Goal: Task Accomplishment & Management: Manage account settings

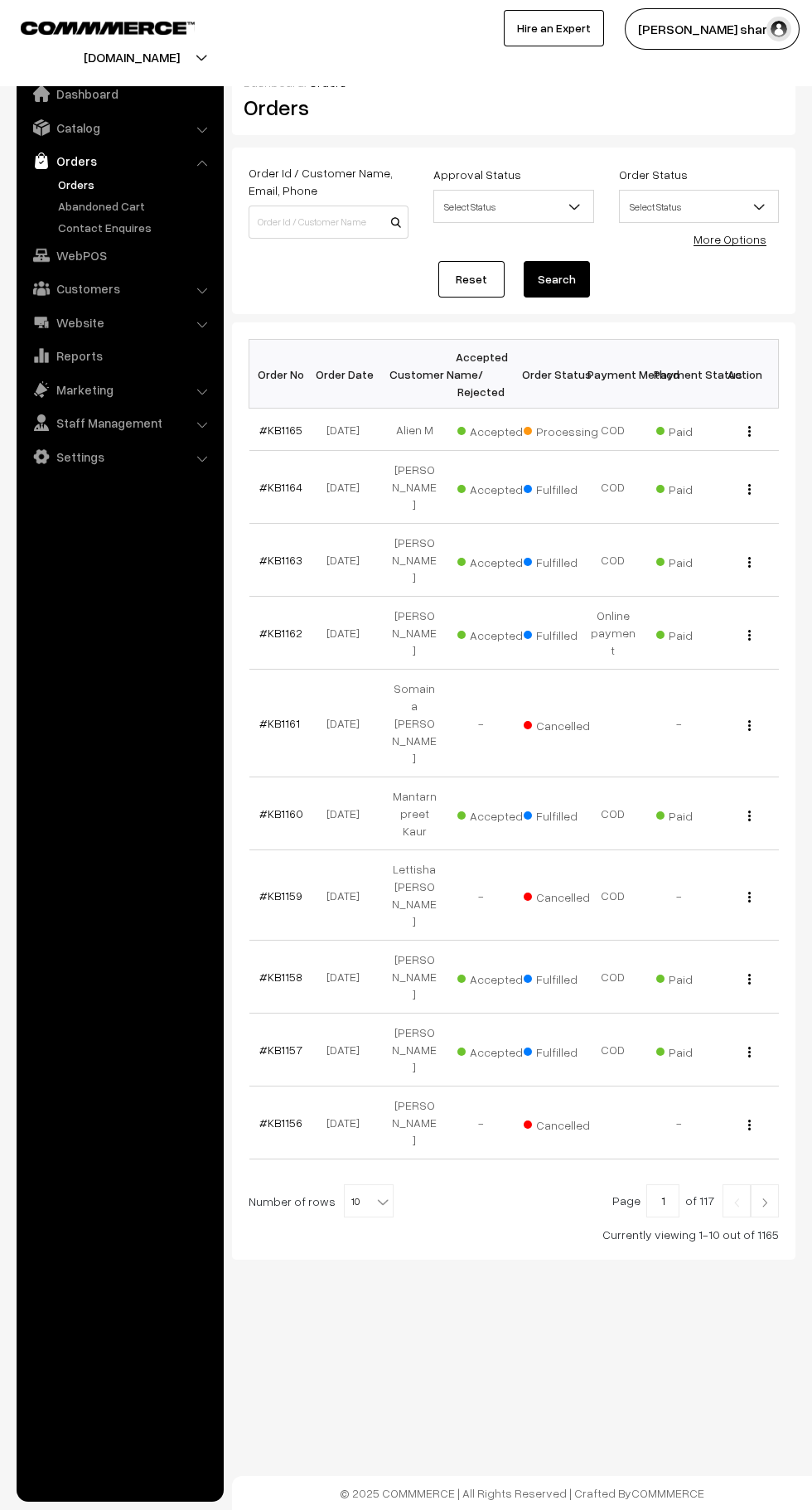
click at [374, 1193] on b at bounding box center [382, 1201] width 17 height 17
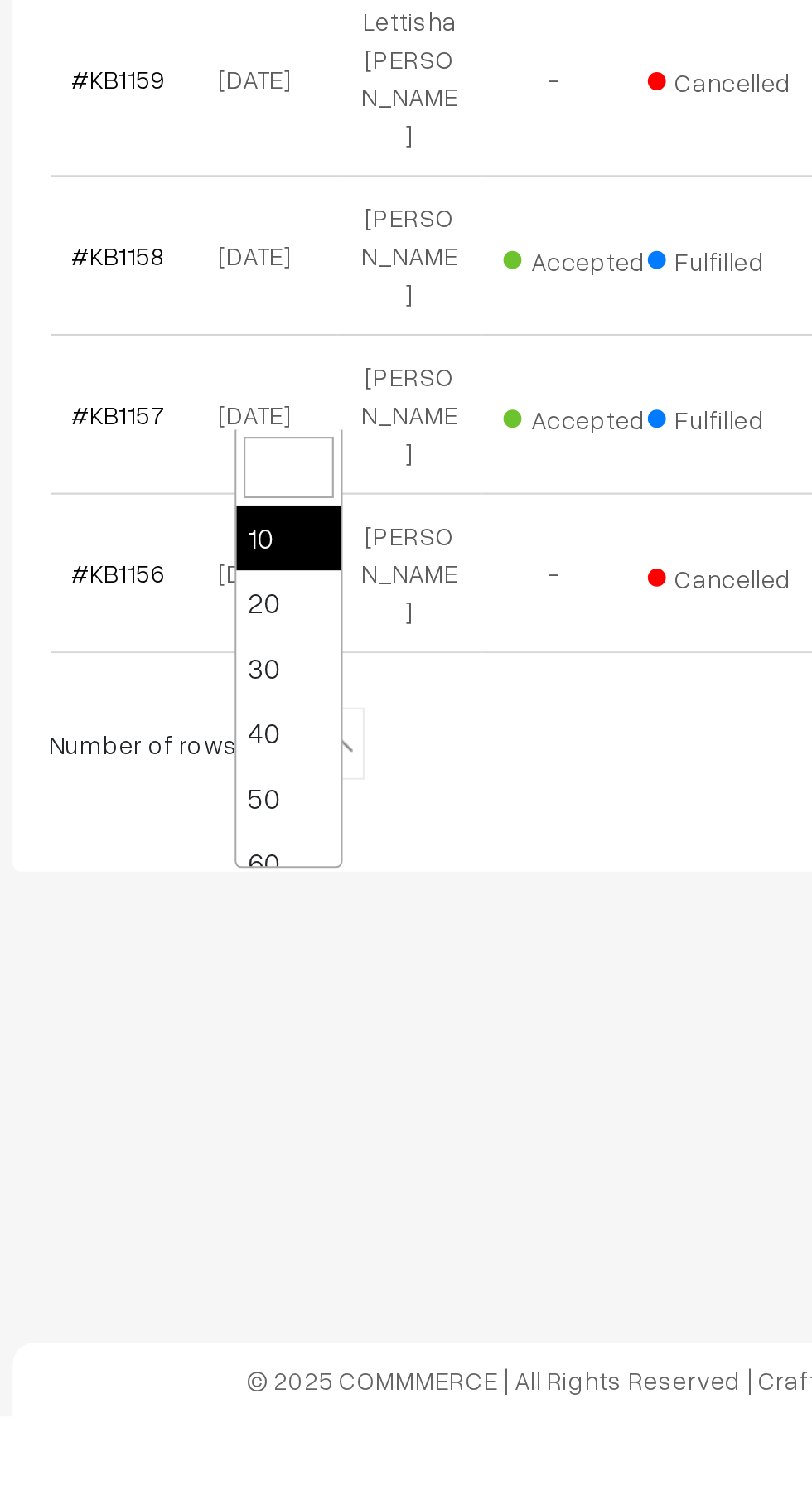
scroll to position [132, 0]
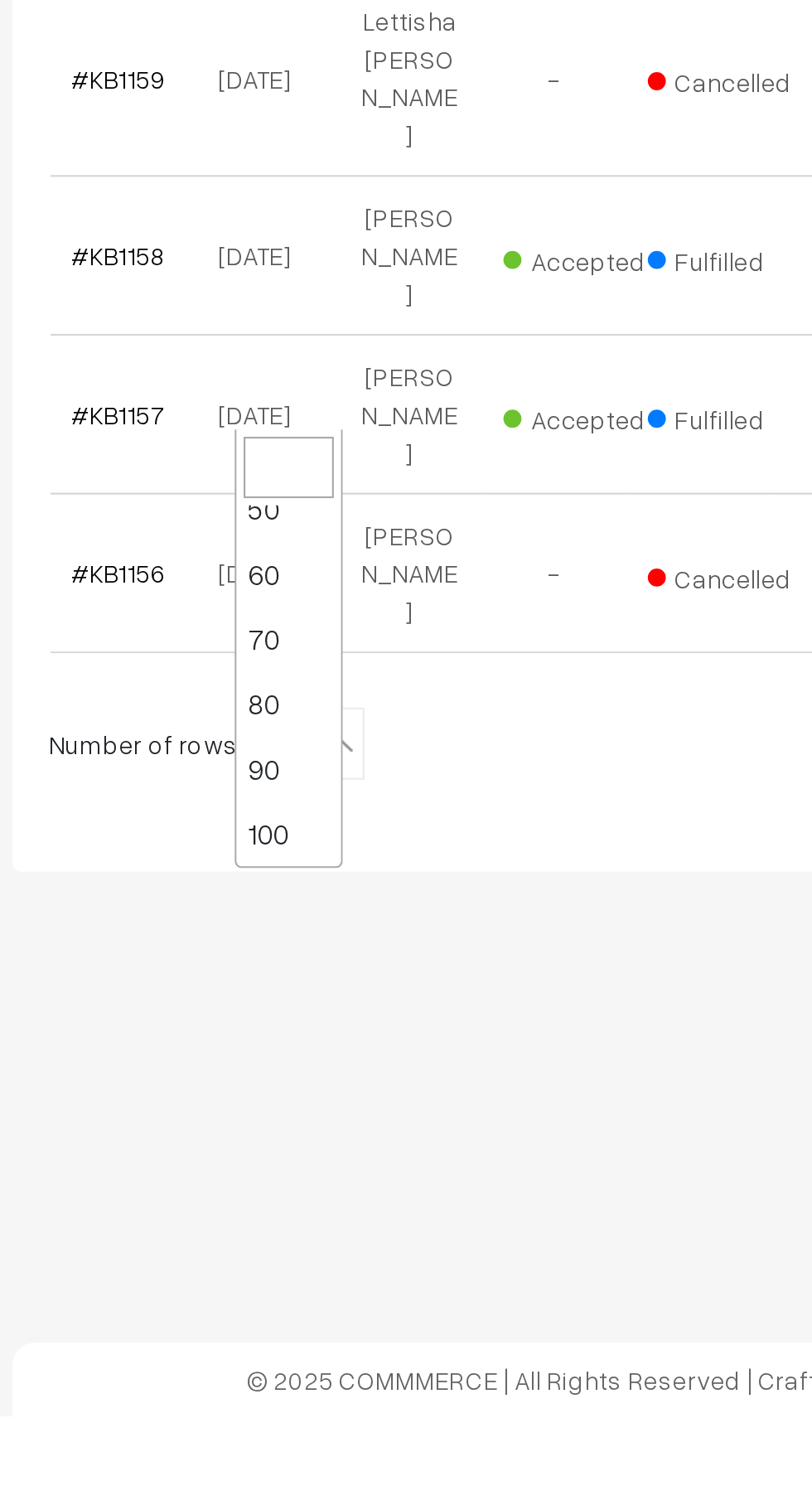
select select "100"
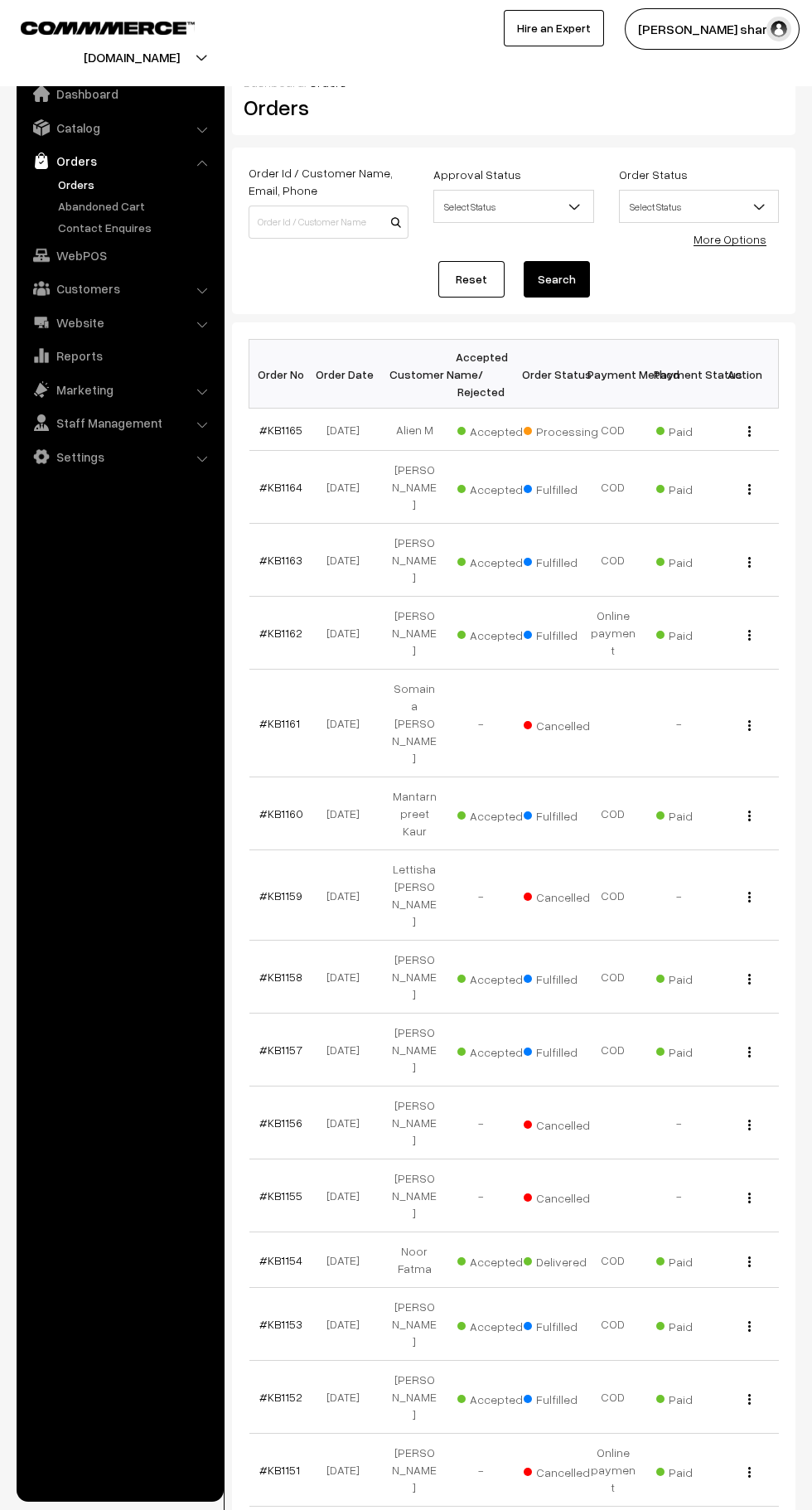
scroll to position [21, 0]
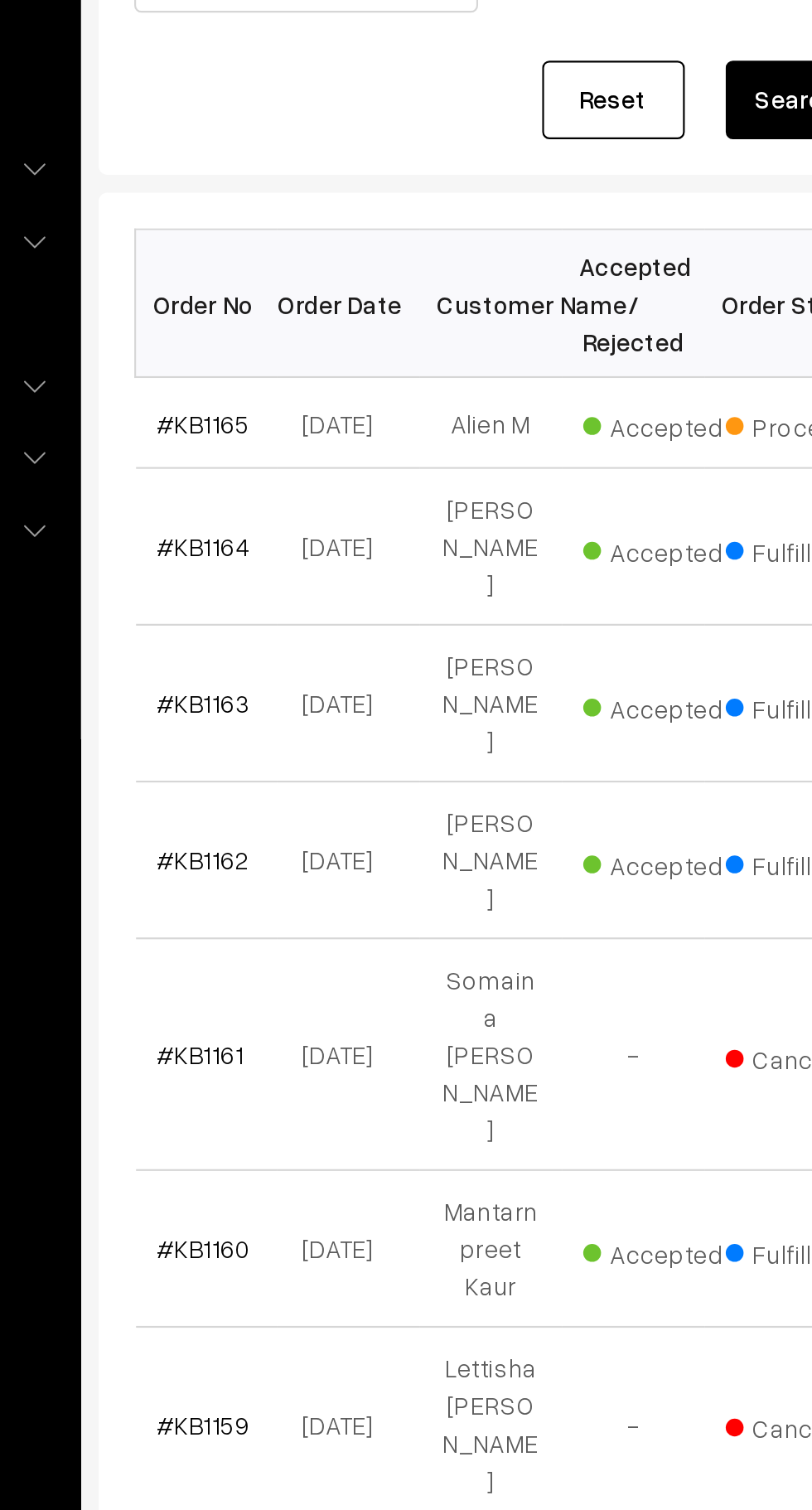
click at [279, 415] on link "#KB1165" at bounding box center [280, 409] width 43 height 14
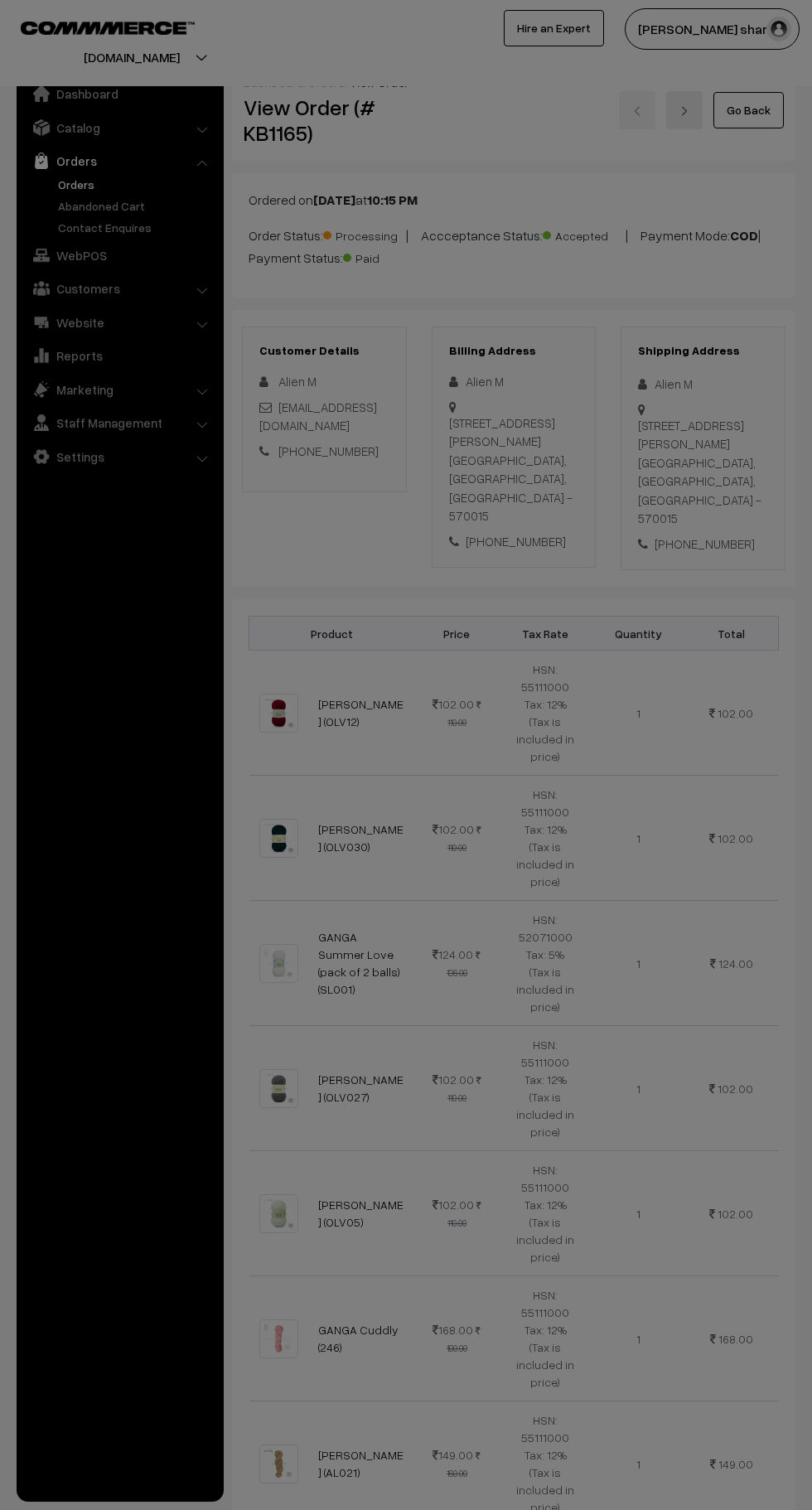
scroll to position [1563, 0]
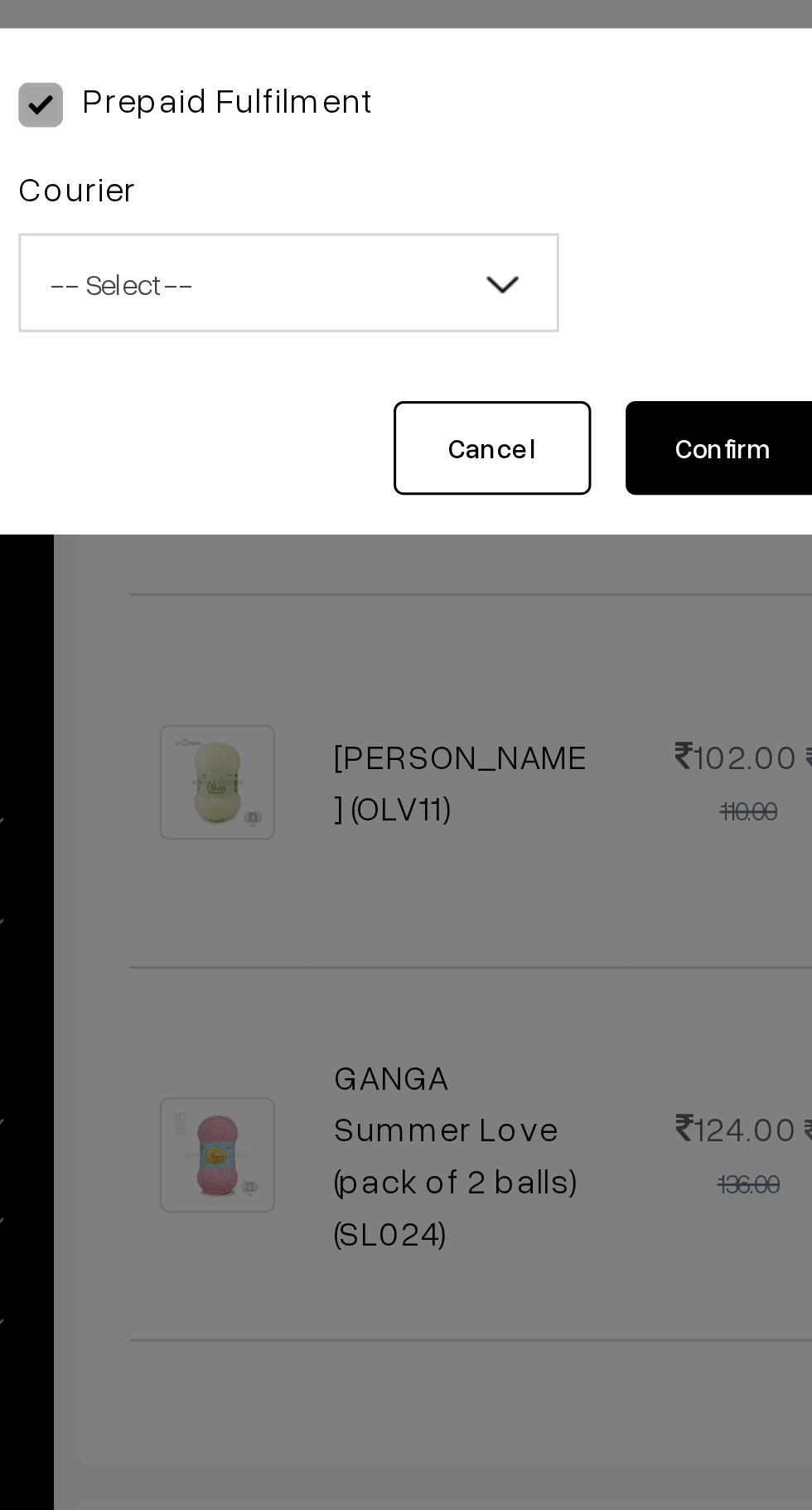
click at [285, 108] on span "-- Select --" at bounding box center [303, 108] width 180 height 29
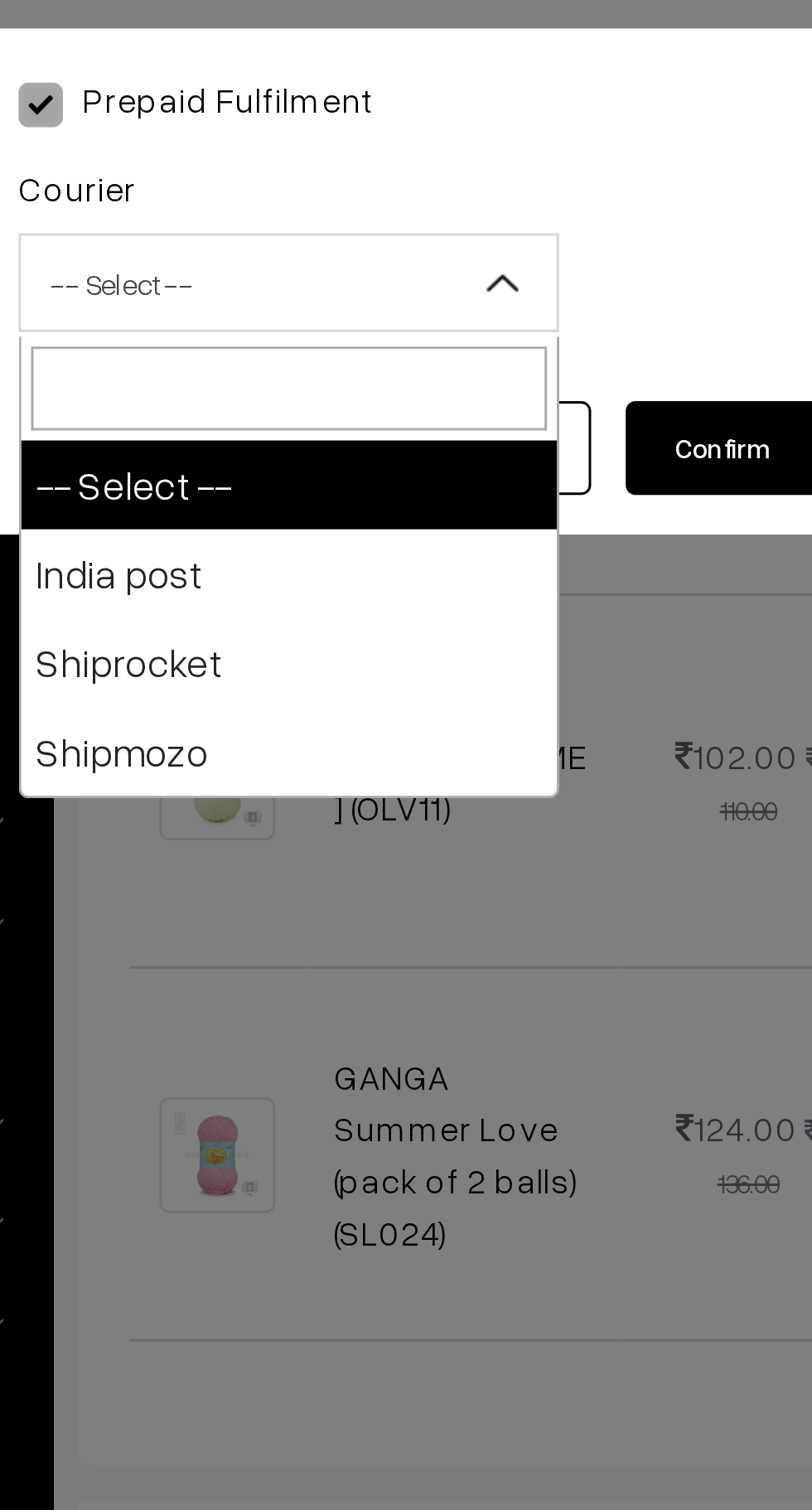
select select "1"
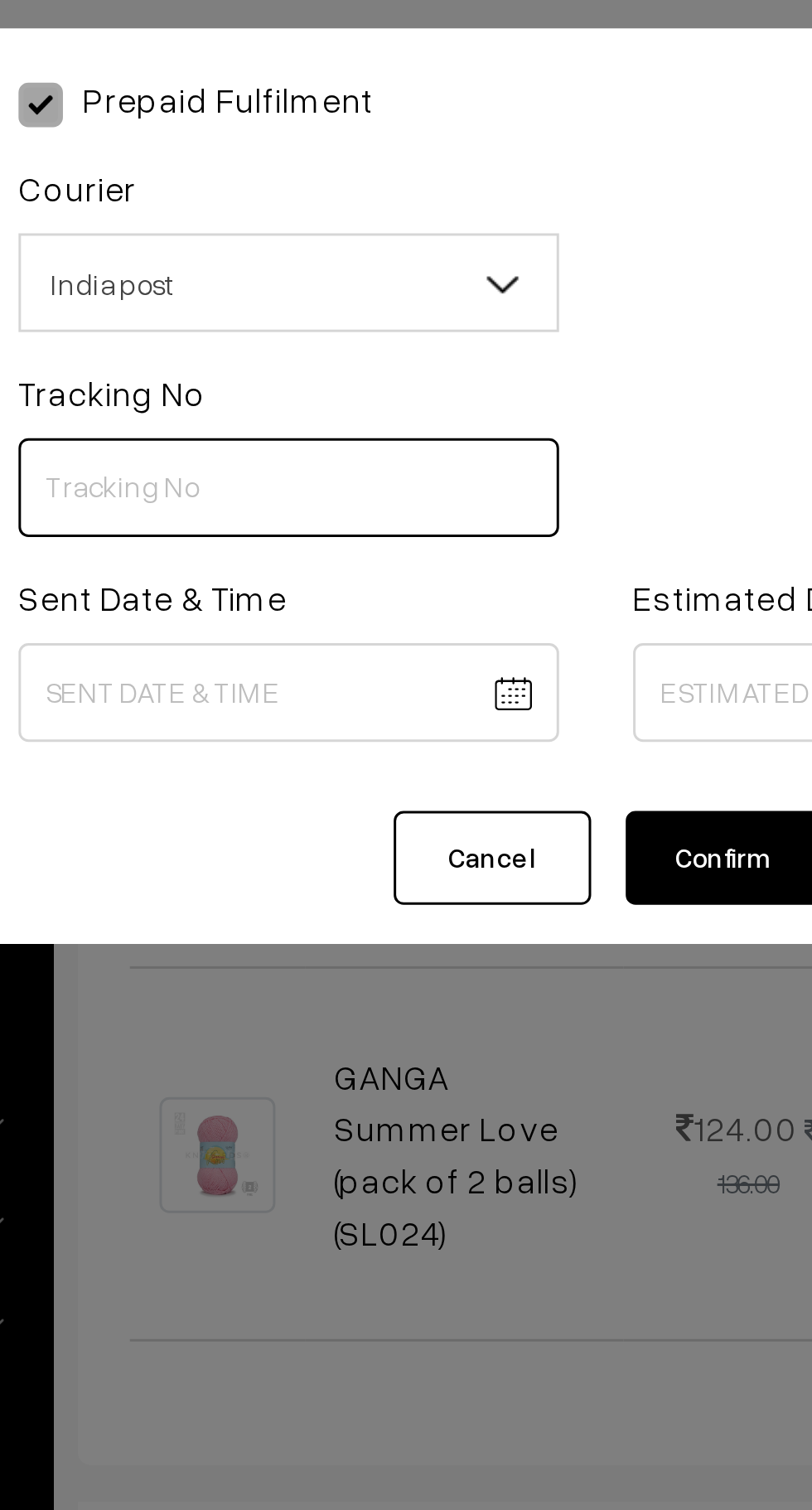
click at [266, 174] on input "text" at bounding box center [303, 177] width 181 height 33
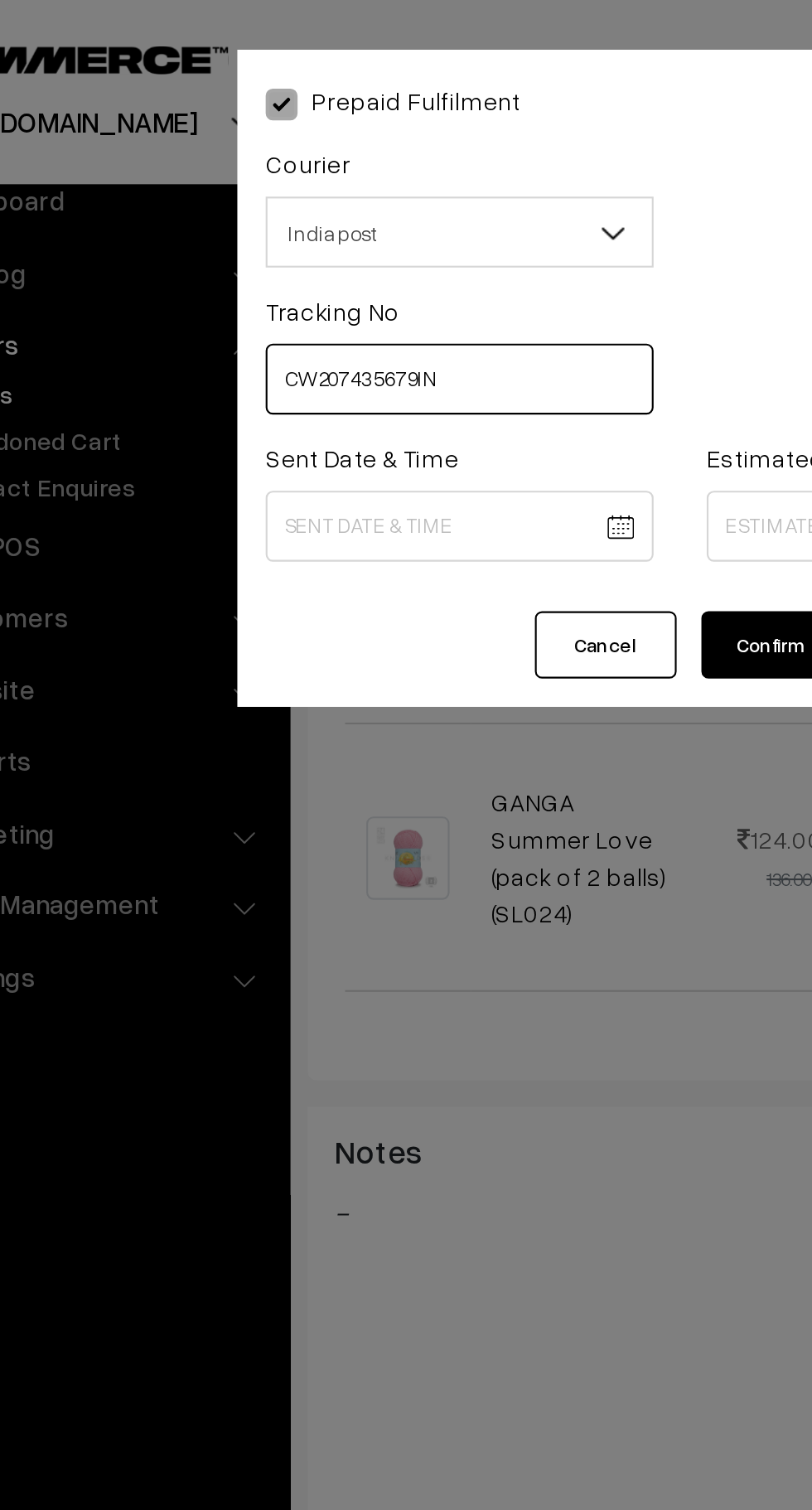
type input "CW207435679IN"
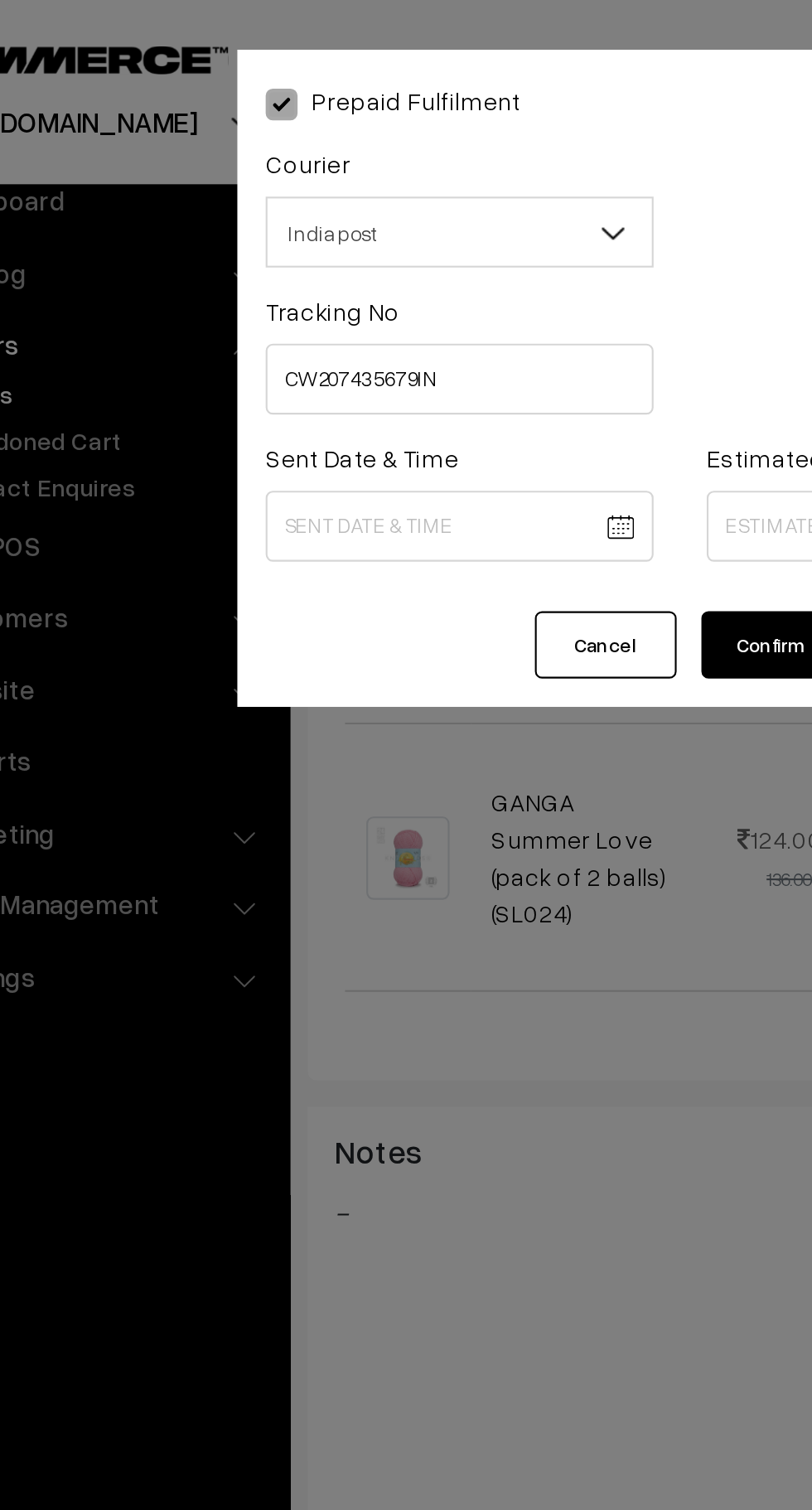
click at [277, 249] on body "Thank you for showing interest. Our team will call you shortly. Close knitbirds…" at bounding box center [406, 64] width 812 height 3255
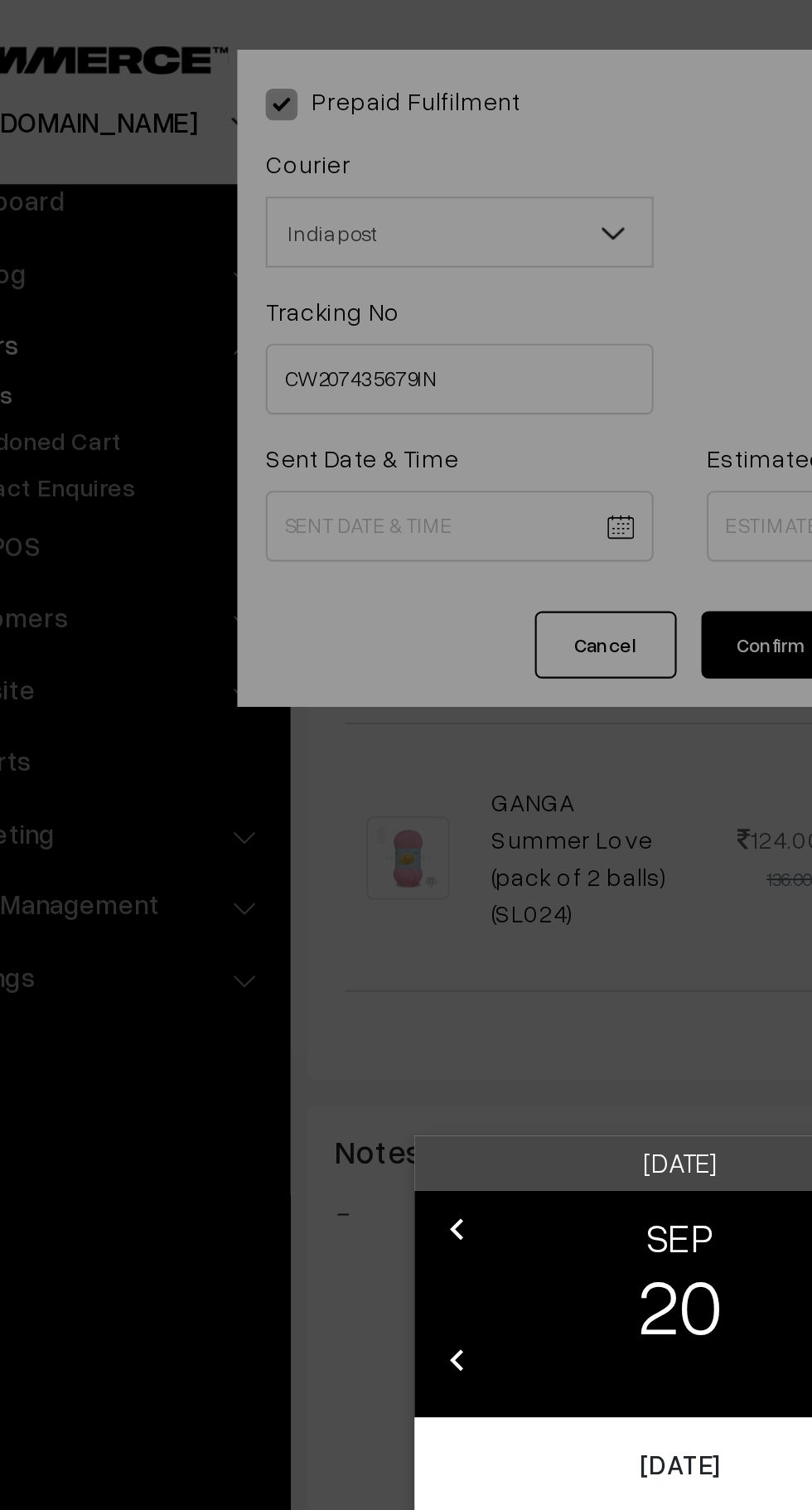
scroll to position [1437, 0]
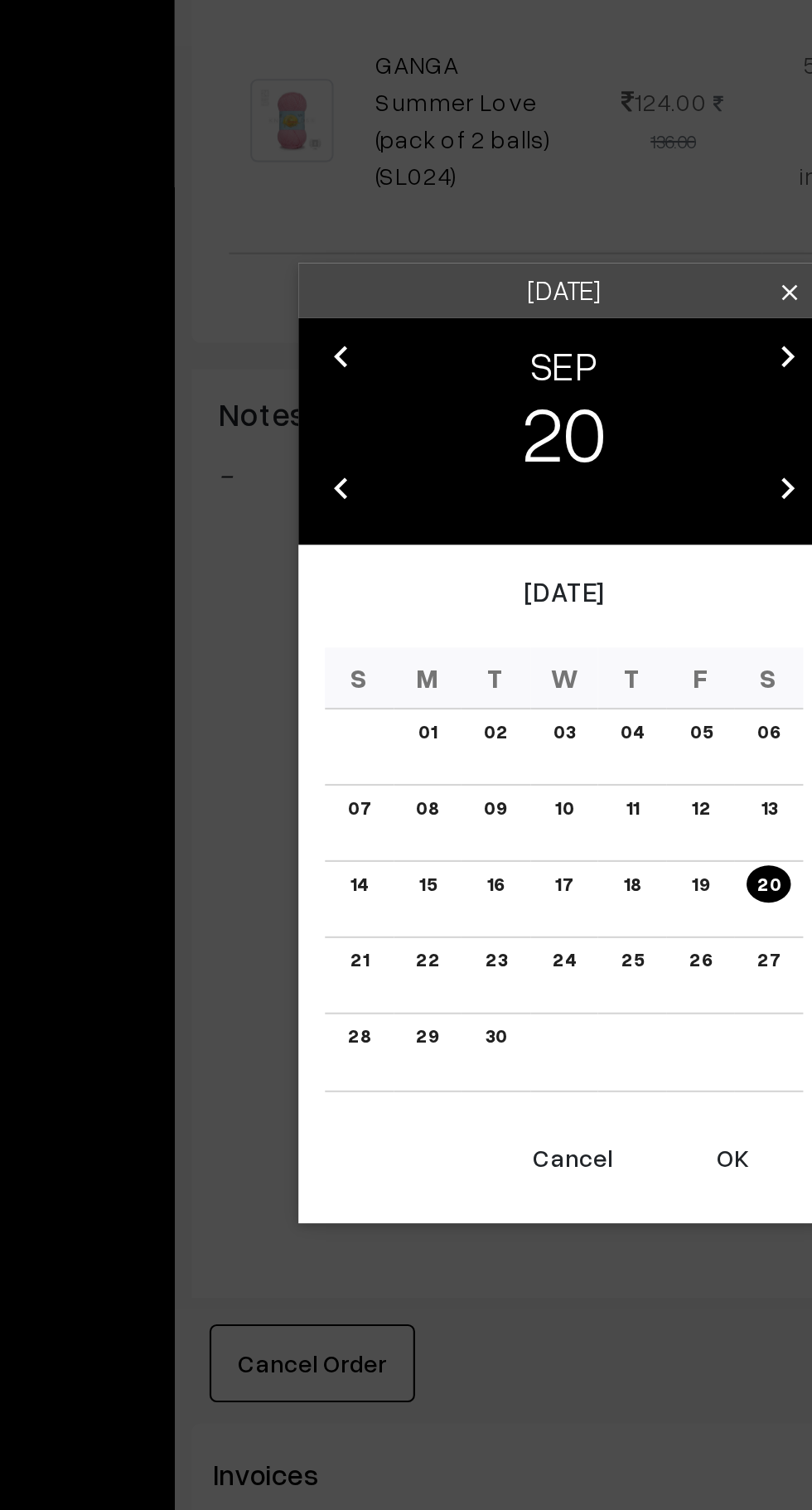
click at [489, 1027] on button "OK" at bounding box center [484, 1012] width 66 height 36
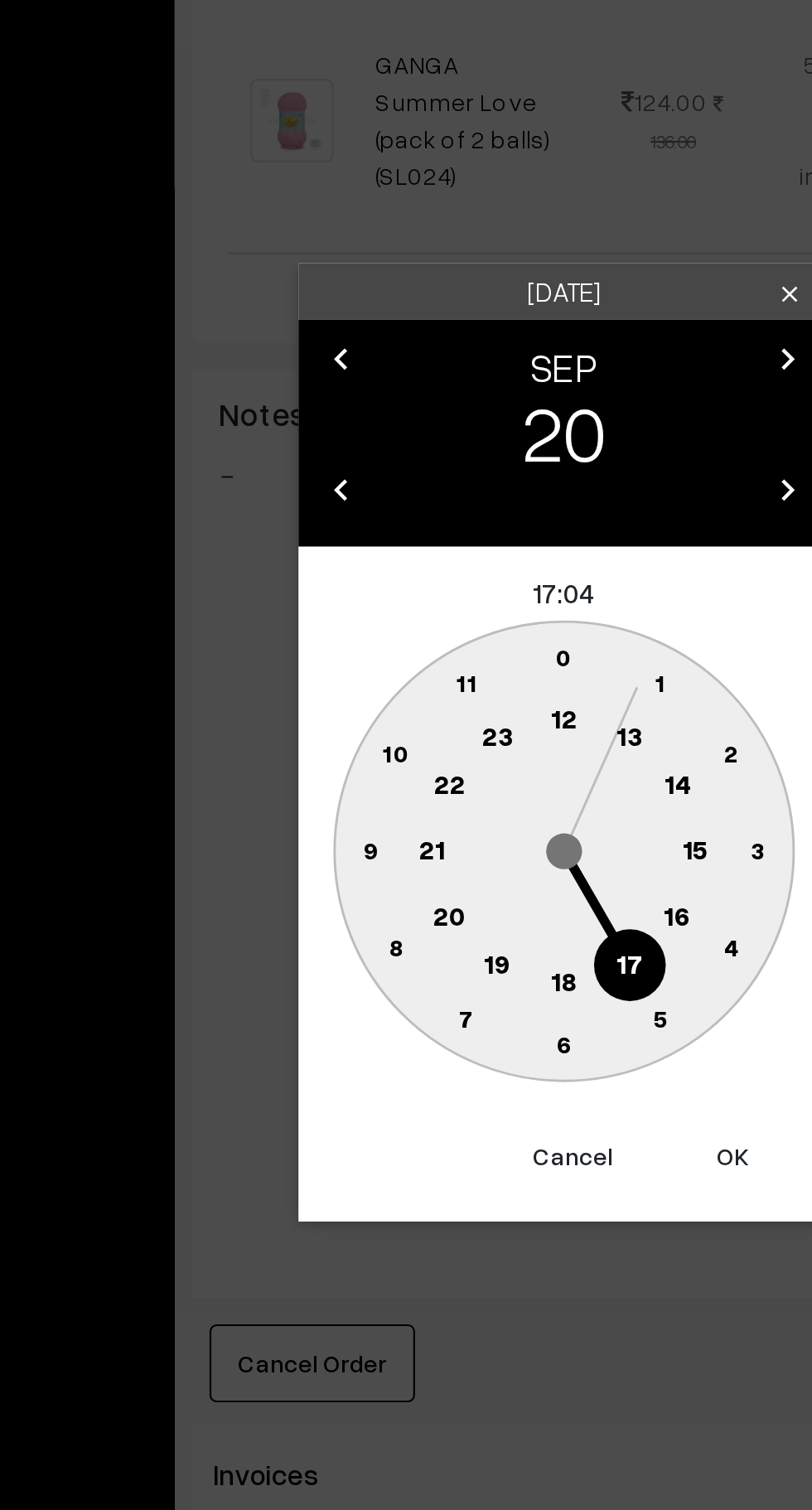
click at [330, 820] on text "10" at bounding box center [328, 823] width 12 height 14
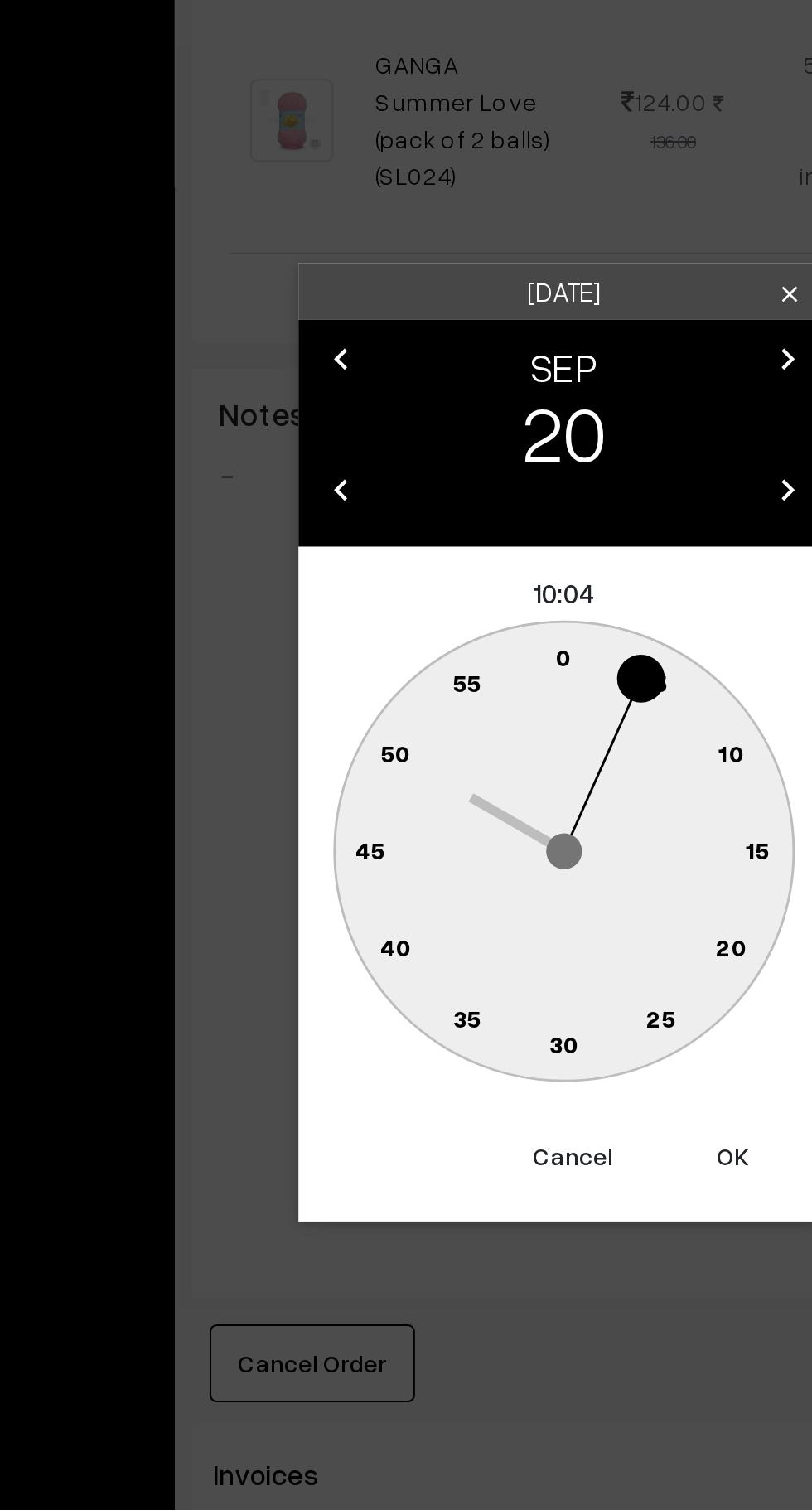
click at [406, 784] on text "0" at bounding box center [406, 778] width 7 height 14
type input "20-09-2025 10:00"
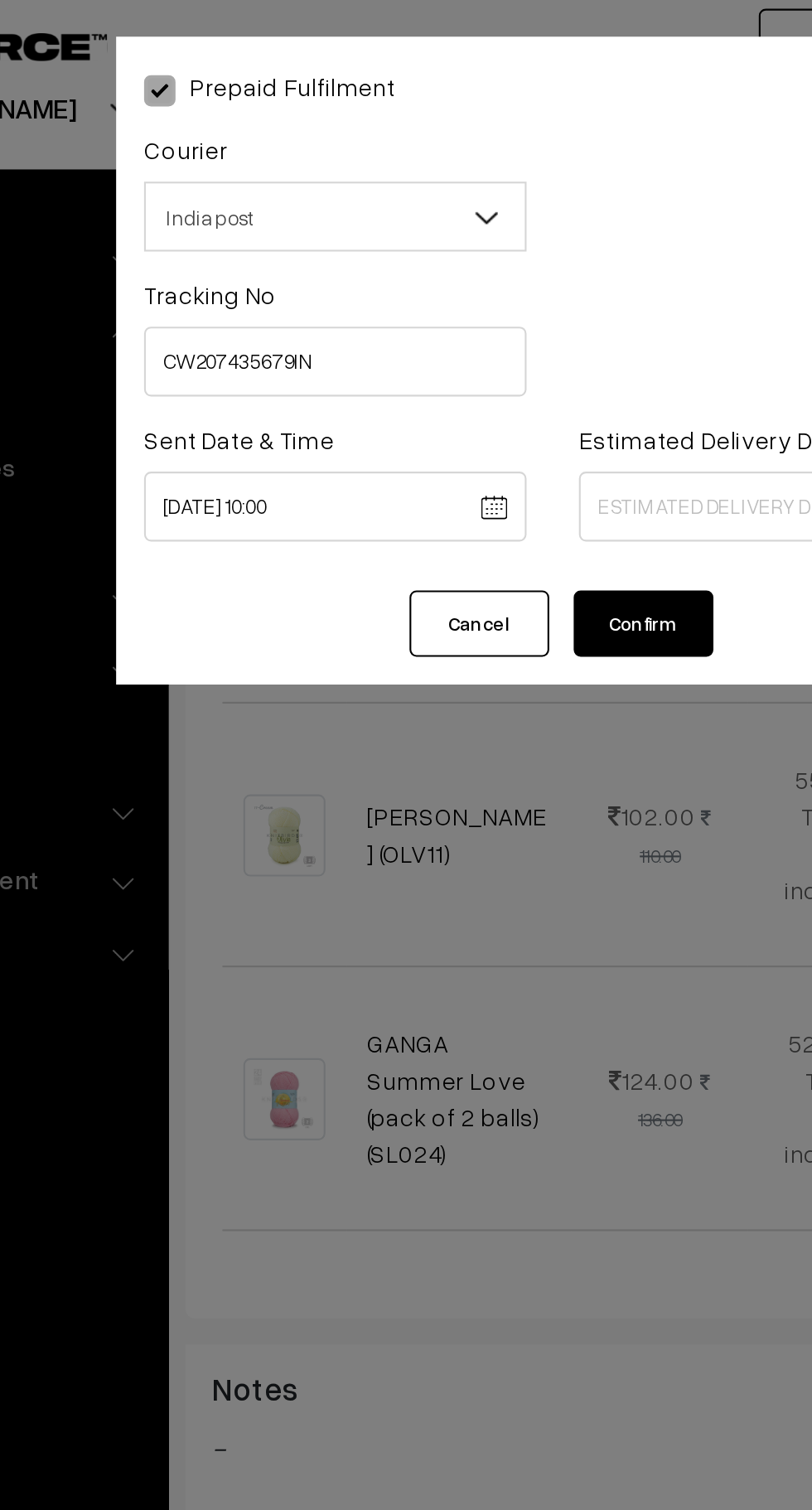
click at [465, 244] on body "Thank you for showing interest. Our team will call you shortly. Close knitbirds…" at bounding box center [406, 190] width 812 height 3255
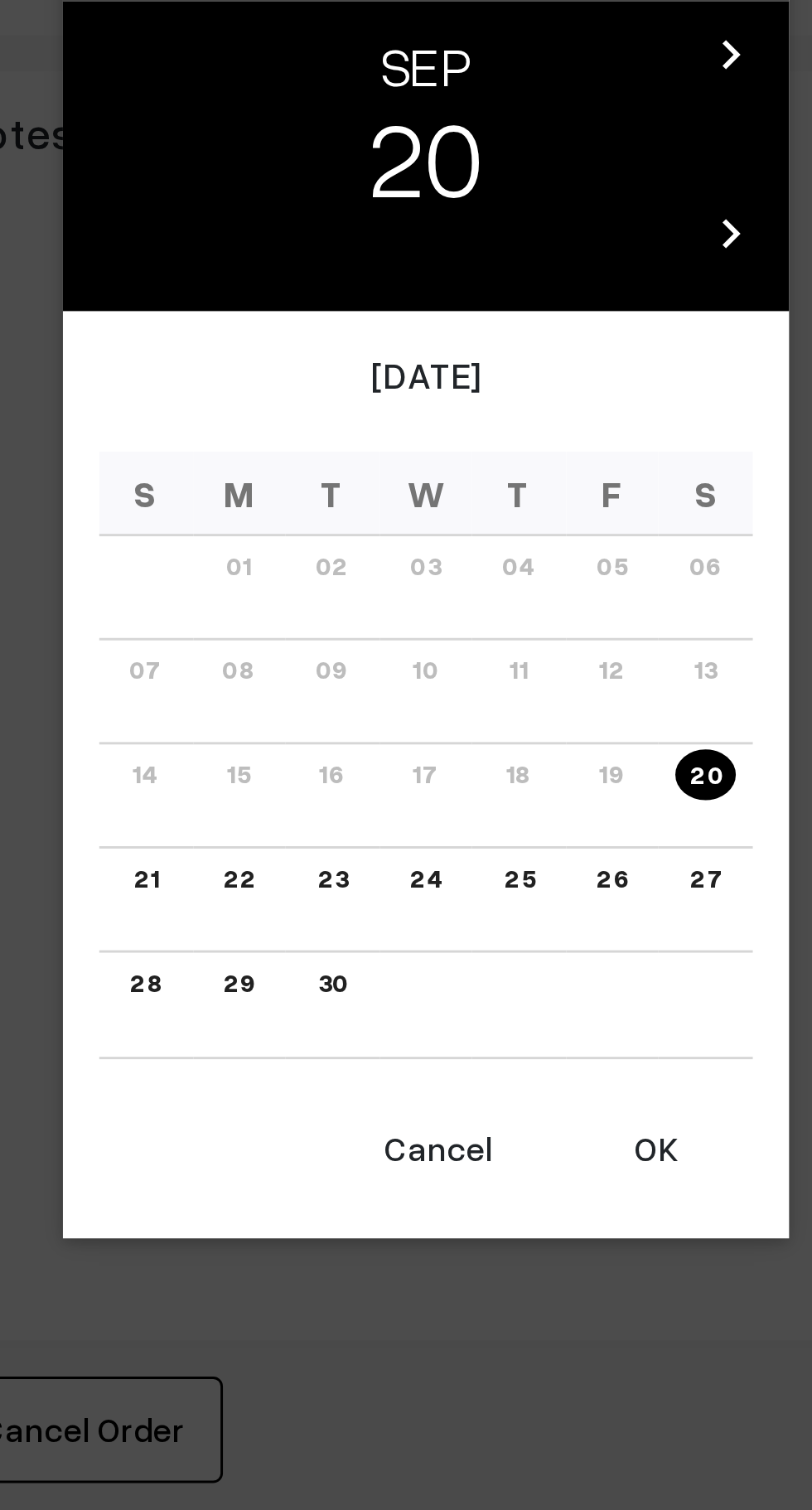
click at [506, 921] on link "27" at bounding box center [502, 921] width 21 height 18
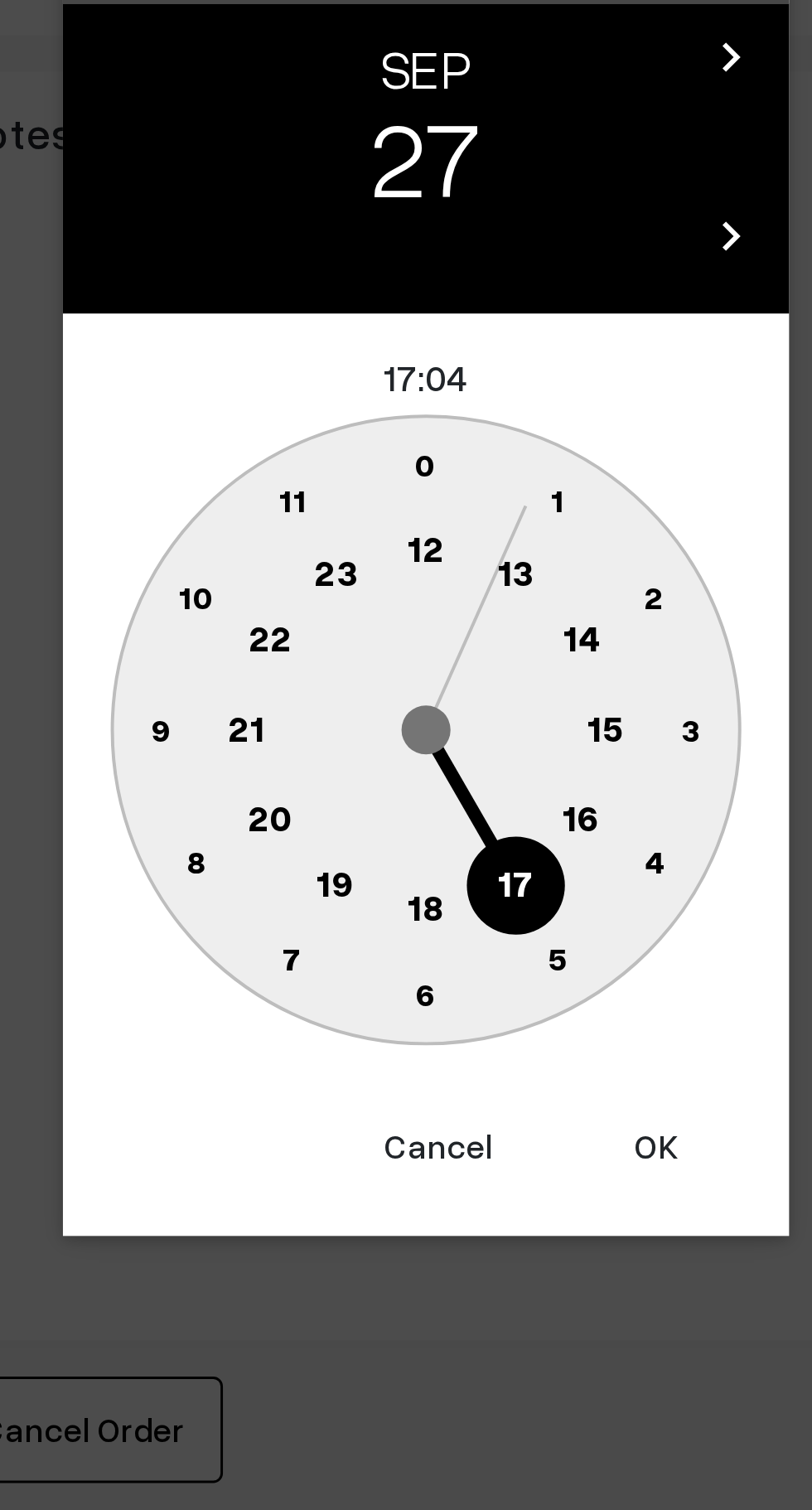
click at [459, 903] on text "16" at bounding box center [459, 899] width 13 height 15
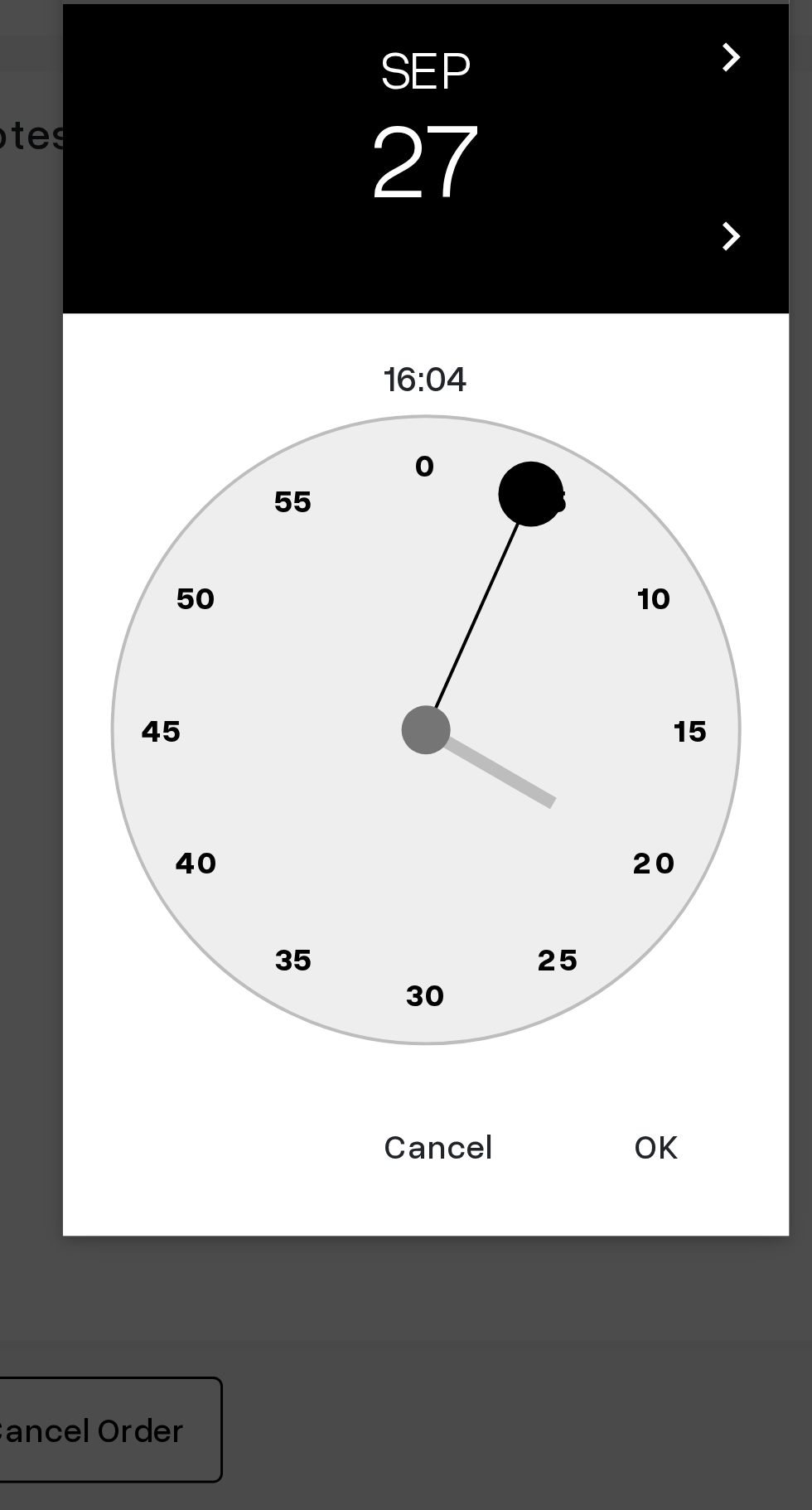
click at [406, 777] on text "0" at bounding box center [406, 778] width 7 height 14
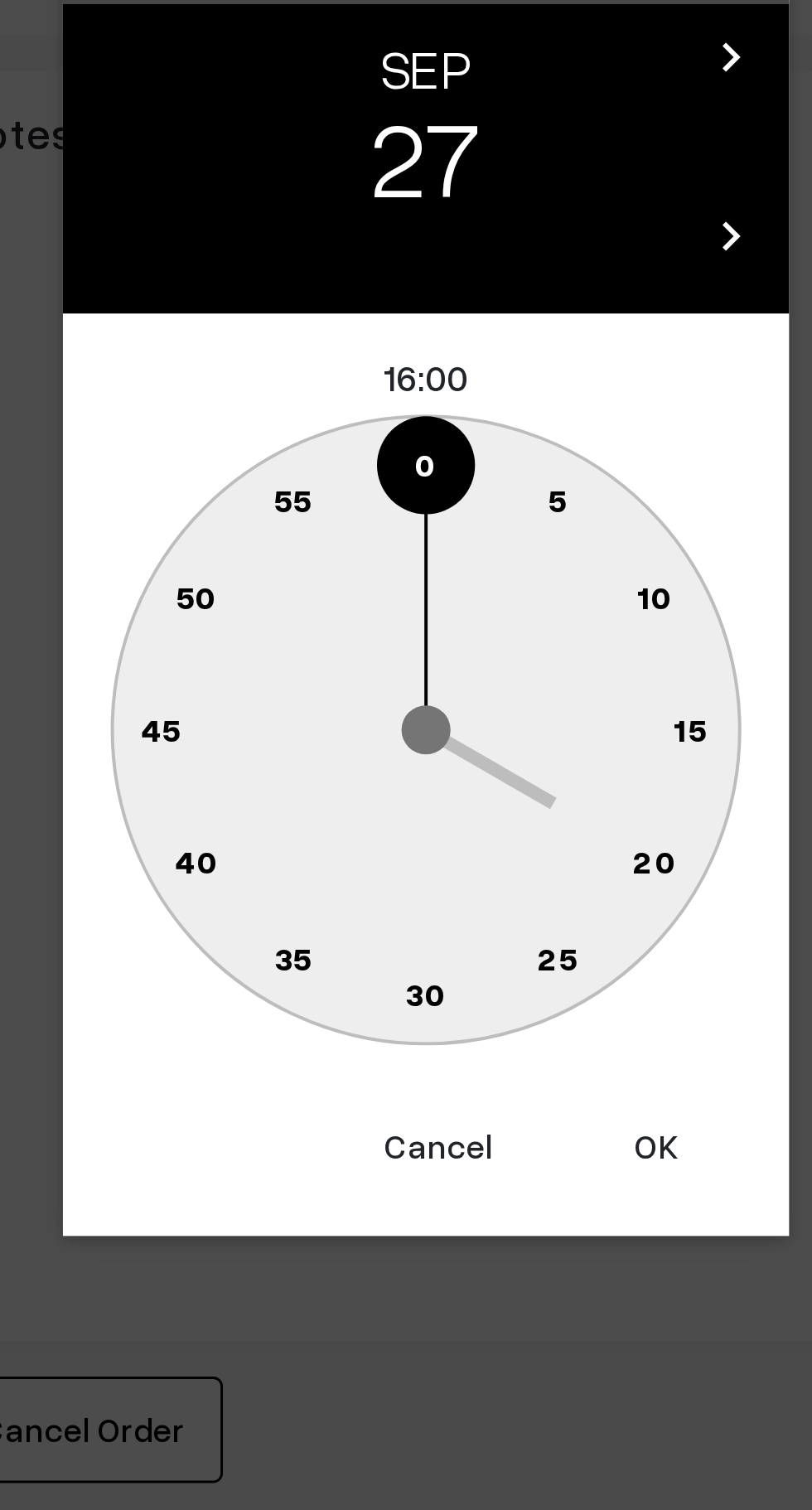
type input "27-09-2025 16:00"
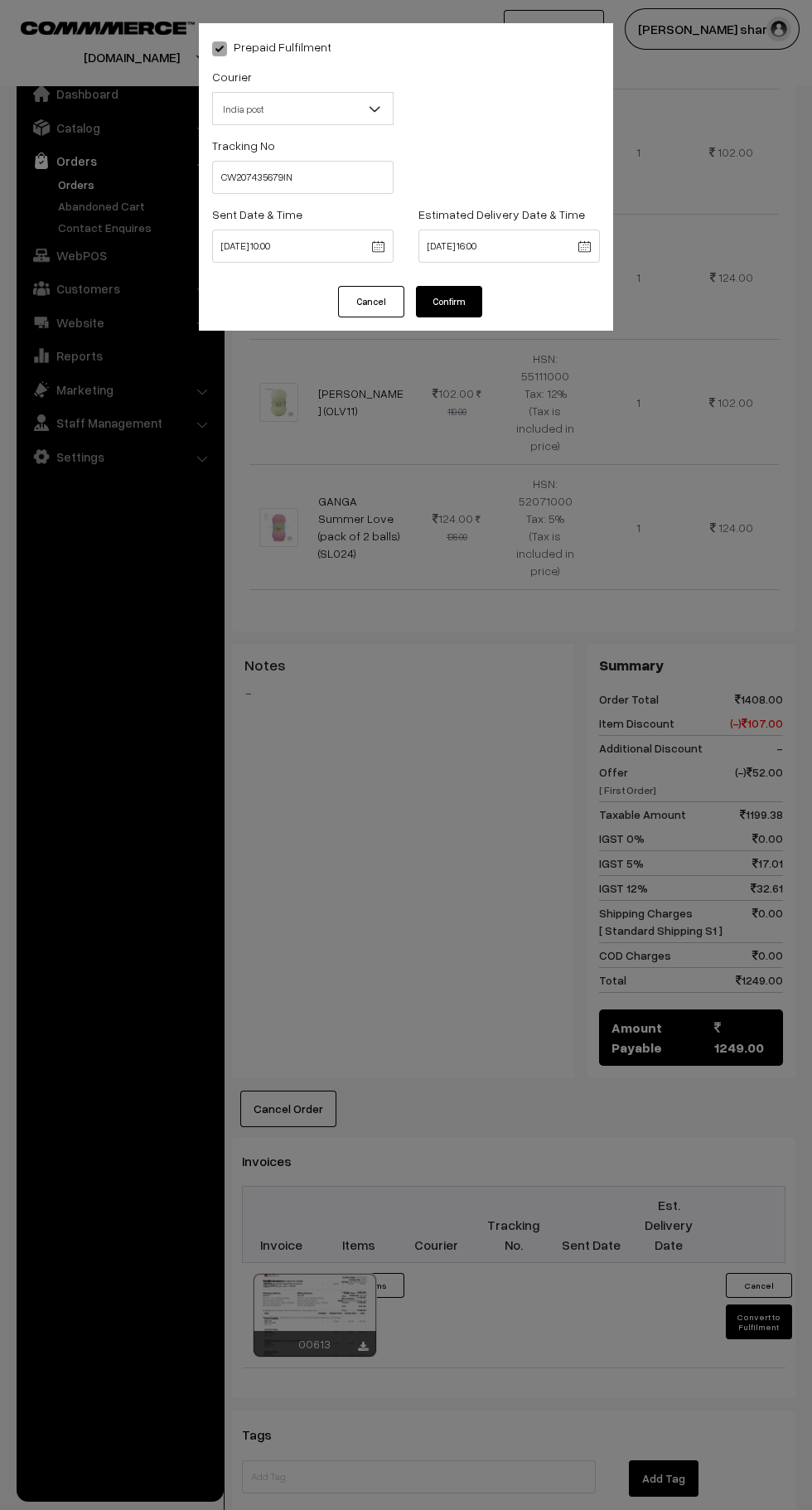
click at [466, 306] on button "Confirm" at bounding box center [448, 301] width 66 height 32
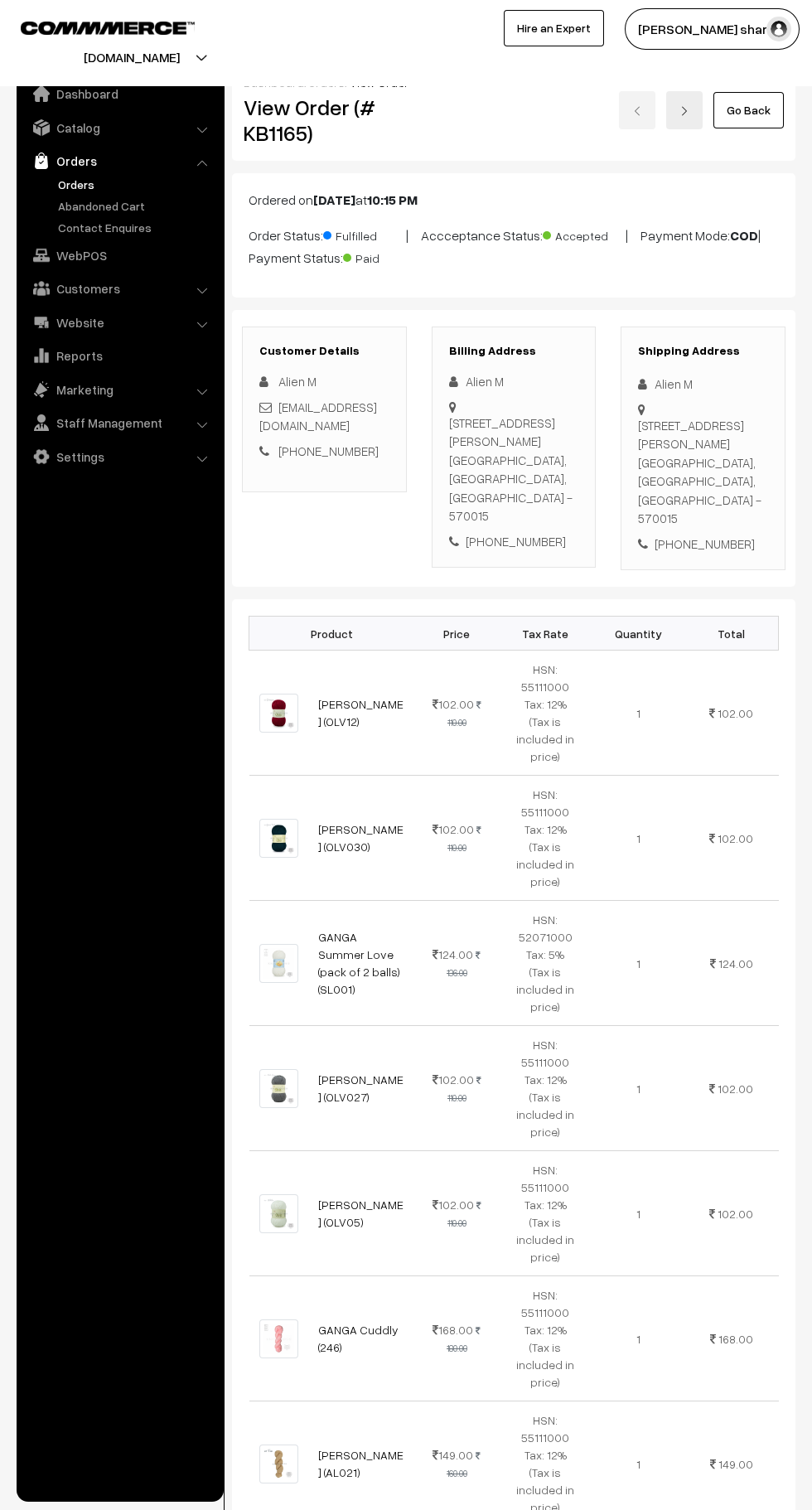
click at [758, 116] on link "Go Back" at bounding box center [749, 109] width 70 height 36
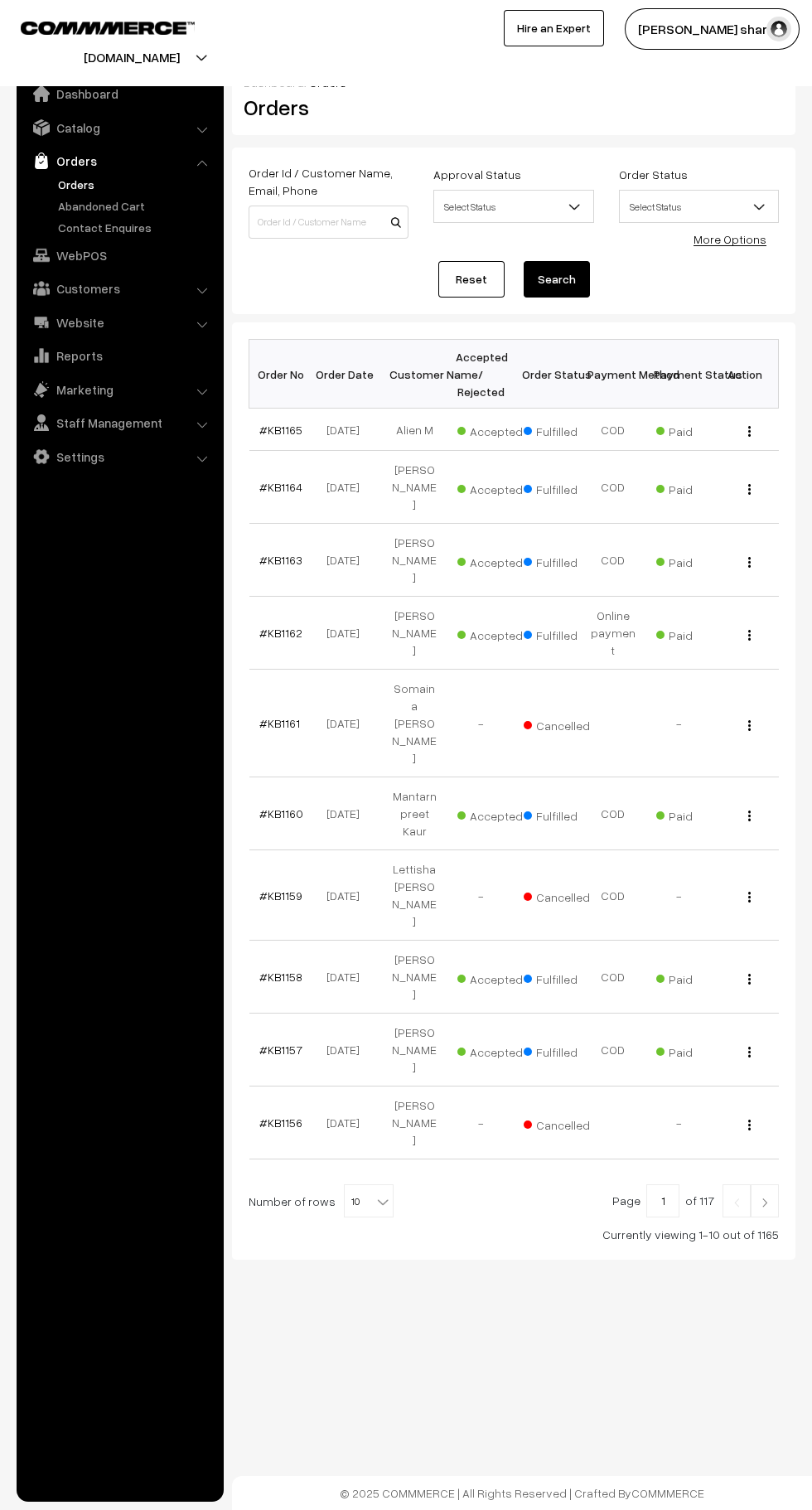
click at [374, 1193] on b at bounding box center [382, 1201] width 17 height 17
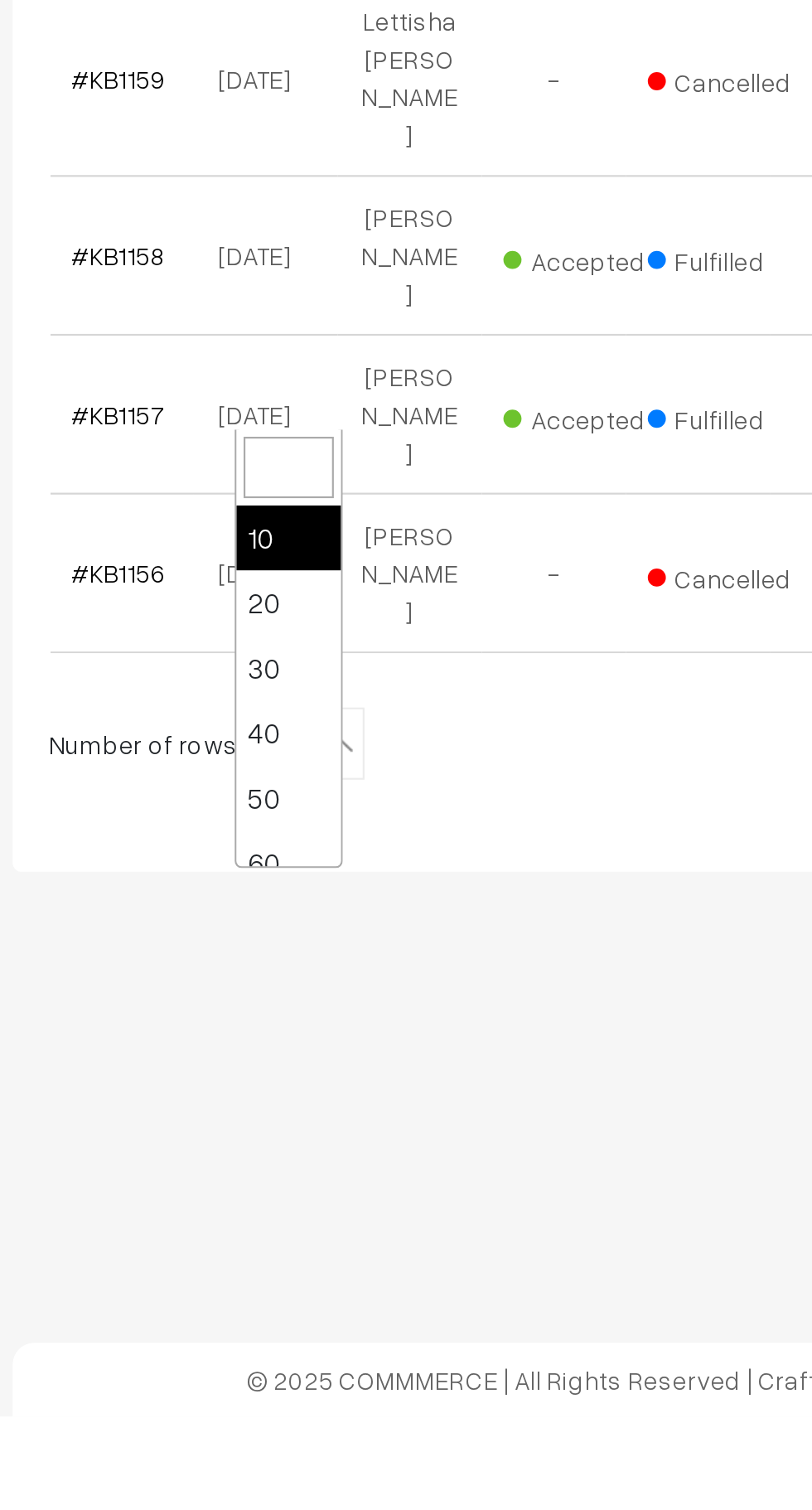
scroll to position [132, 0]
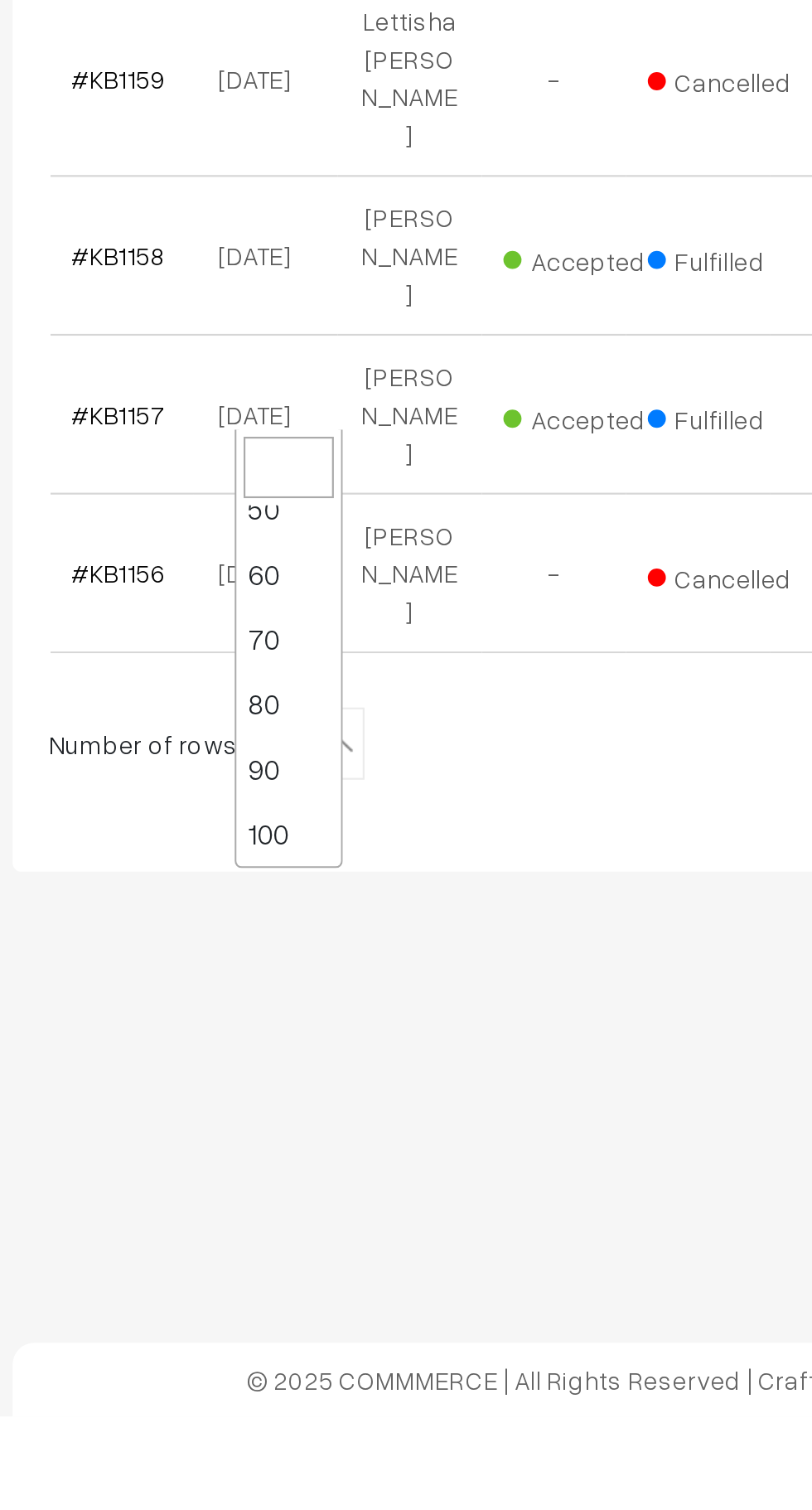
select select "100"
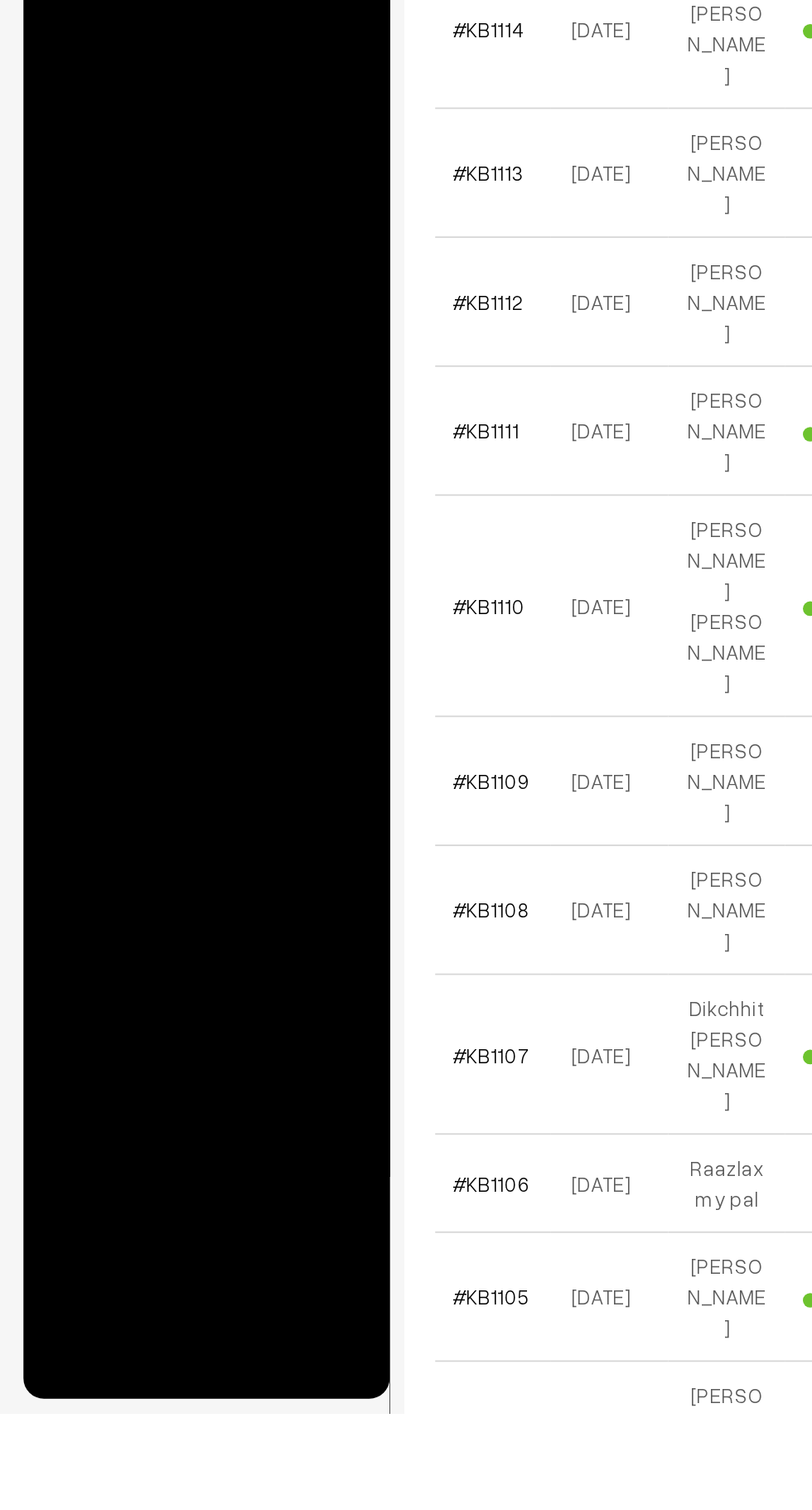
scroll to position [3559, 0]
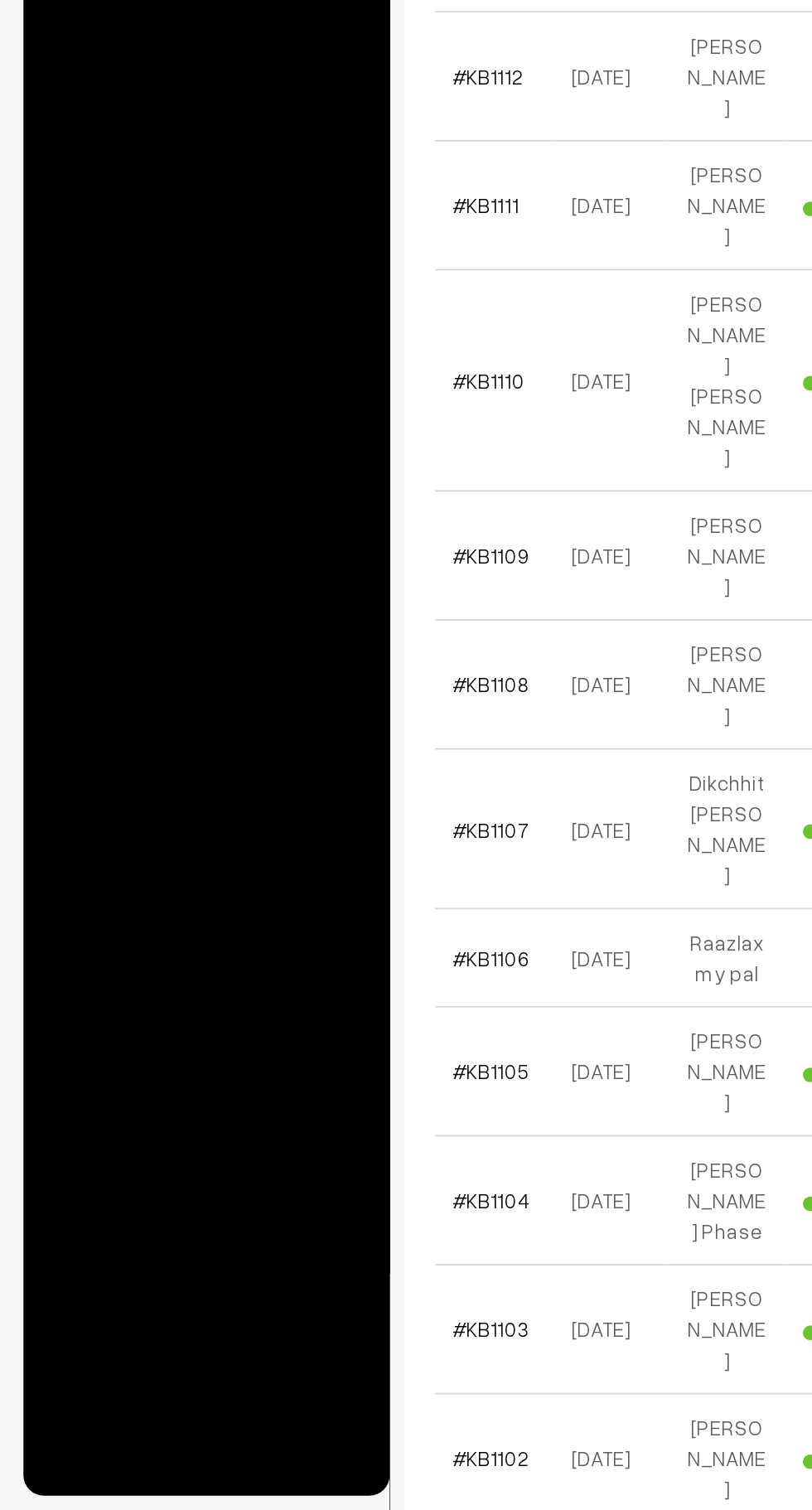
scroll to position [3740, 0]
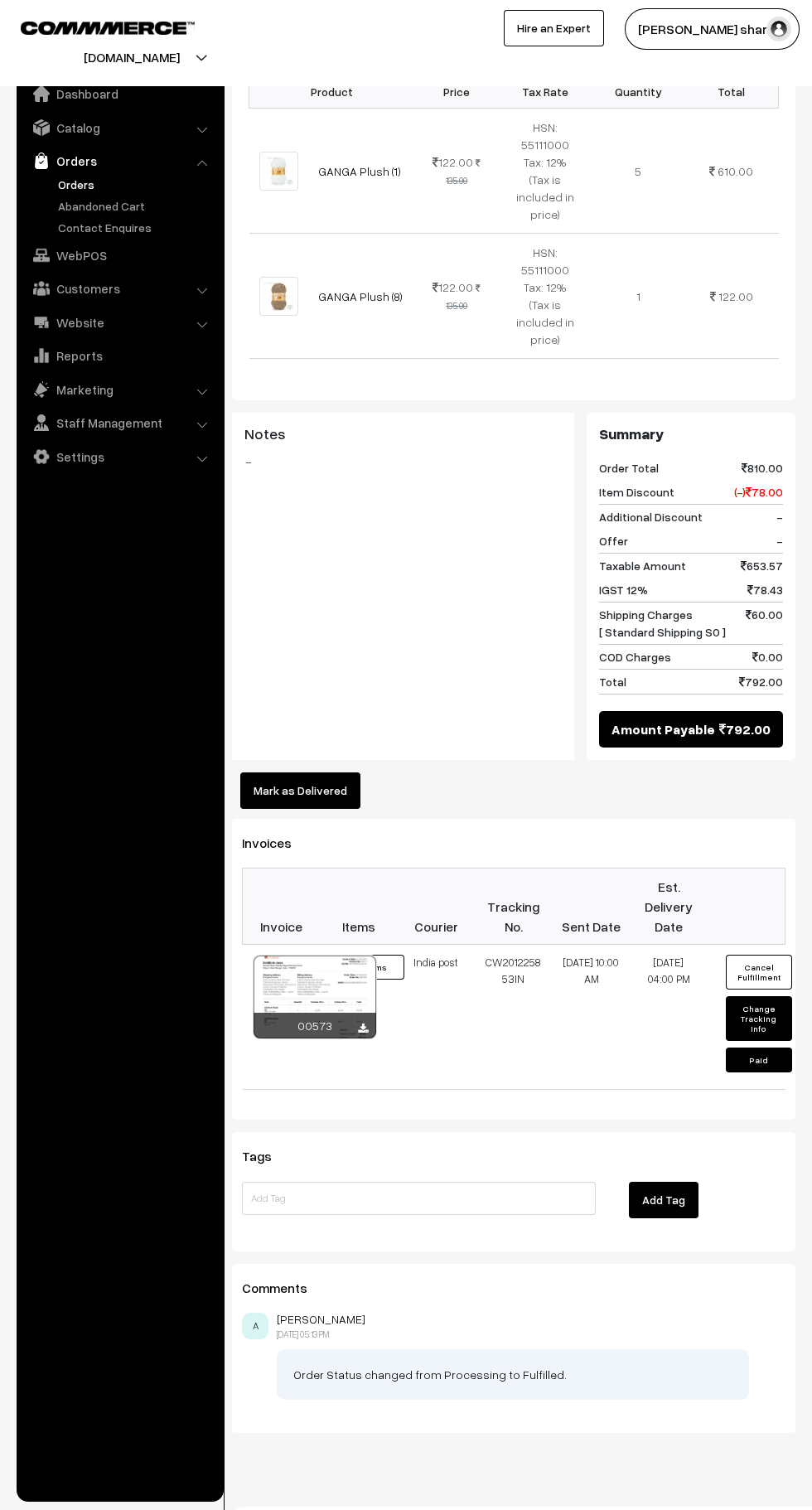
scroll to position [579, 0]
click at [317, 773] on button "Mark as Delivered" at bounding box center [300, 790] width 120 height 36
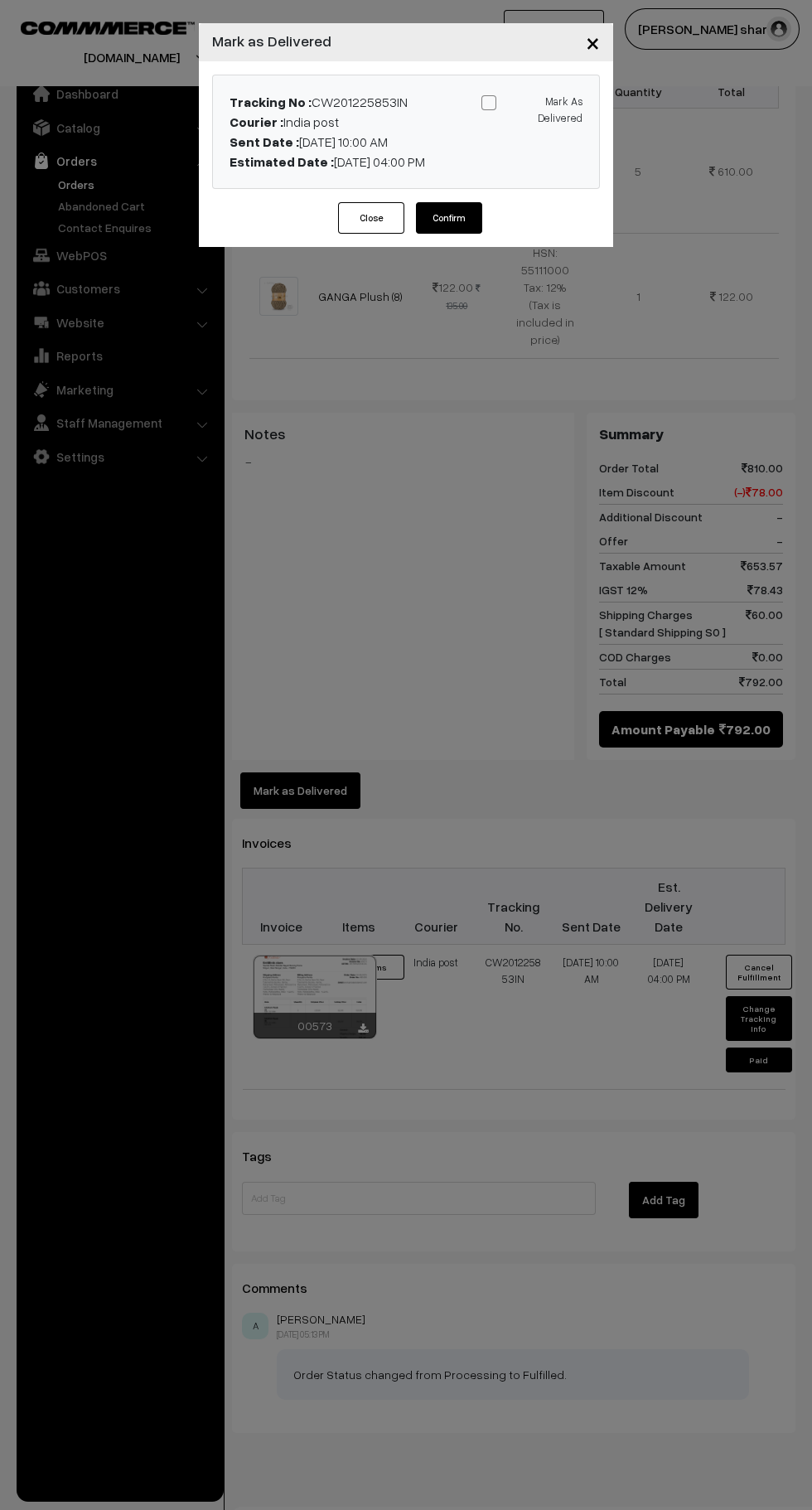
click at [488, 102] on span at bounding box center [488, 102] width 15 height 15
click at [523, 102] on input "Mark As Delivered" at bounding box center [528, 100] width 11 height 11
checkbox input "true"
click at [466, 225] on button "Confirm" at bounding box center [448, 218] width 66 height 32
click at [362, 218] on button "Close" at bounding box center [370, 218] width 66 height 32
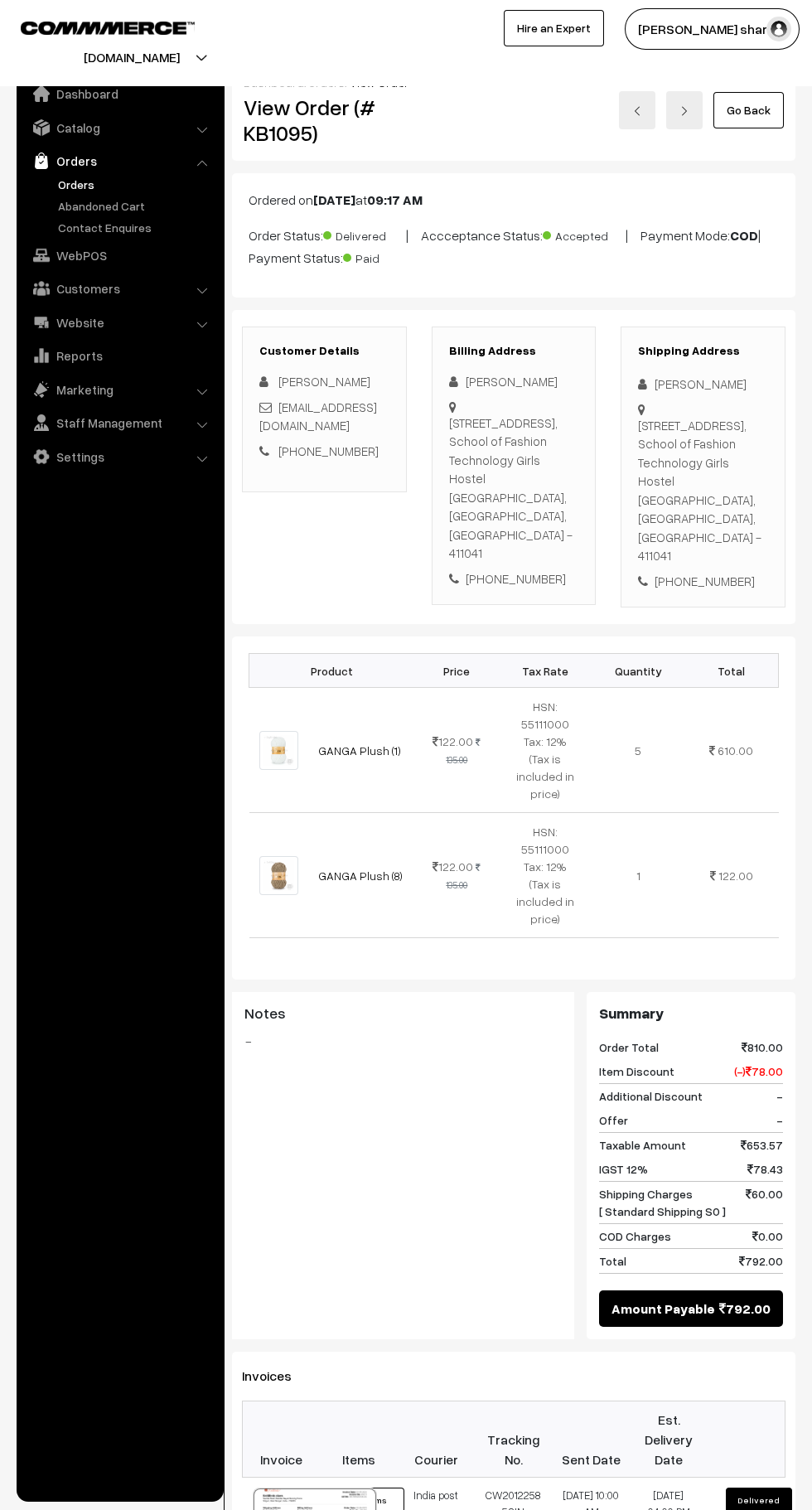
click at [758, 127] on link "Go Back" at bounding box center [749, 109] width 70 height 36
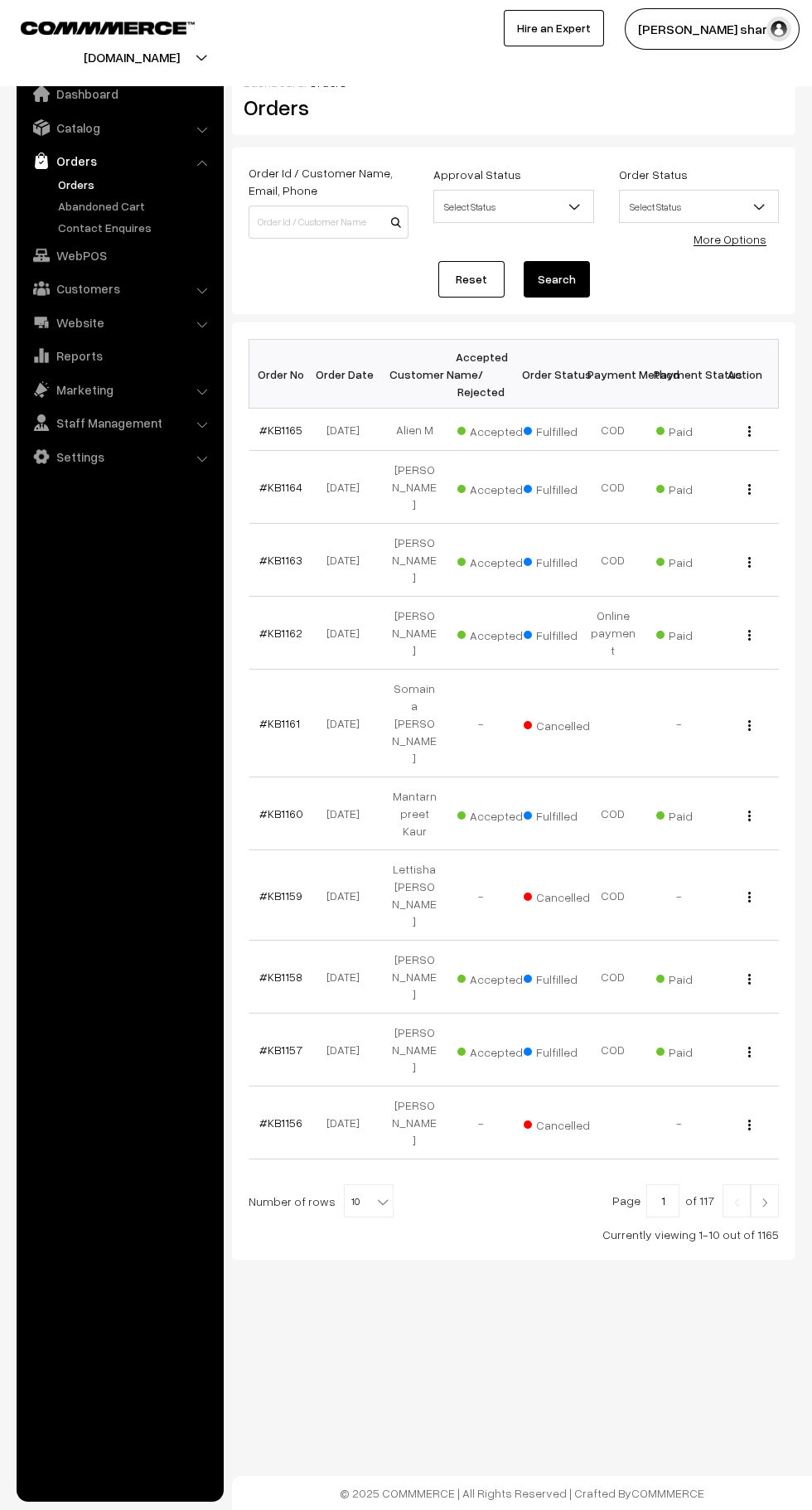
click at [374, 1193] on b at bounding box center [382, 1201] width 17 height 17
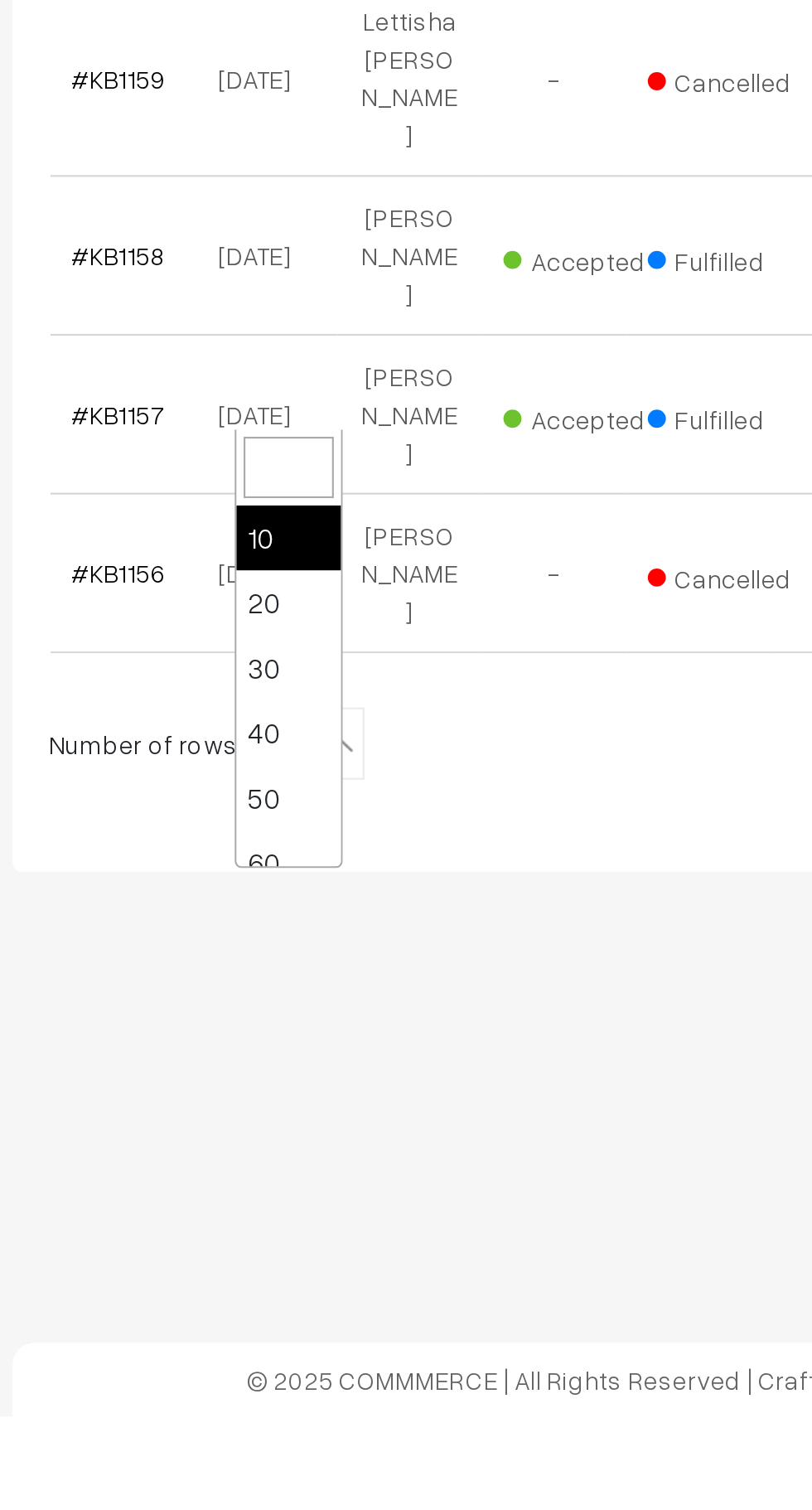
scroll to position [132, 0]
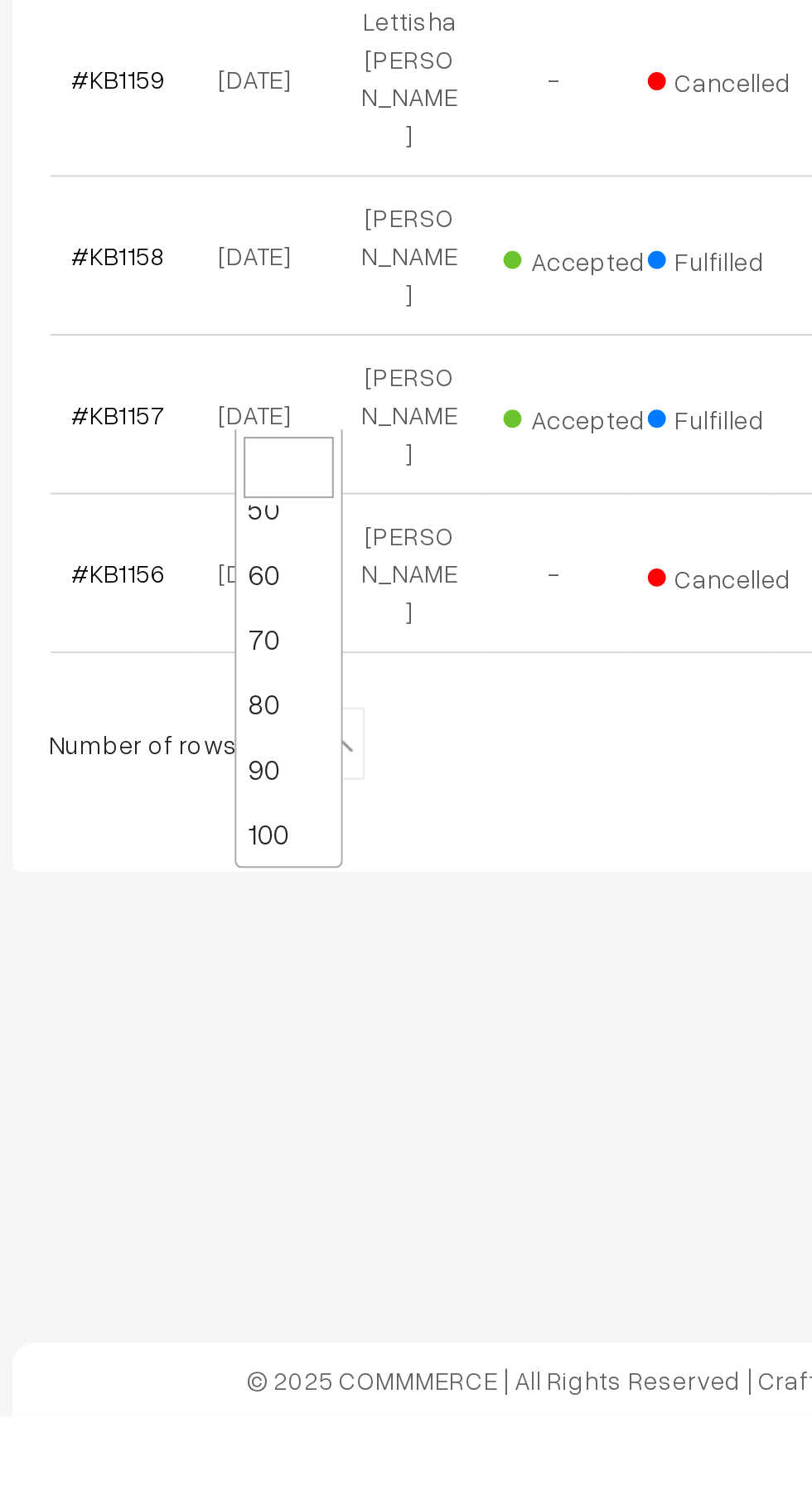
select select "100"
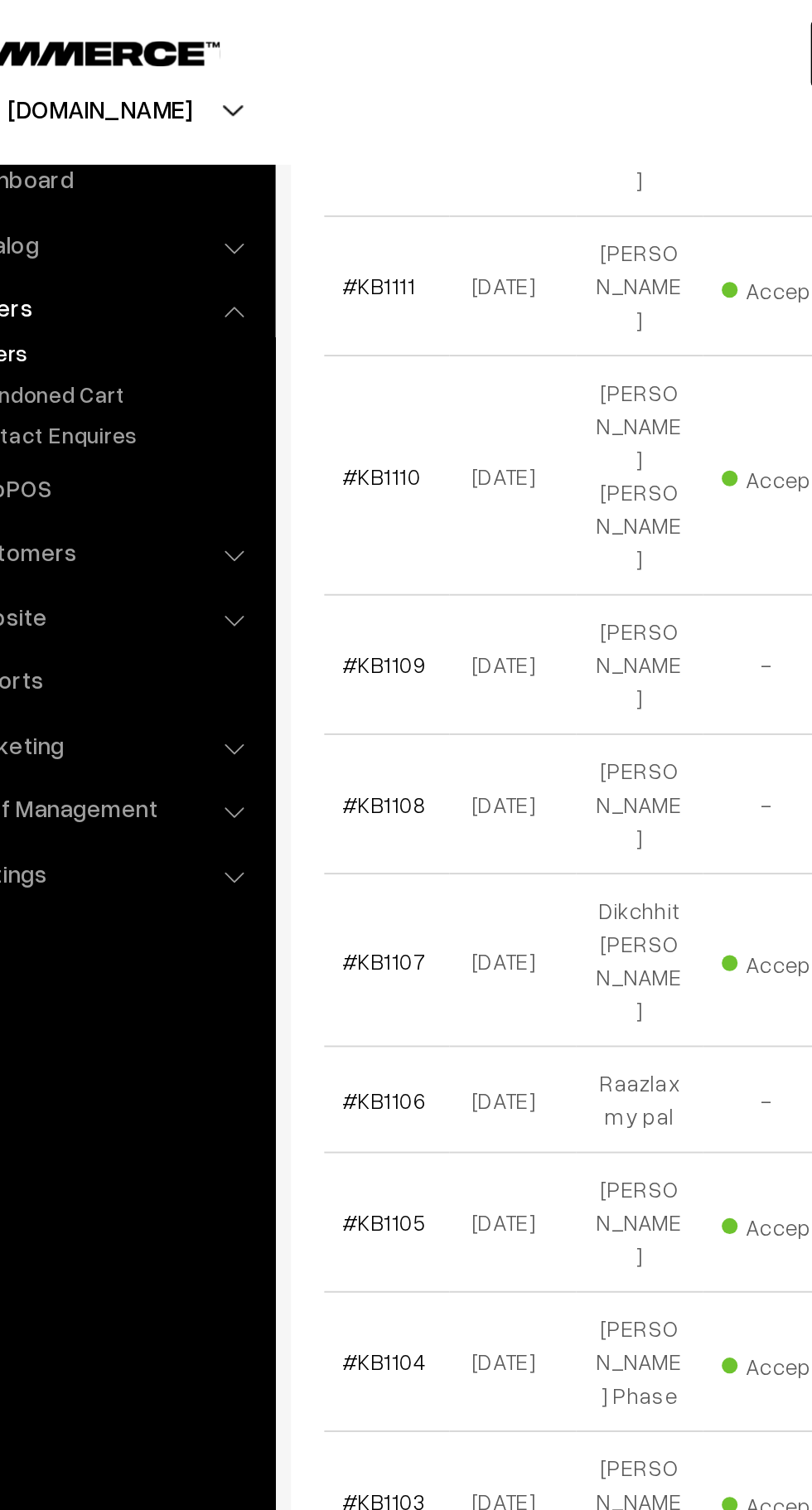
scroll to position [4359, 0]
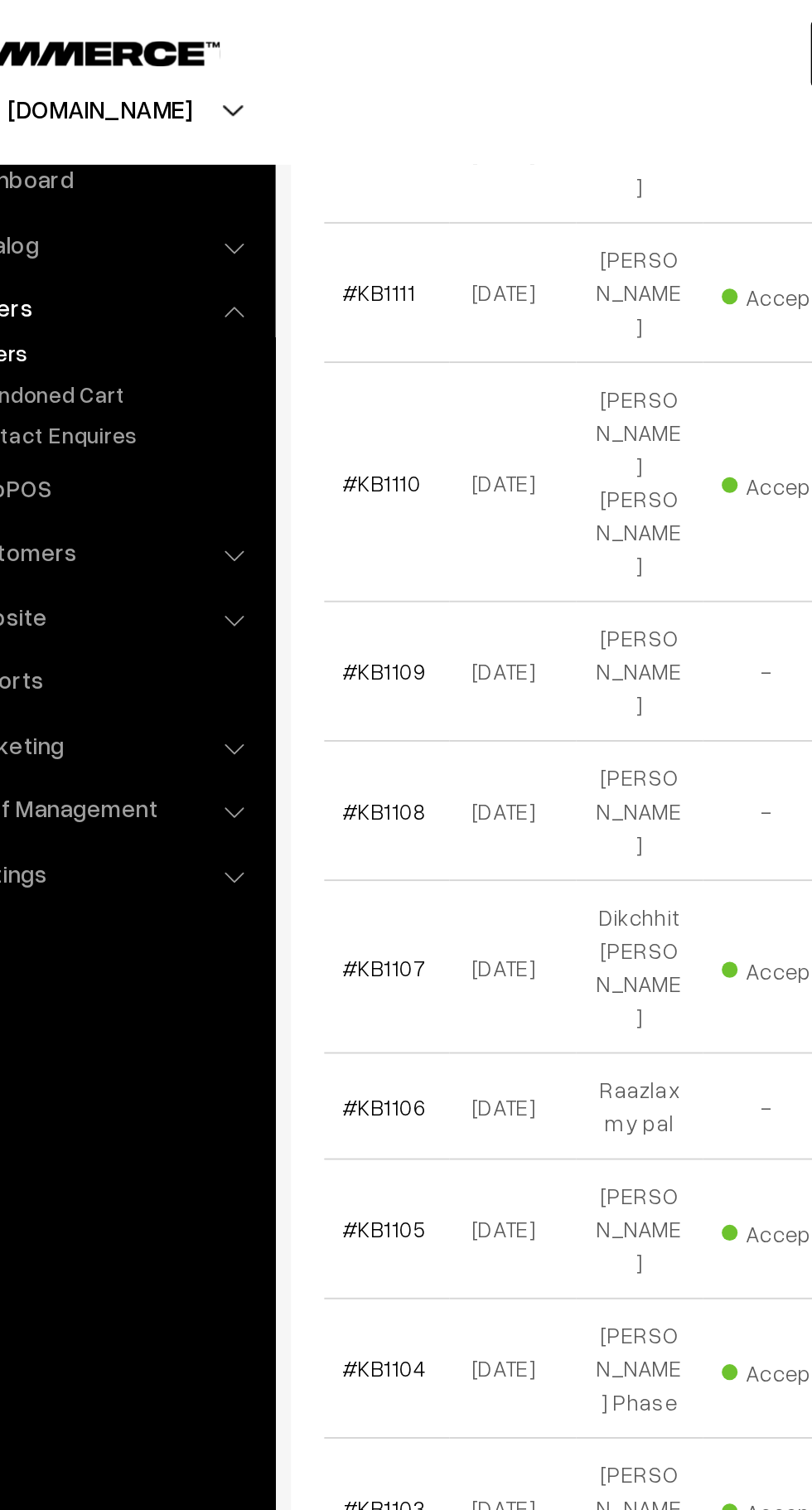
click at [286, 1493] on link "#KB1093" at bounding box center [278, 1509] width 40 height 32
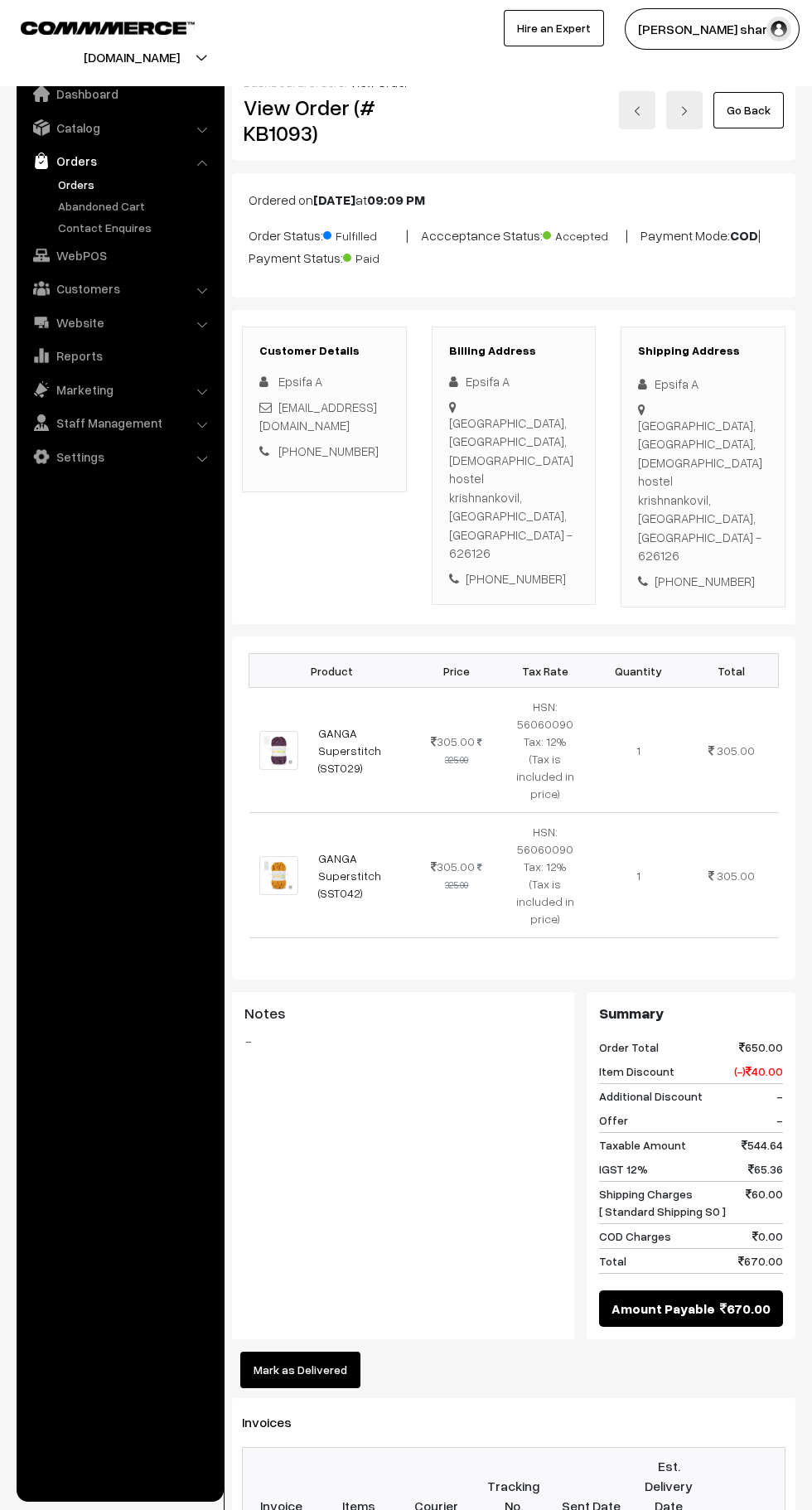
click at [320, 1351] on button "Mark as Delivered" at bounding box center [300, 1369] width 120 height 36
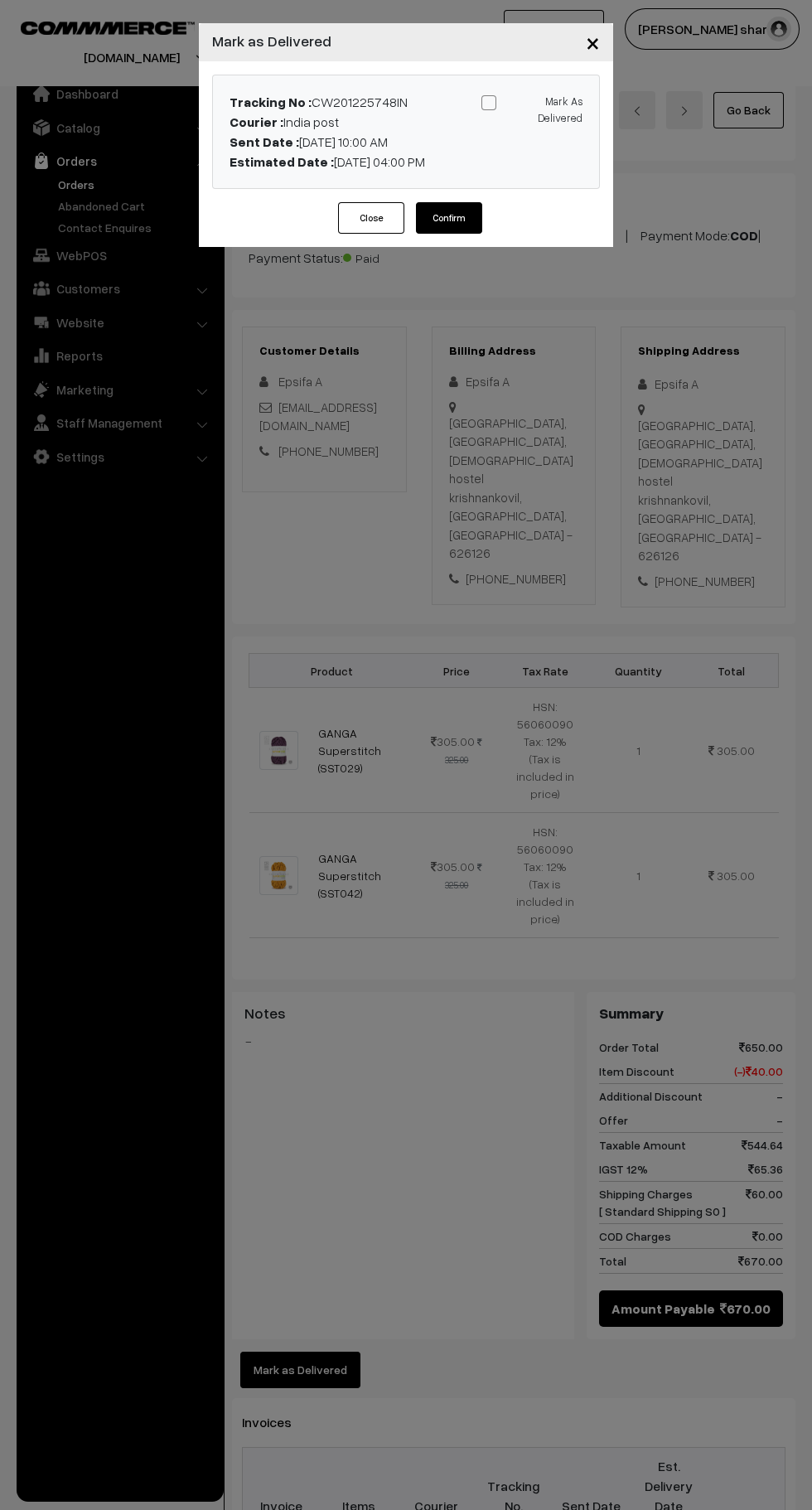
click at [487, 104] on span at bounding box center [488, 102] width 15 height 15
click at [523, 104] on input "Mark As Delivered" at bounding box center [528, 100] width 11 height 11
checkbox input "true"
click at [471, 230] on button "Confirm" at bounding box center [448, 218] width 66 height 32
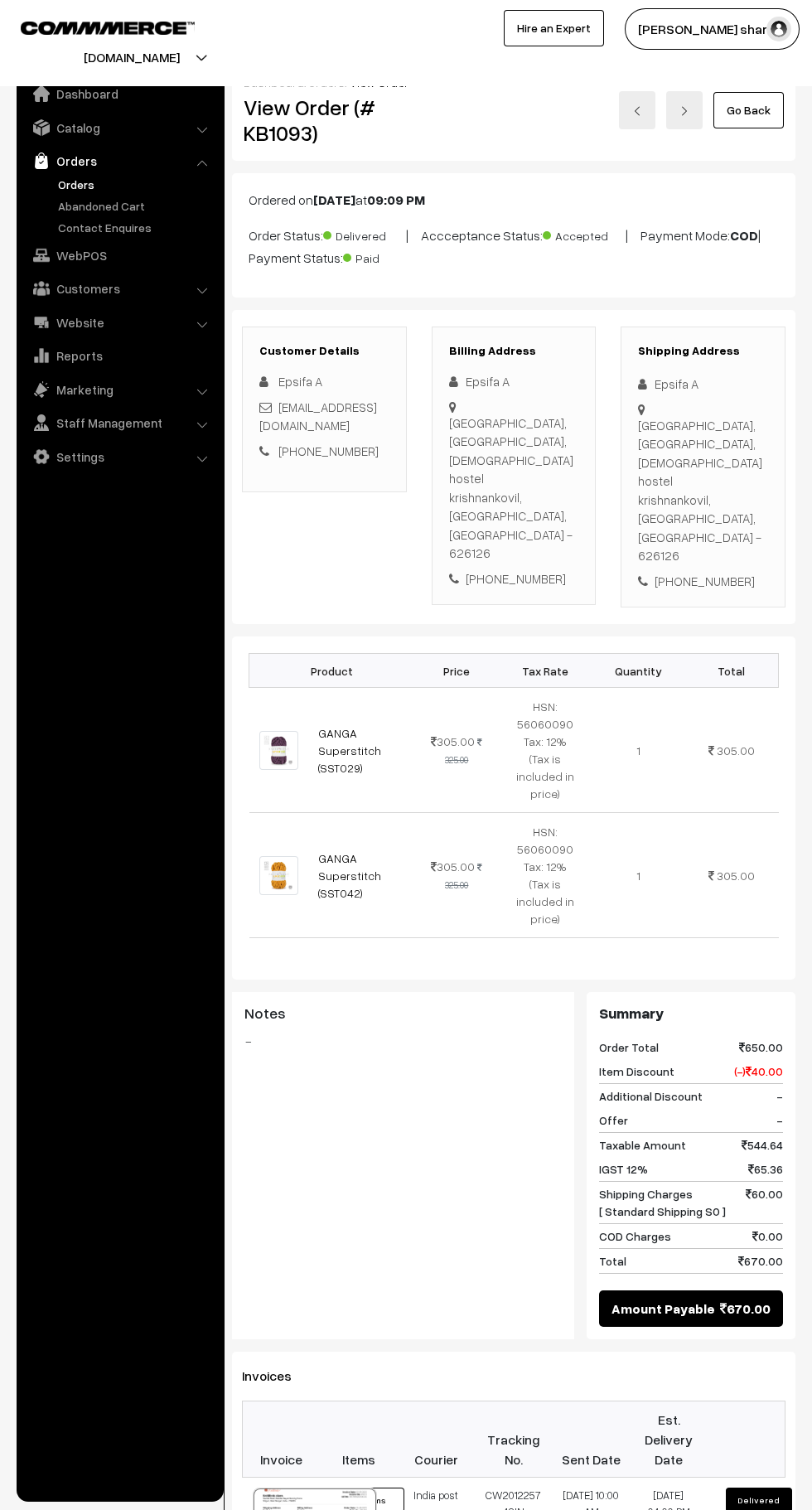
click at [758, 117] on link "Go Back" at bounding box center [749, 109] width 70 height 36
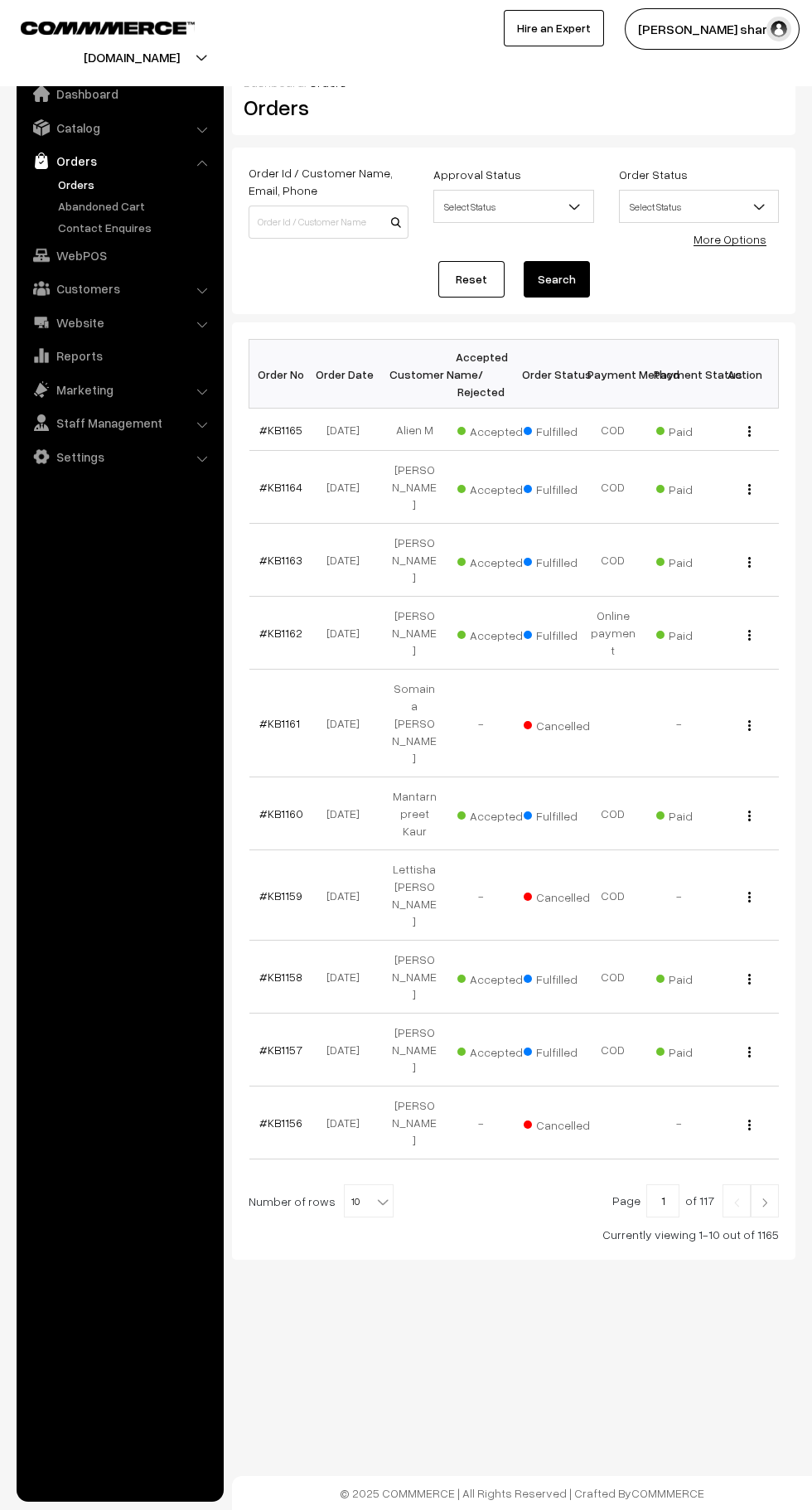
click at [374, 1193] on b at bounding box center [382, 1201] width 17 height 17
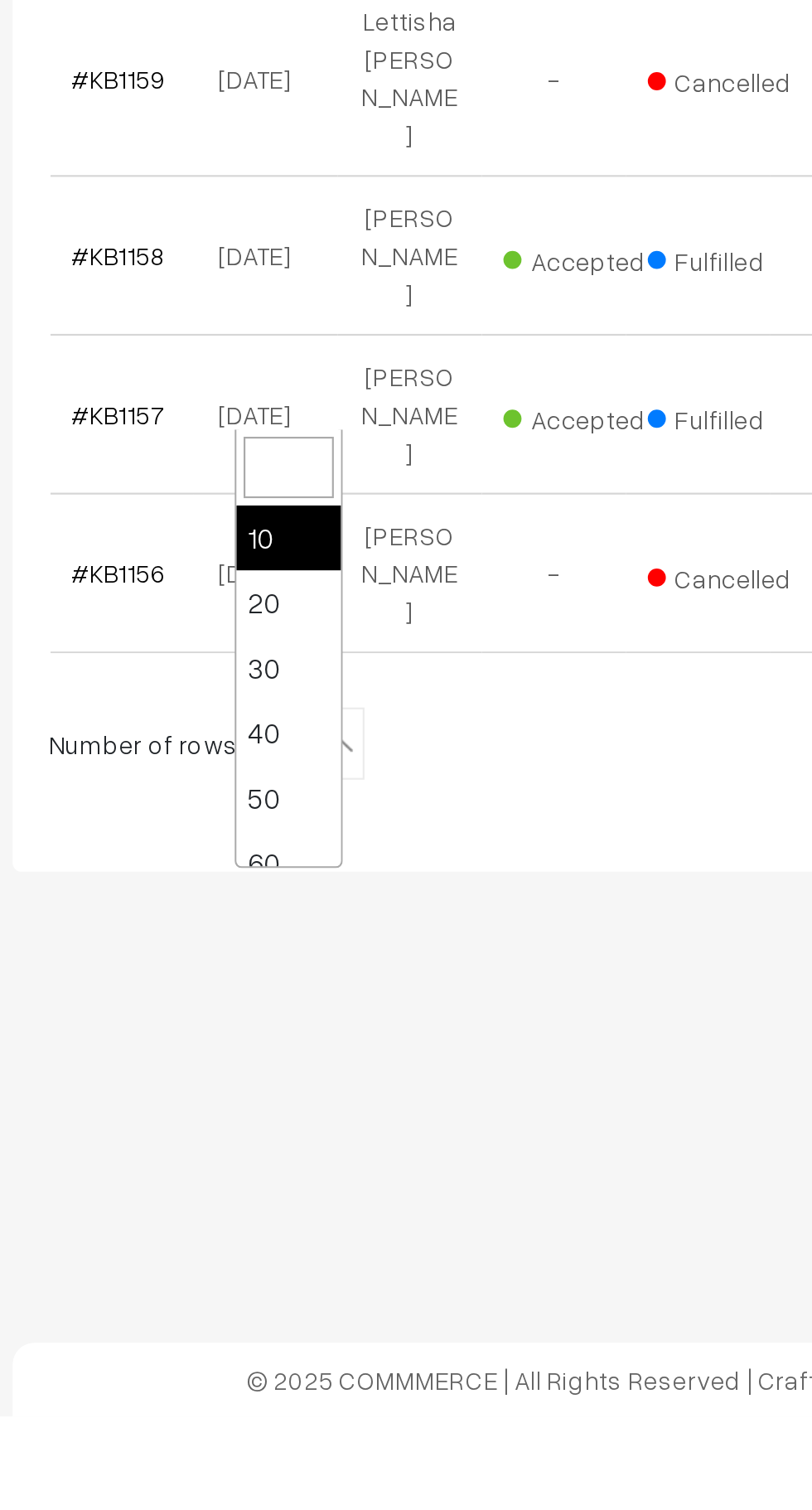
scroll to position [132, 0]
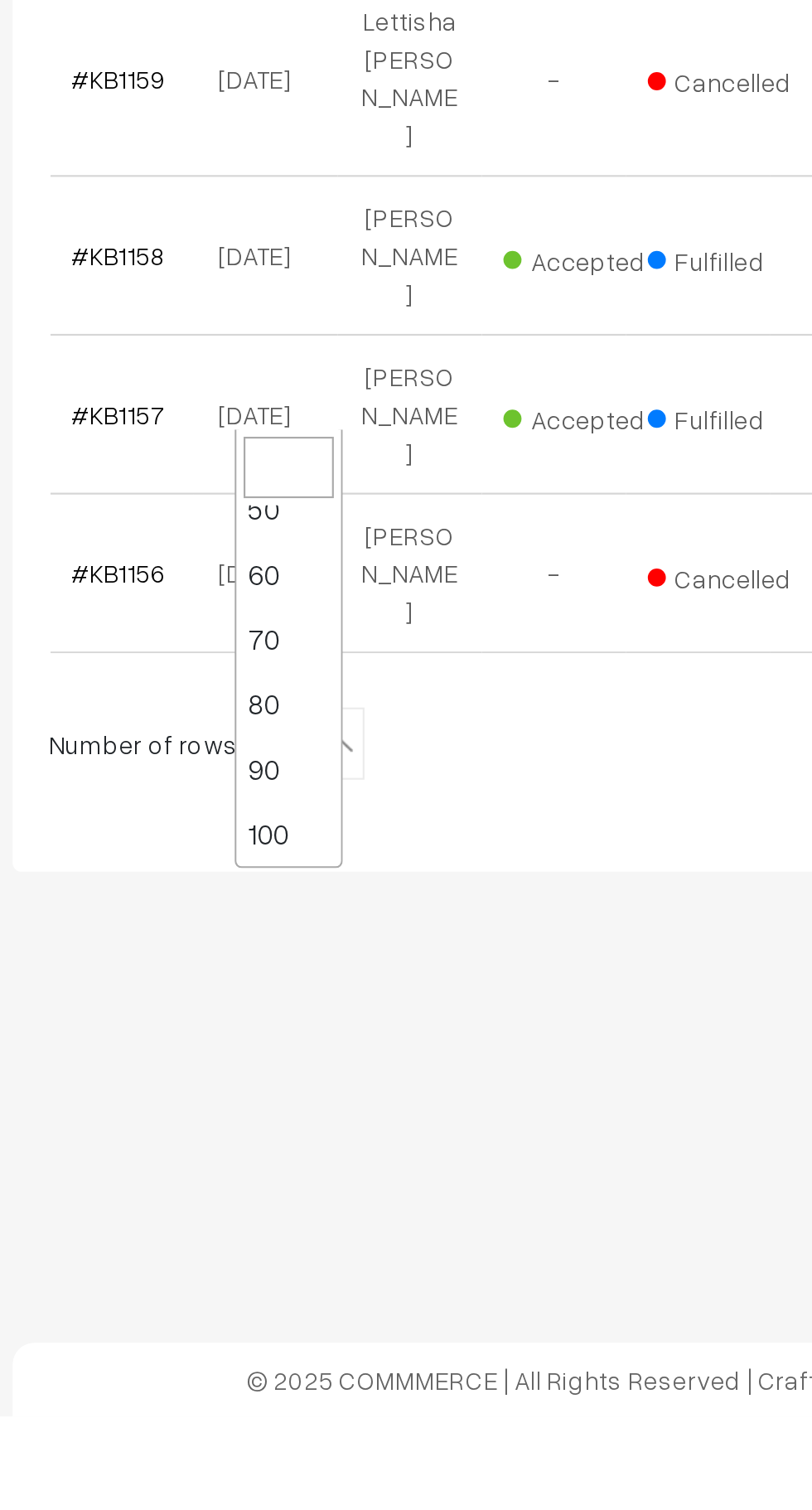
select select "100"
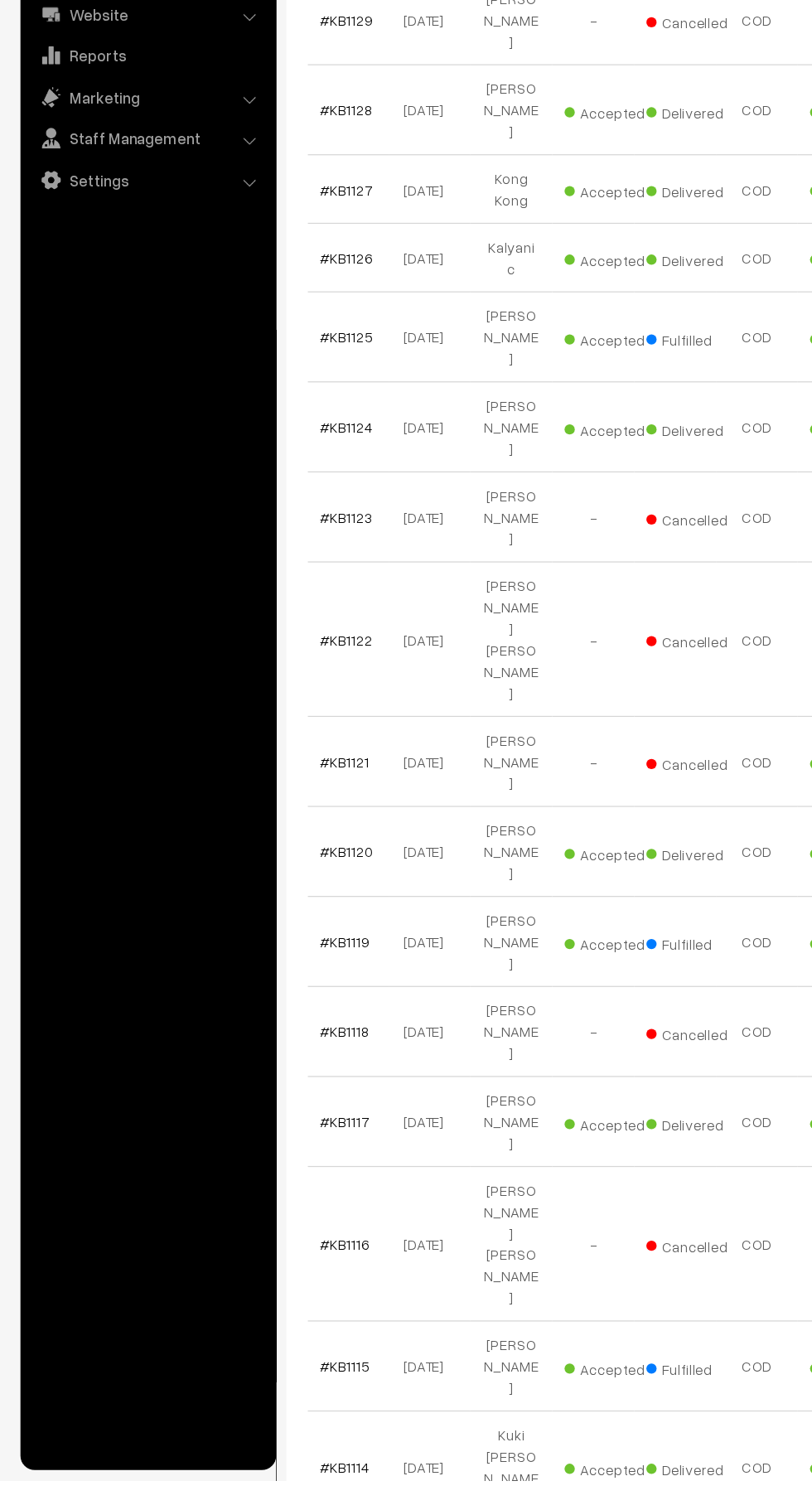
scroll to position [2843, 0]
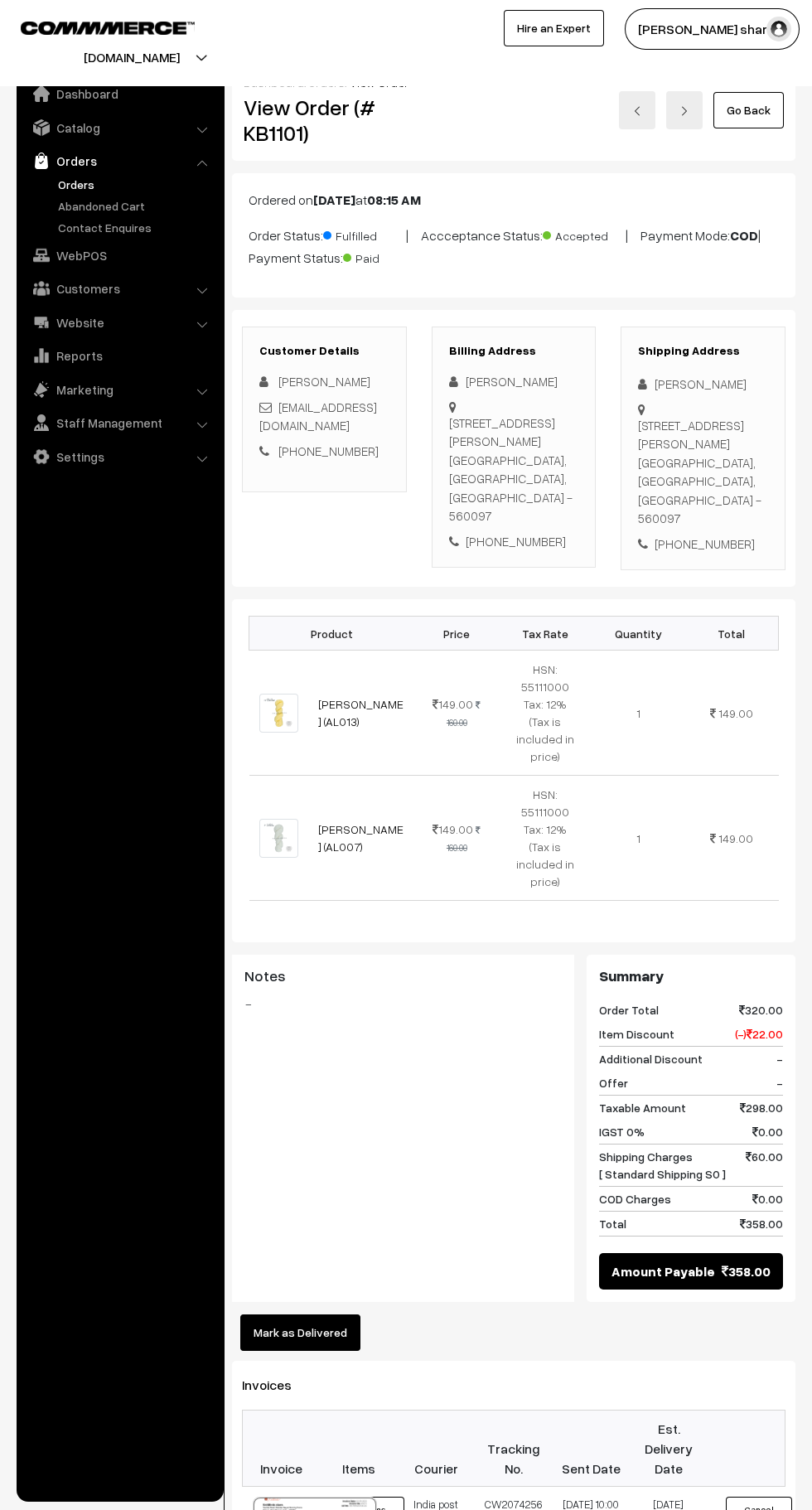
click at [326, 1314] on button "Mark as Delivered" at bounding box center [300, 1332] width 120 height 36
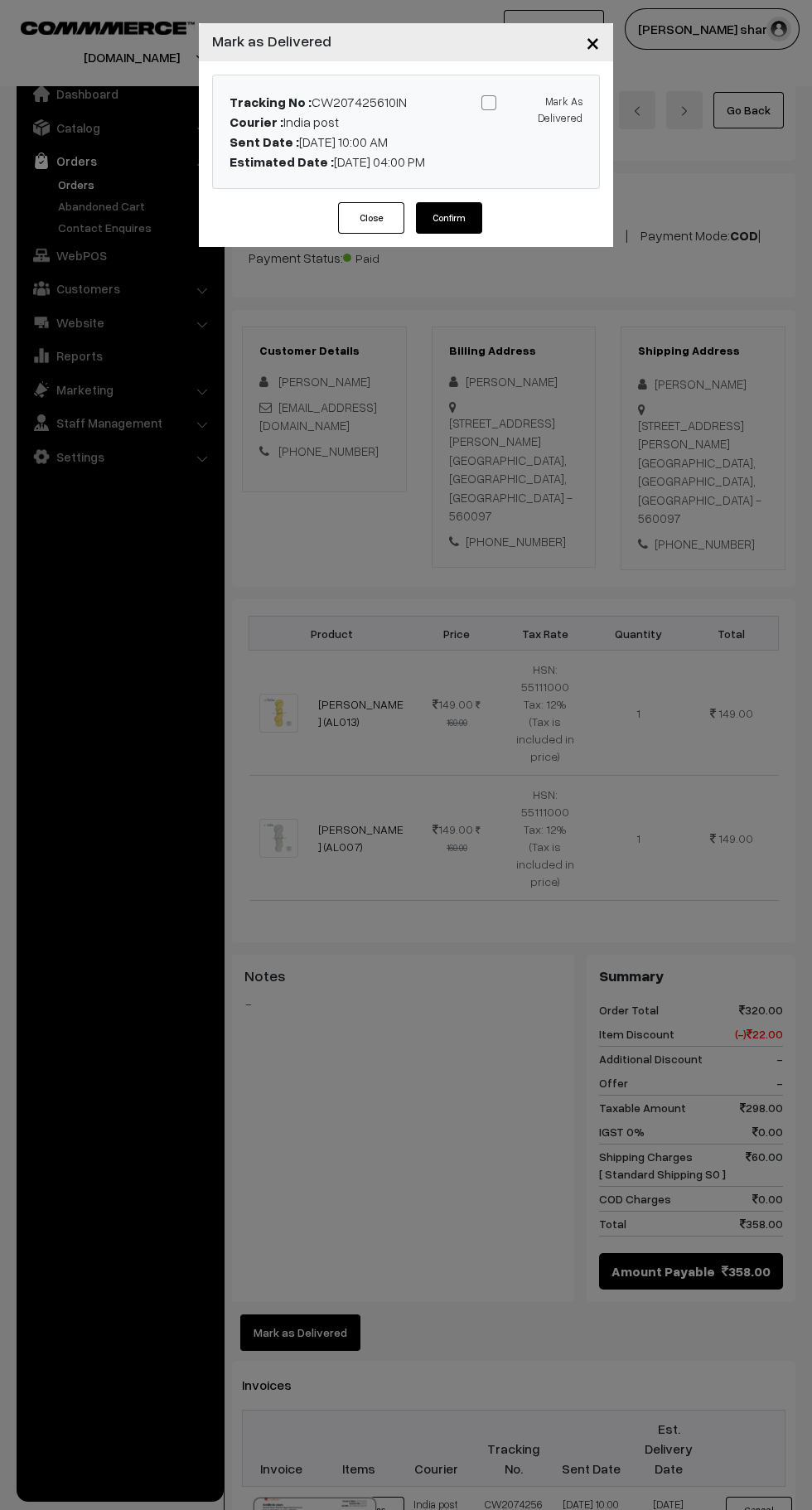
click at [525, 101] on input "Mark As Delivered" at bounding box center [528, 100] width 11 height 11
checkbox input "true"
click at [450, 217] on button "Confirm" at bounding box center [448, 218] width 66 height 32
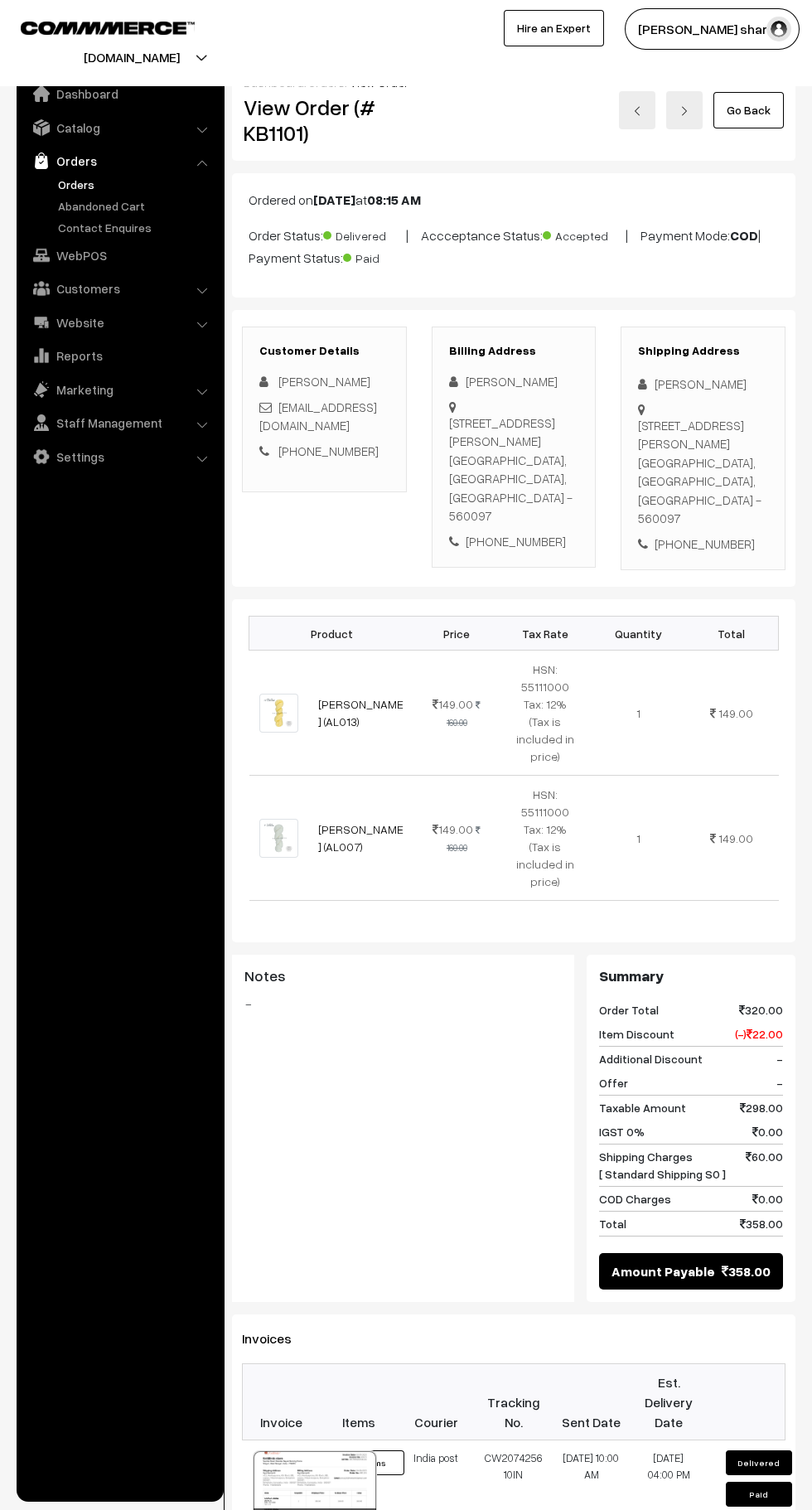
click at [749, 109] on link "Go Back" at bounding box center [749, 109] width 70 height 36
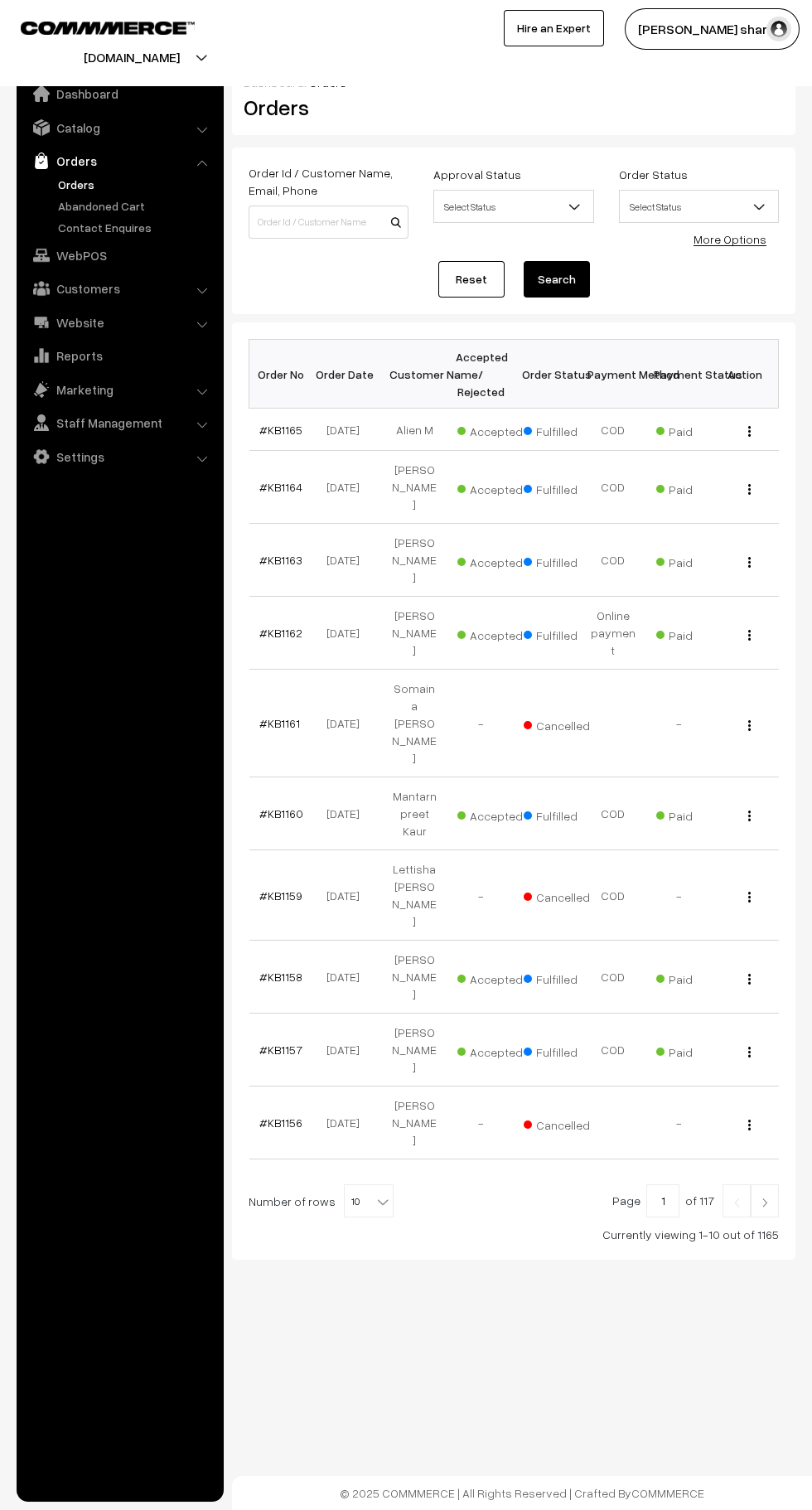
click at [374, 1193] on b at bounding box center [382, 1201] width 17 height 17
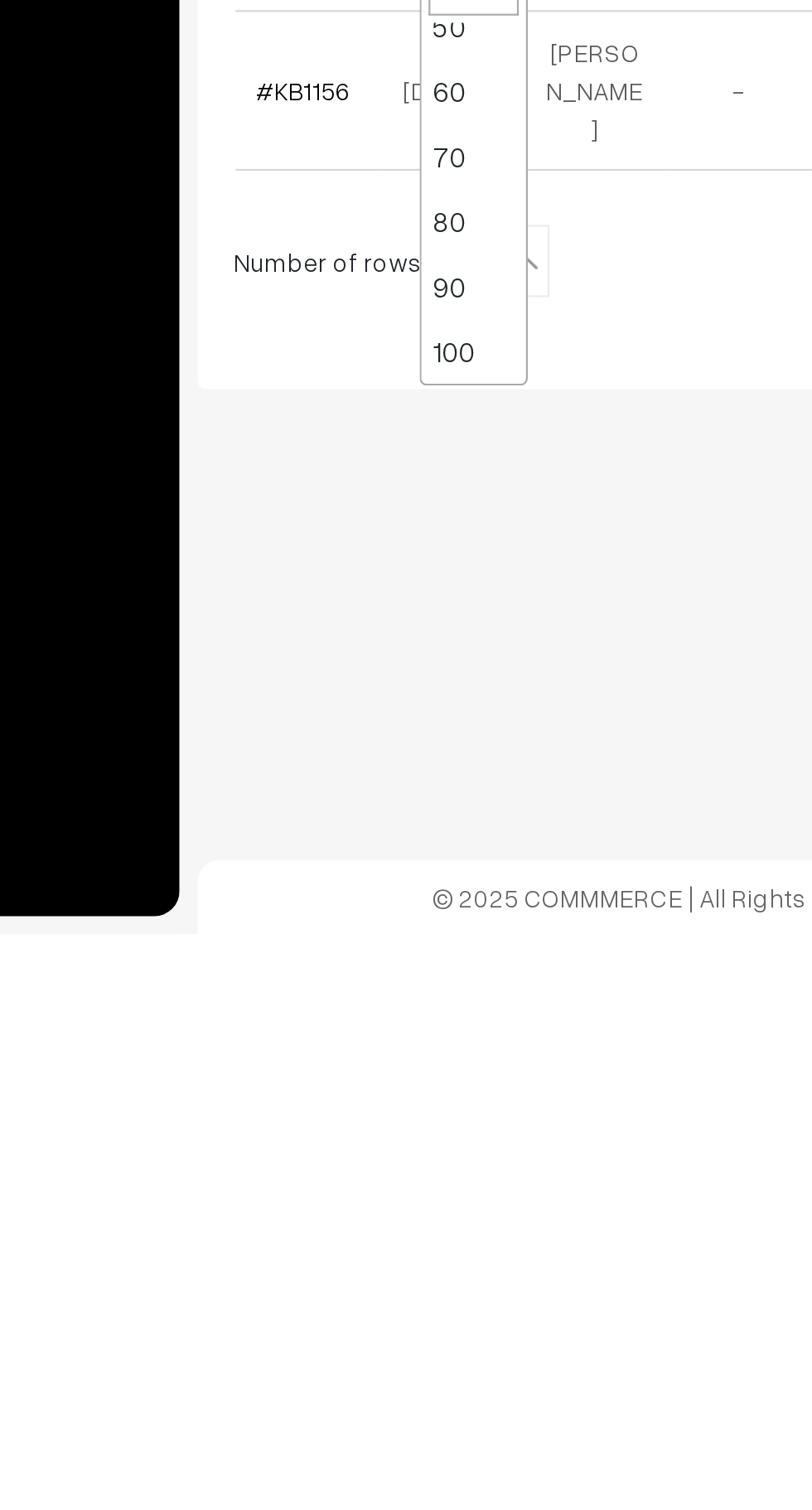
select select "100"
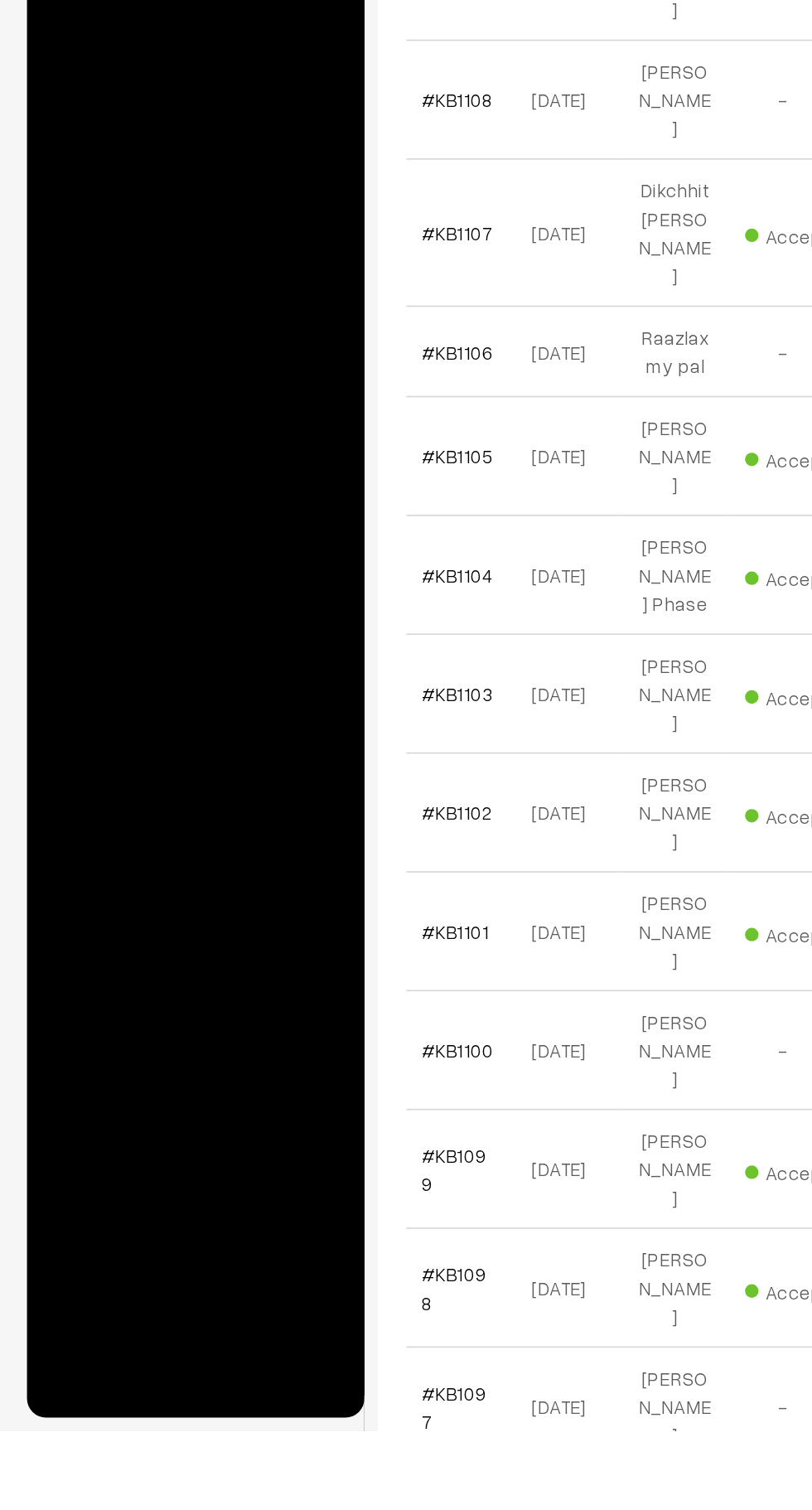
scroll to position [4092, 0]
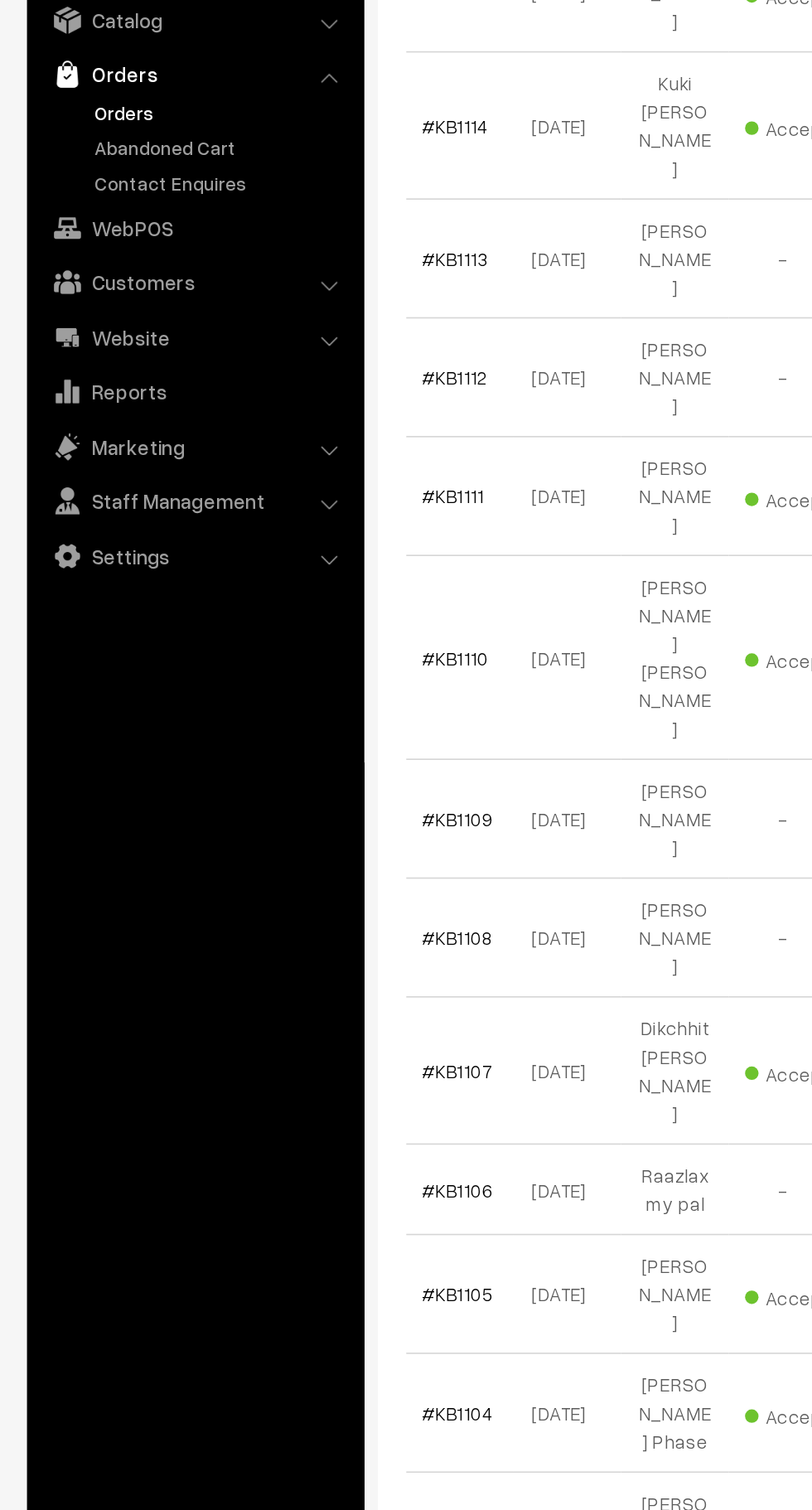
click at [281, 1331] on link "#KB1099" at bounding box center [278, 1347] width 40 height 32
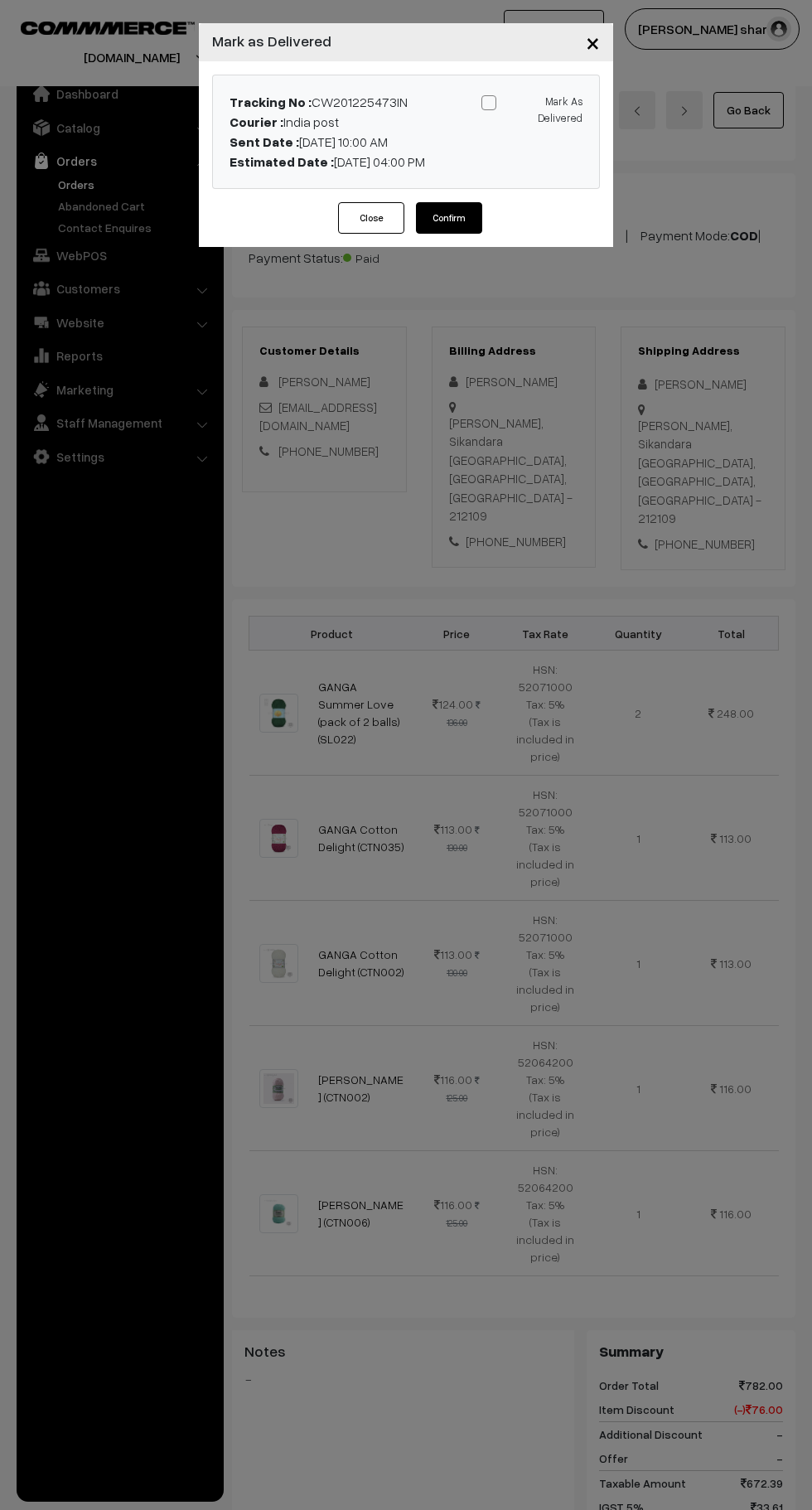
scroll to position [877, 0]
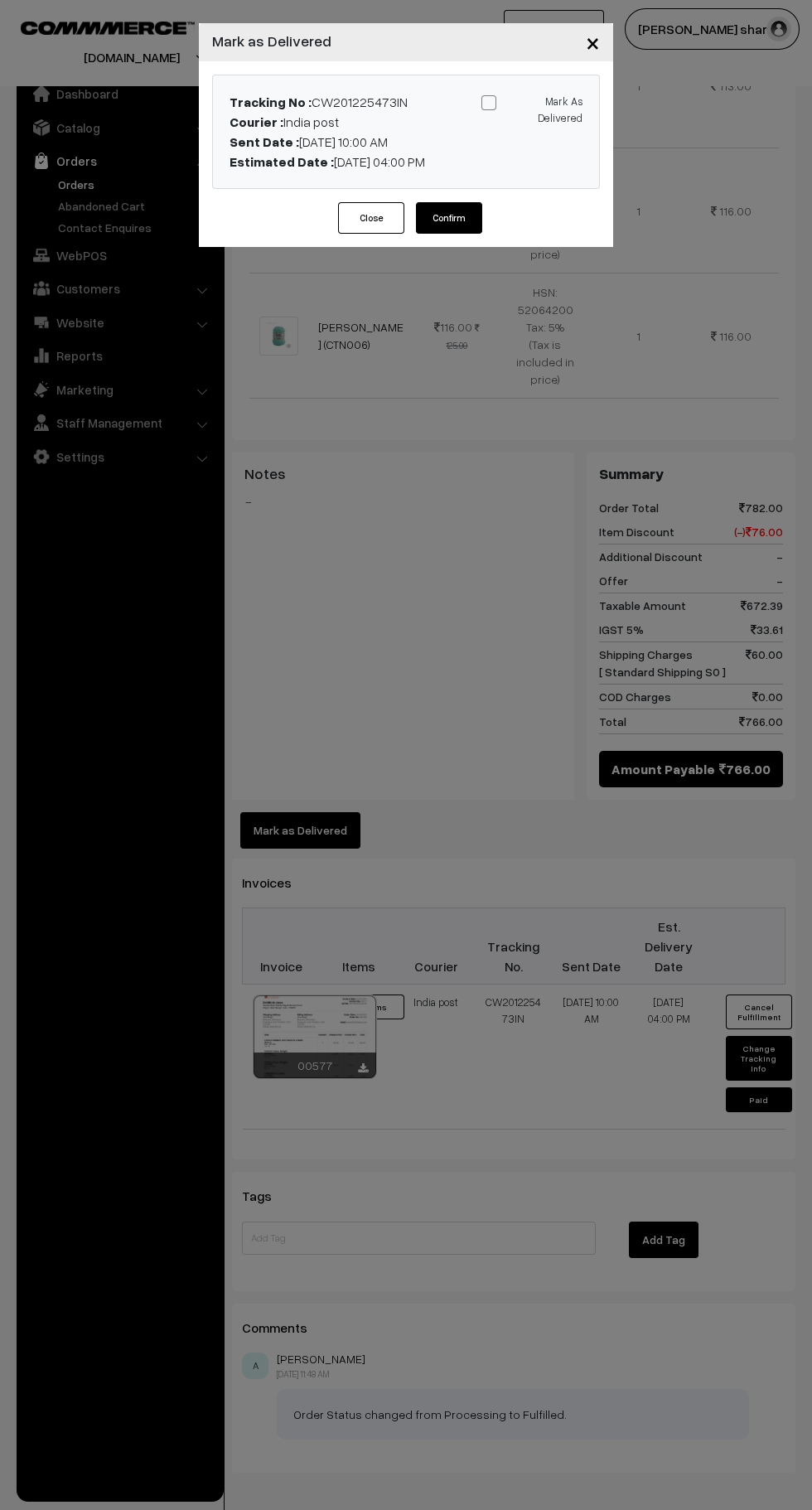
click at [494, 117] on label "Mark As Delivered" at bounding box center [531, 108] width 101 height 34
click at [523, 105] on input "Mark As Delivered" at bounding box center [528, 100] width 11 height 11
checkbox input "true"
click at [460, 222] on button "Confirm" at bounding box center [448, 218] width 66 height 32
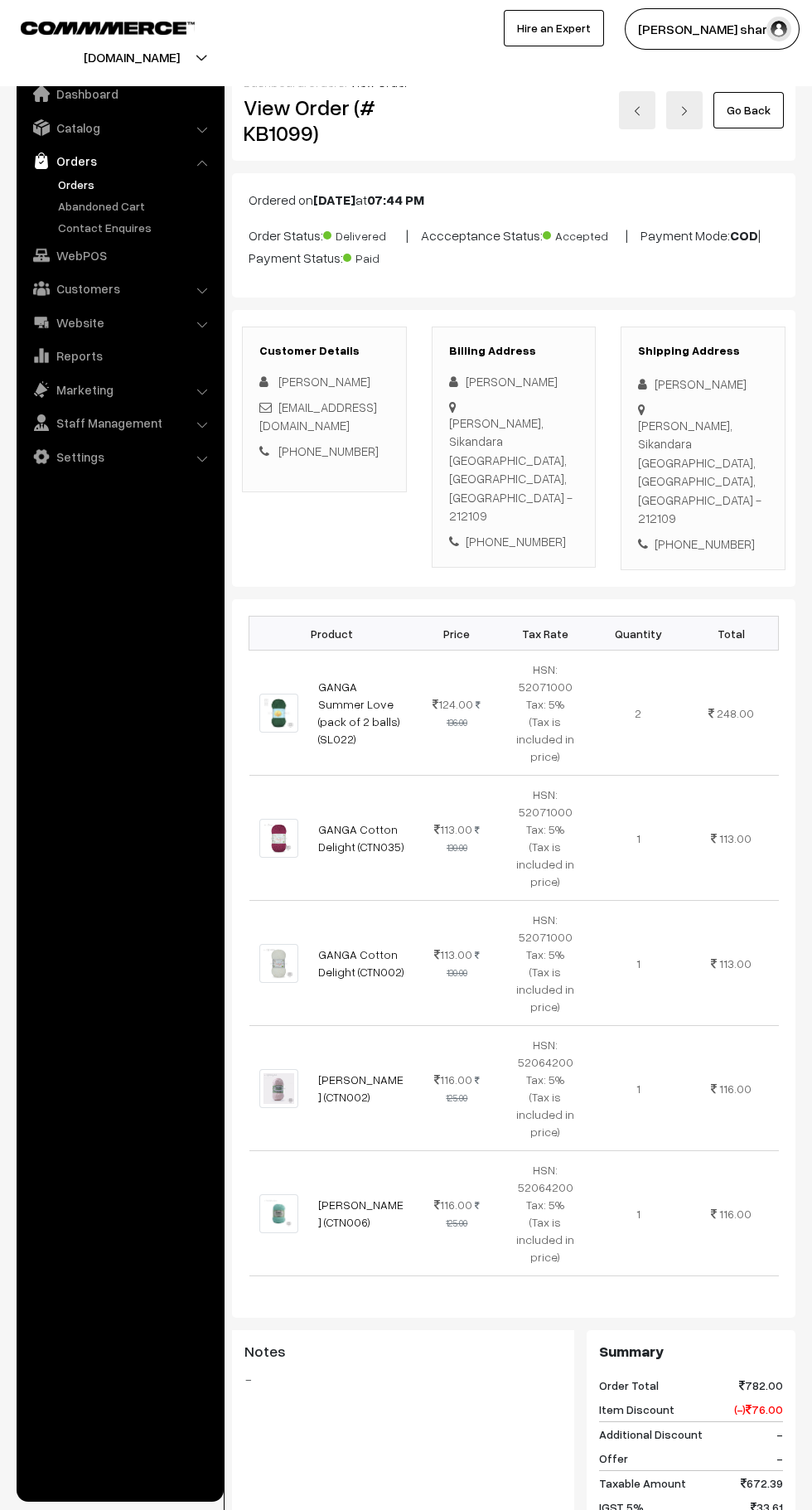
click at [751, 110] on link "Go Back" at bounding box center [749, 109] width 70 height 36
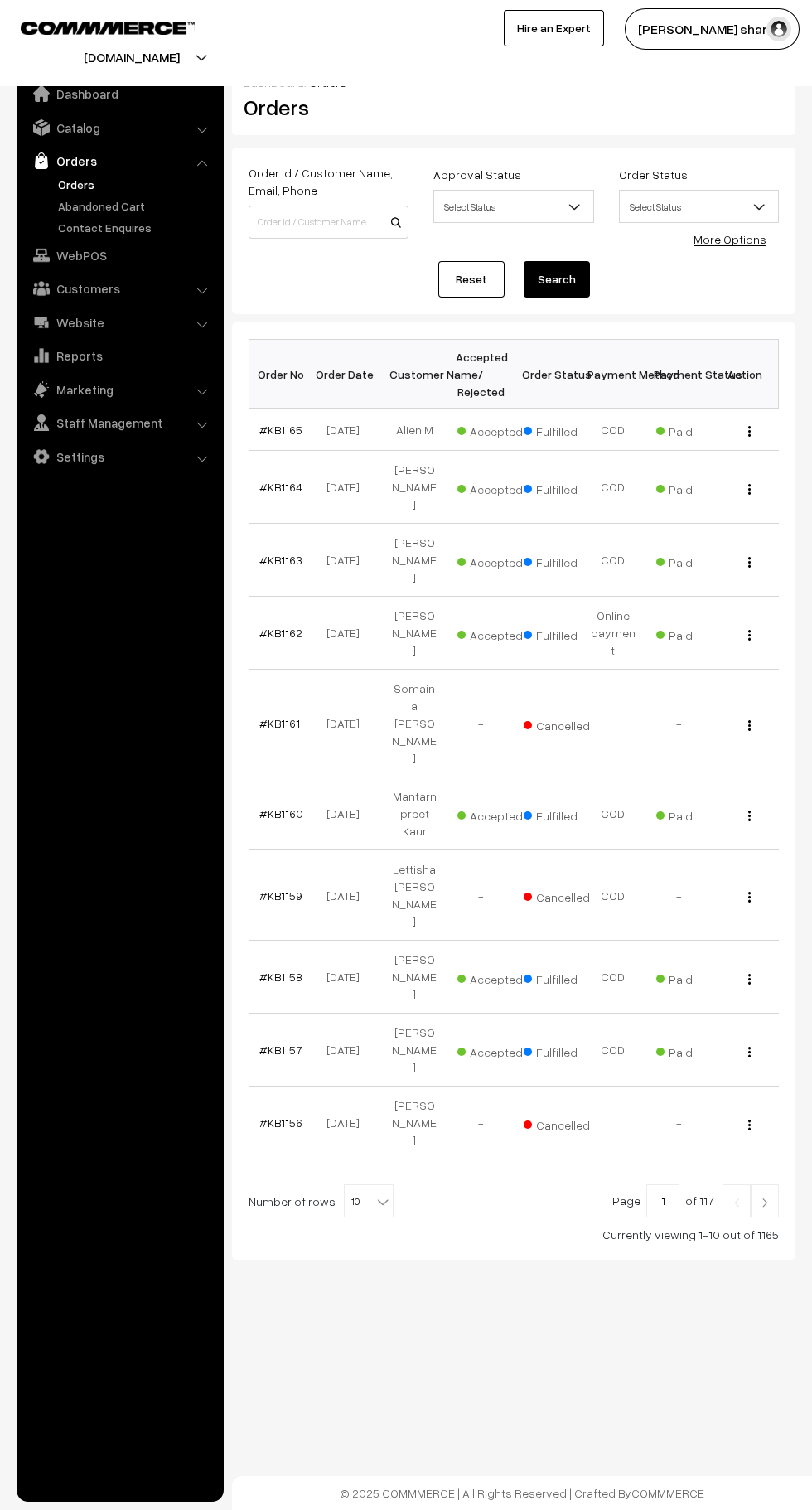
click at [374, 1193] on b at bounding box center [382, 1201] width 17 height 17
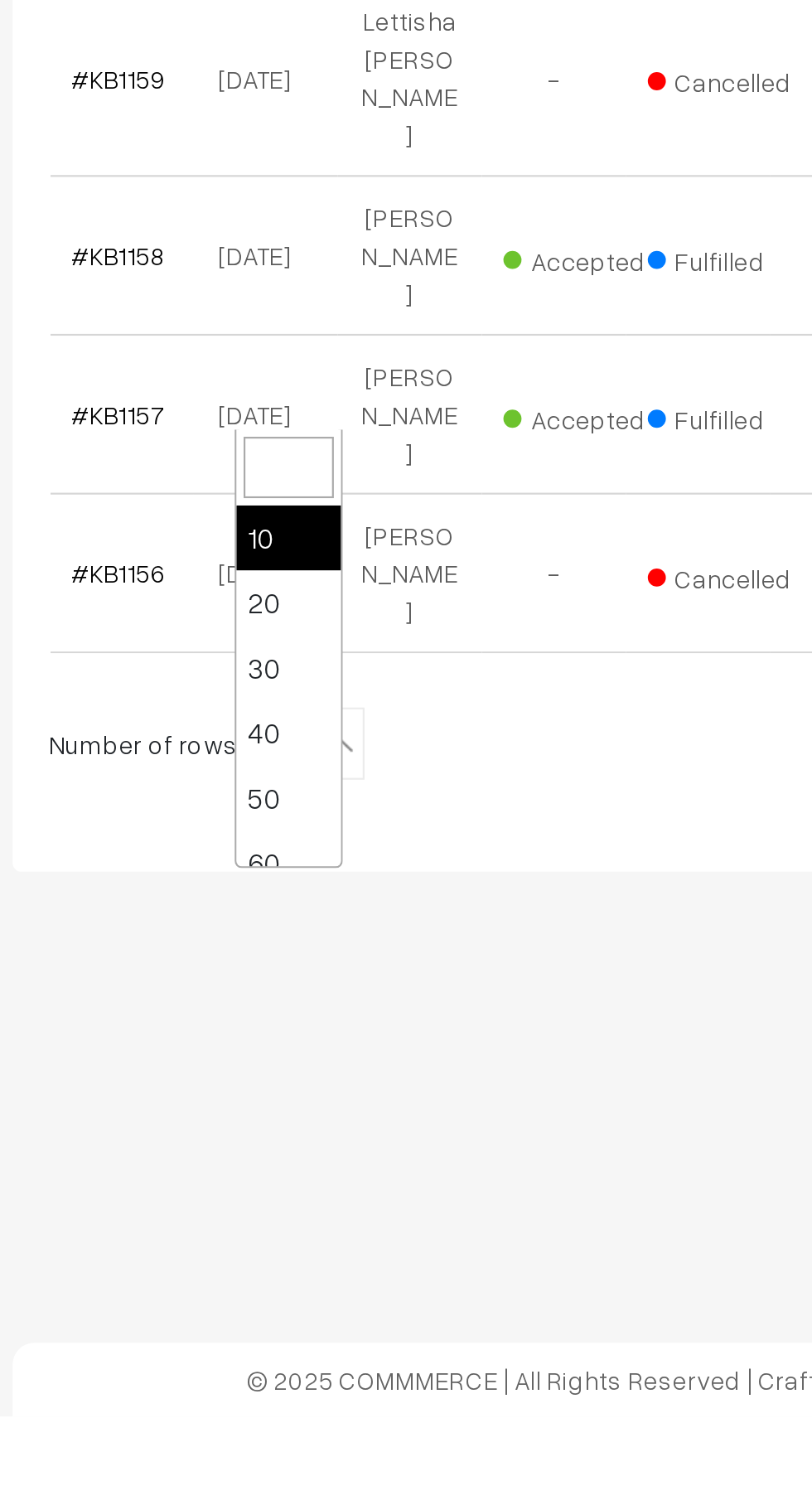
scroll to position [132, 0]
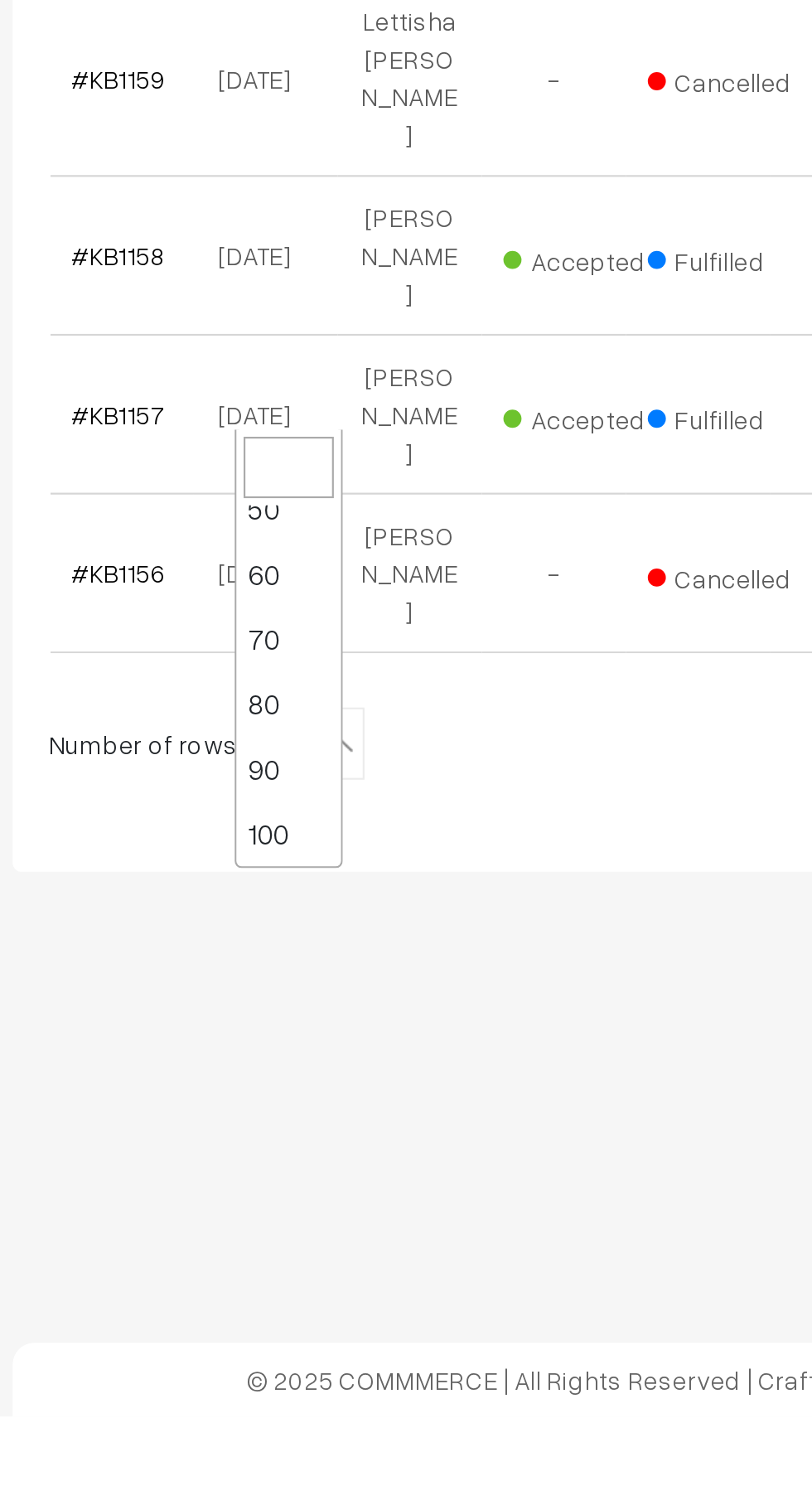
select select "100"
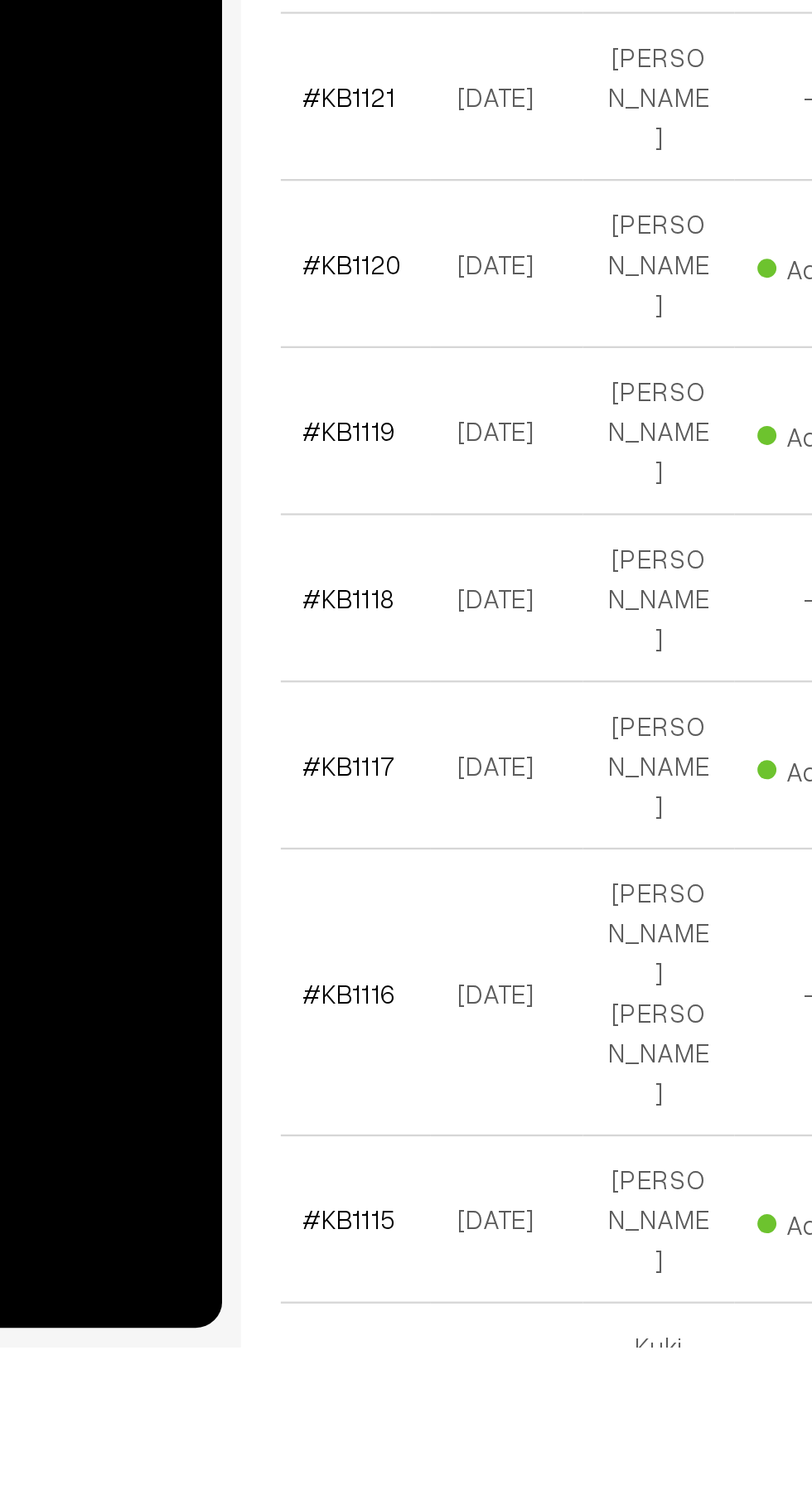
scroll to position [2814, 0]
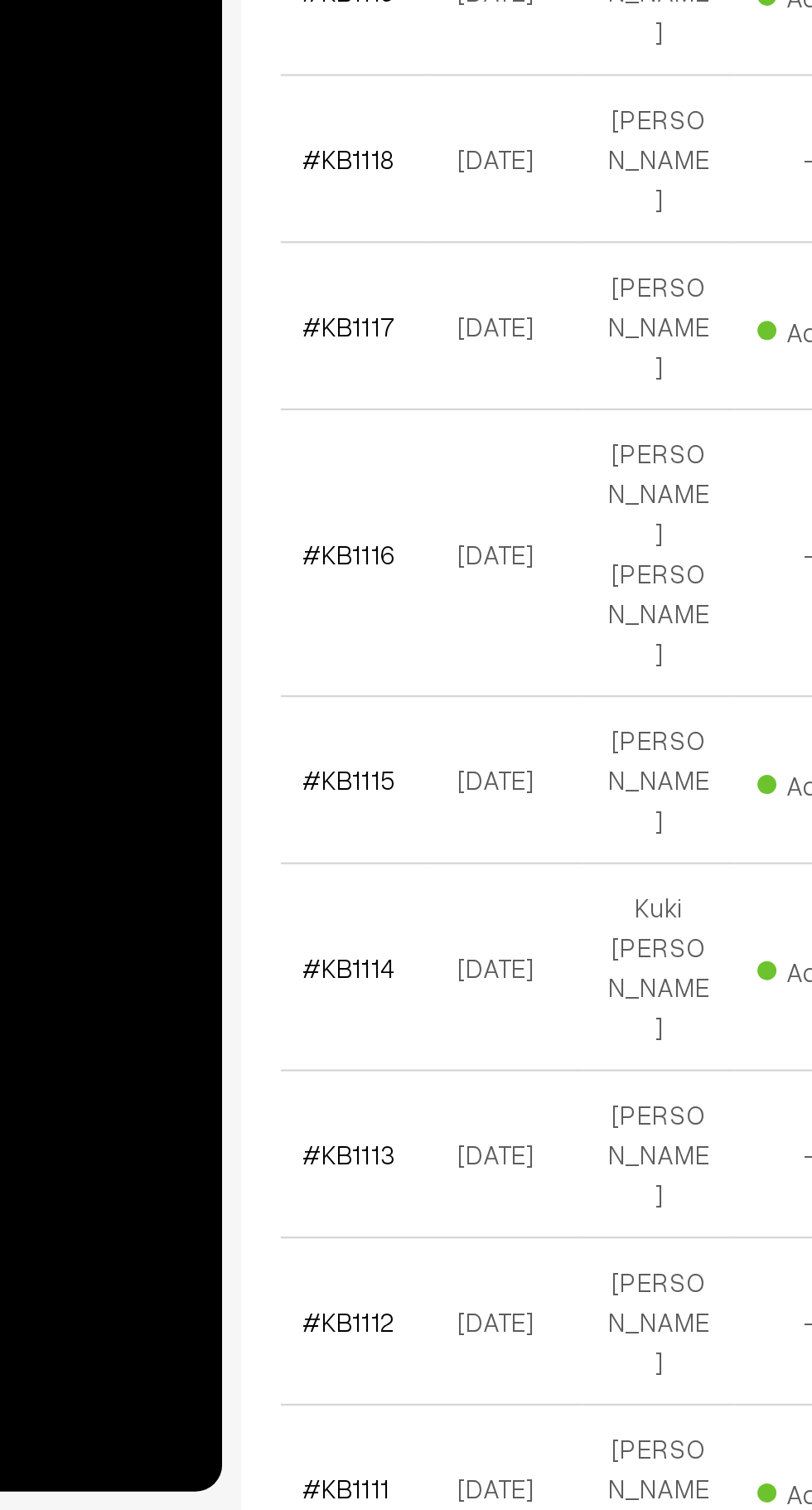
scroll to position [3012, 0]
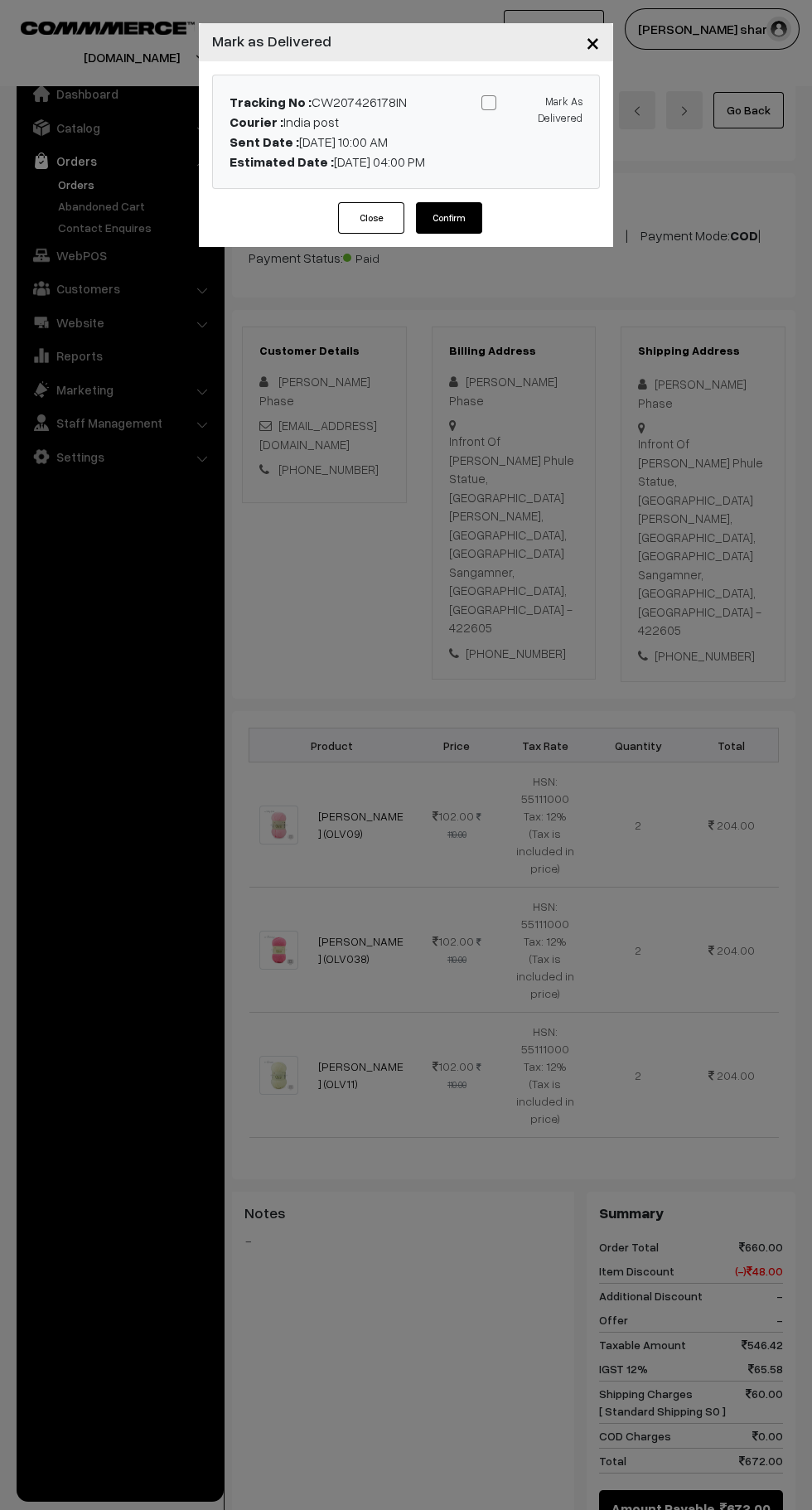
click at [488, 103] on span at bounding box center [488, 102] width 15 height 15
click at [523, 103] on input "Mark As Delivered" at bounding box center [528, 100] width 11 height 11
checkbox input "true"
click at [449, 217] on button "Confirm" at bounding box center [448, 218] width 66 height 32
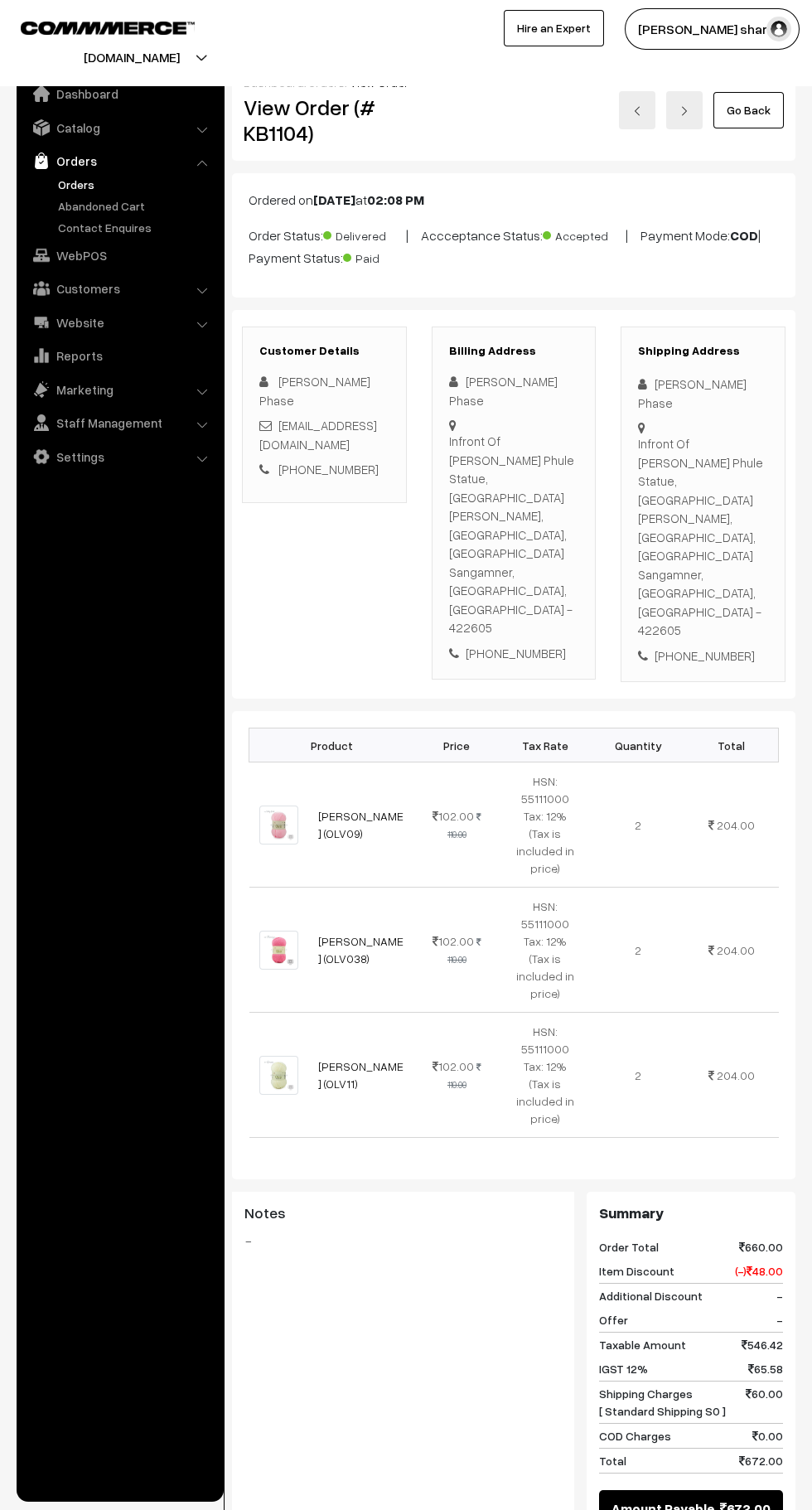
click at [757, 113] on link "Go Back" at bounding box center [749, 109] width 70 height 36
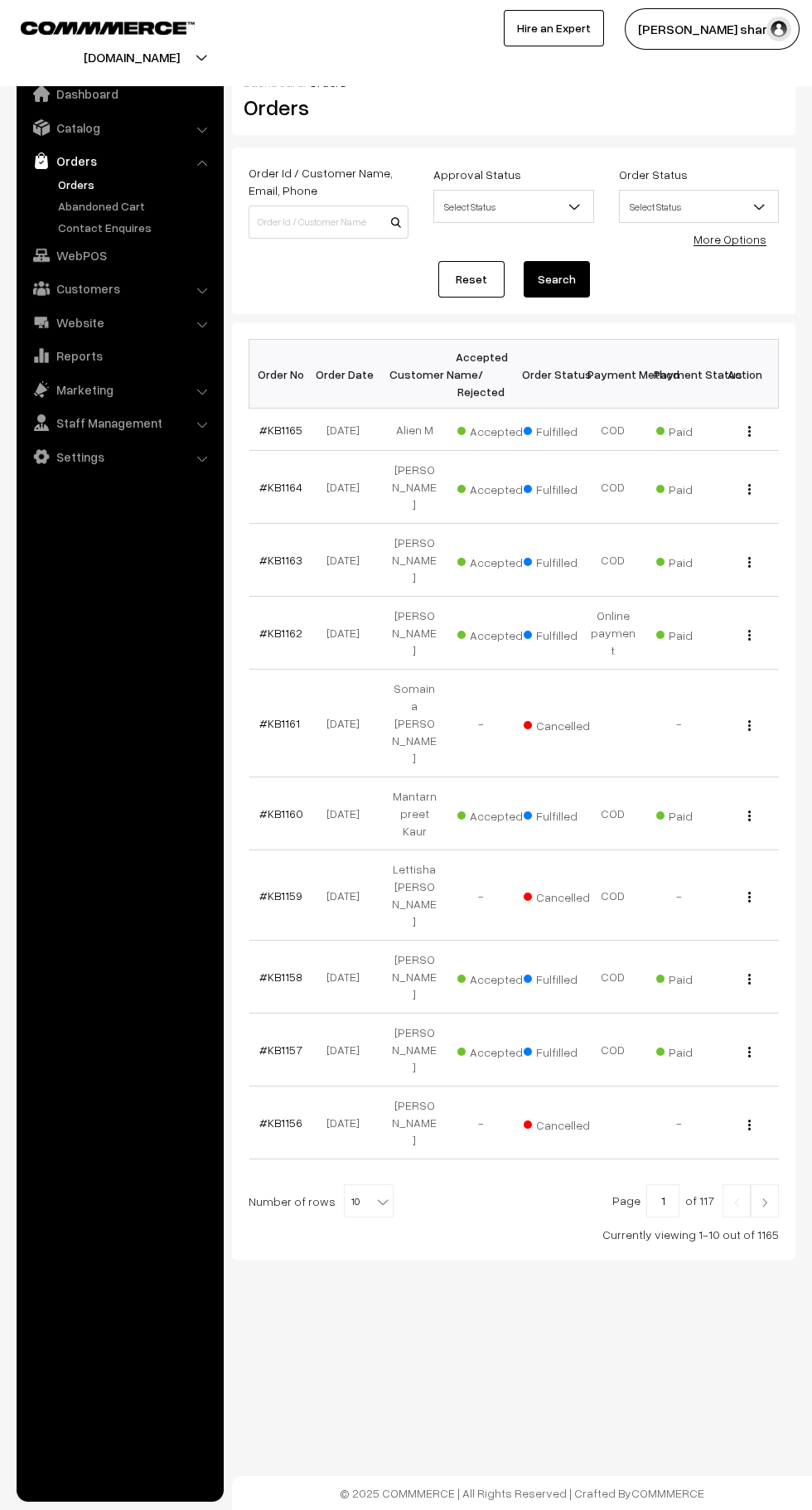
click at [374, 1193] on b at bounding box center [382, 1201] width 17 height 17
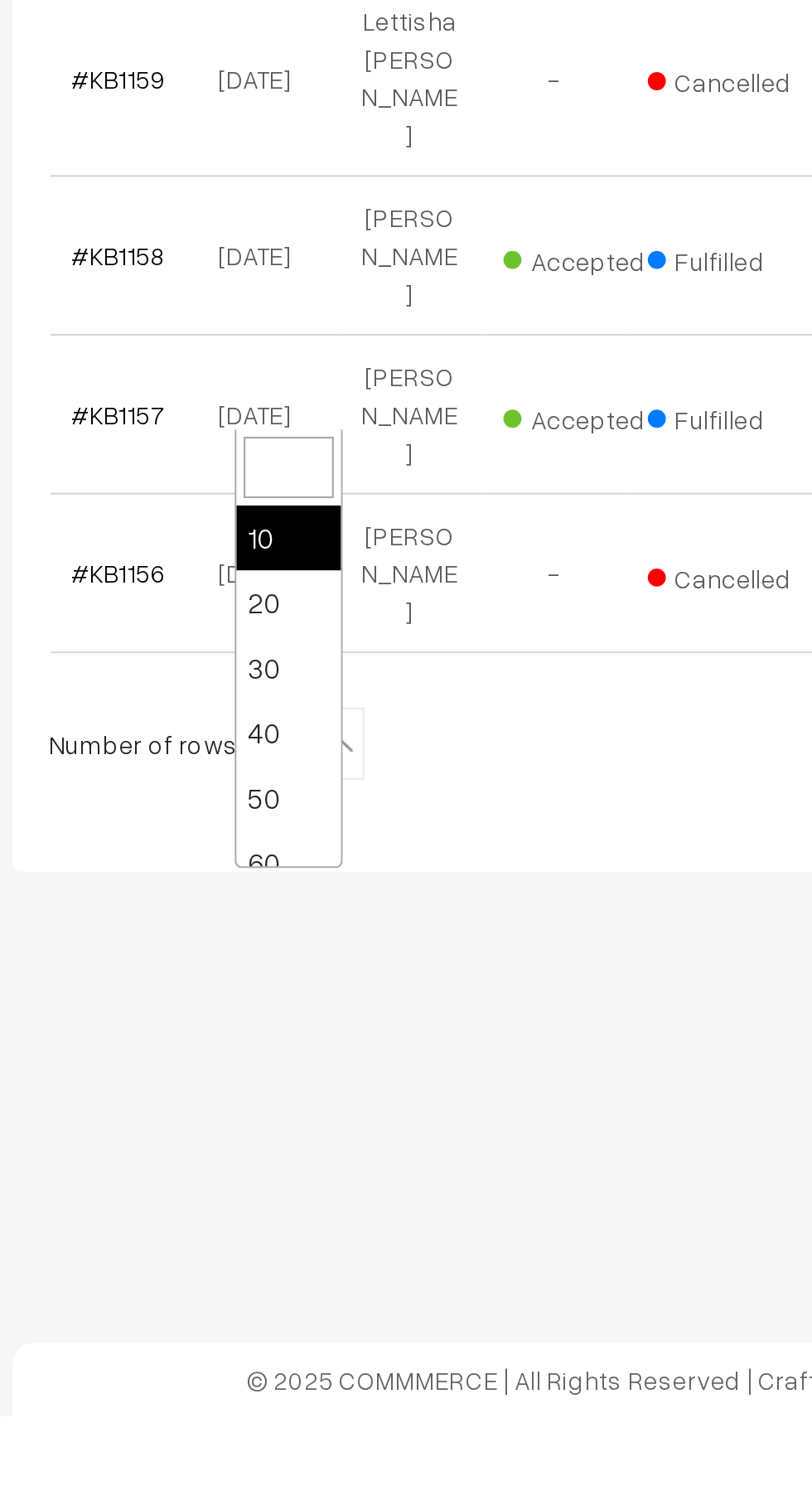
scroll to position [132, 0]
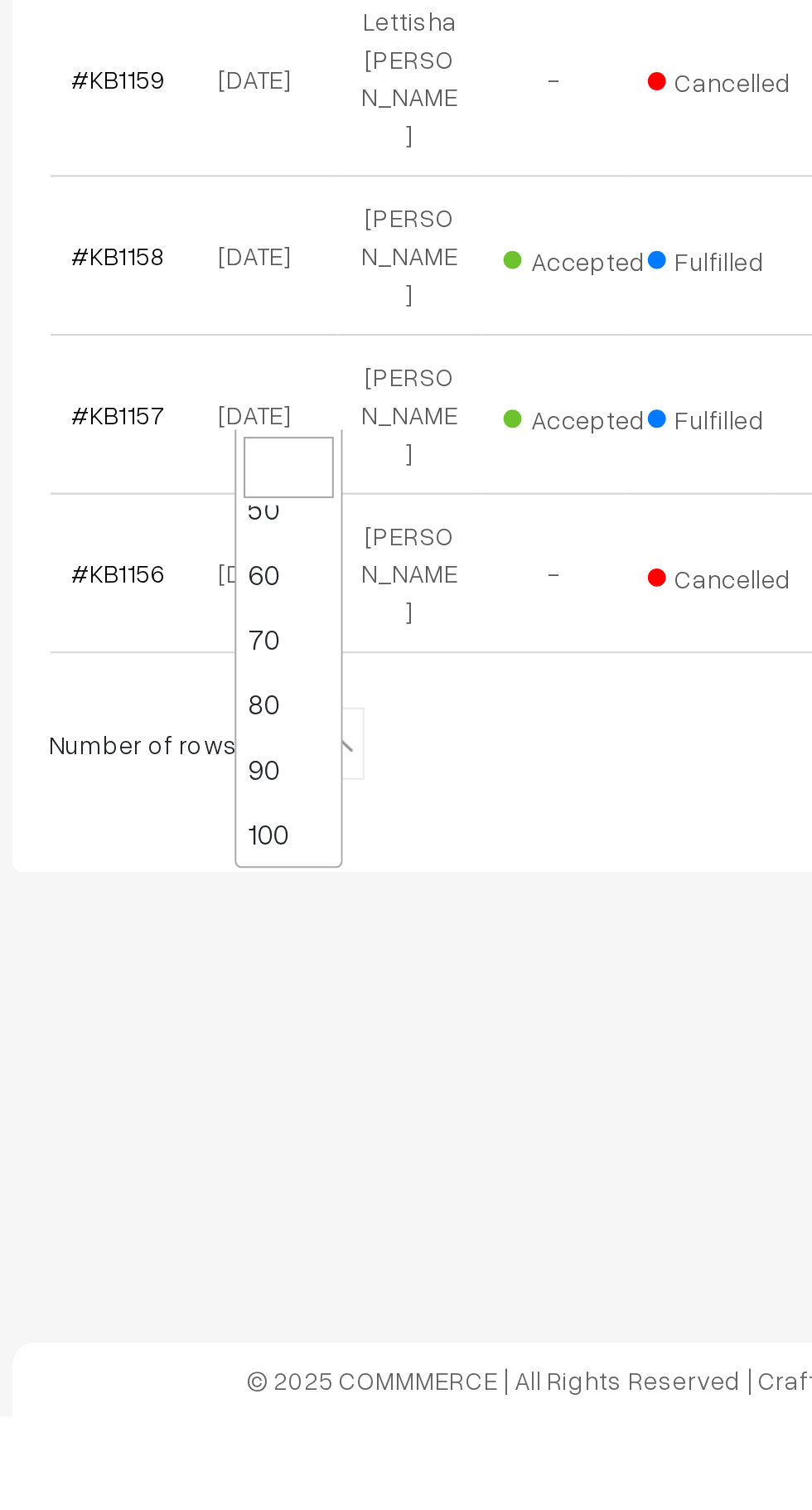
select select "100"
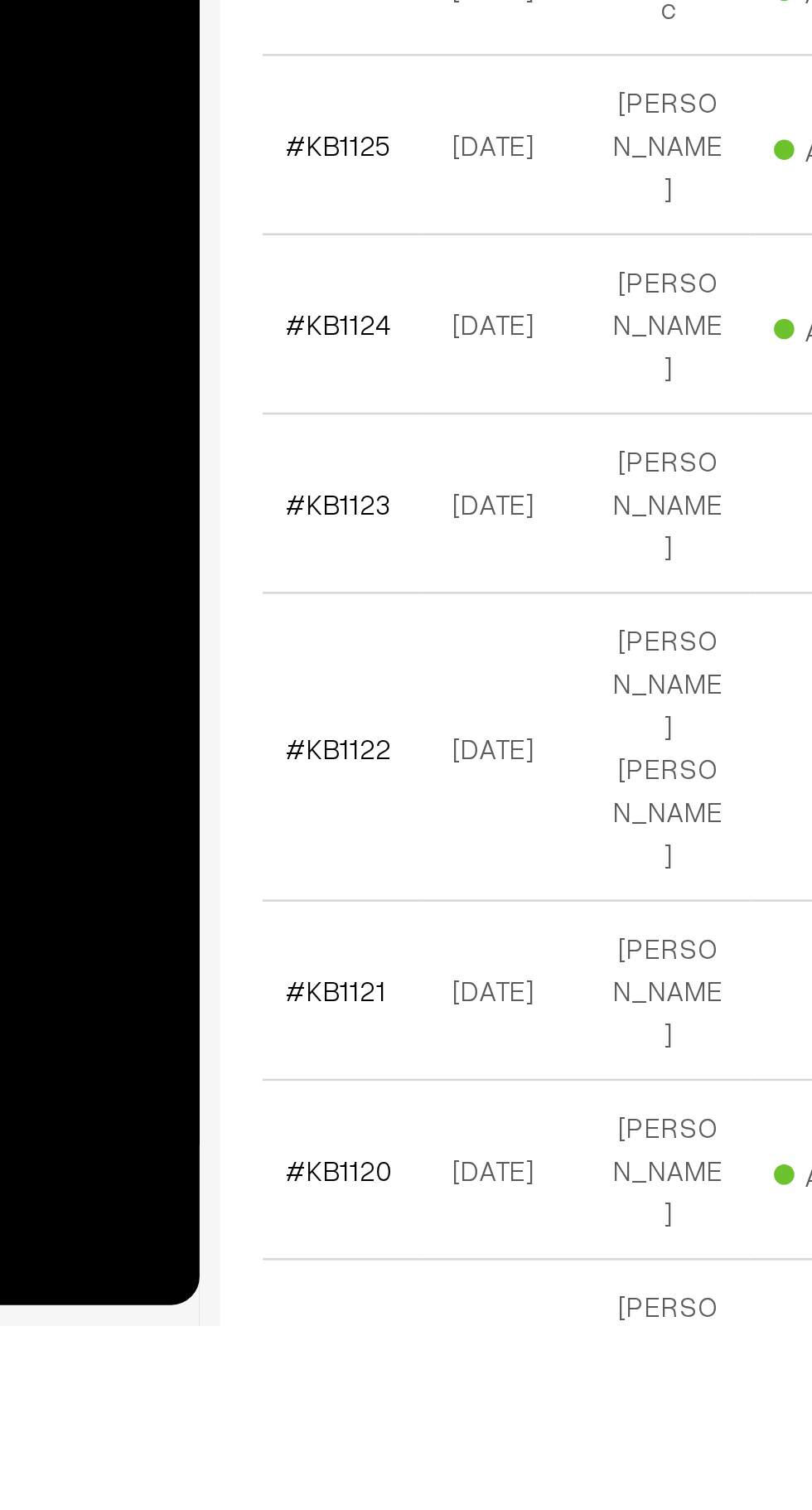
scroll to position [2343, 0]
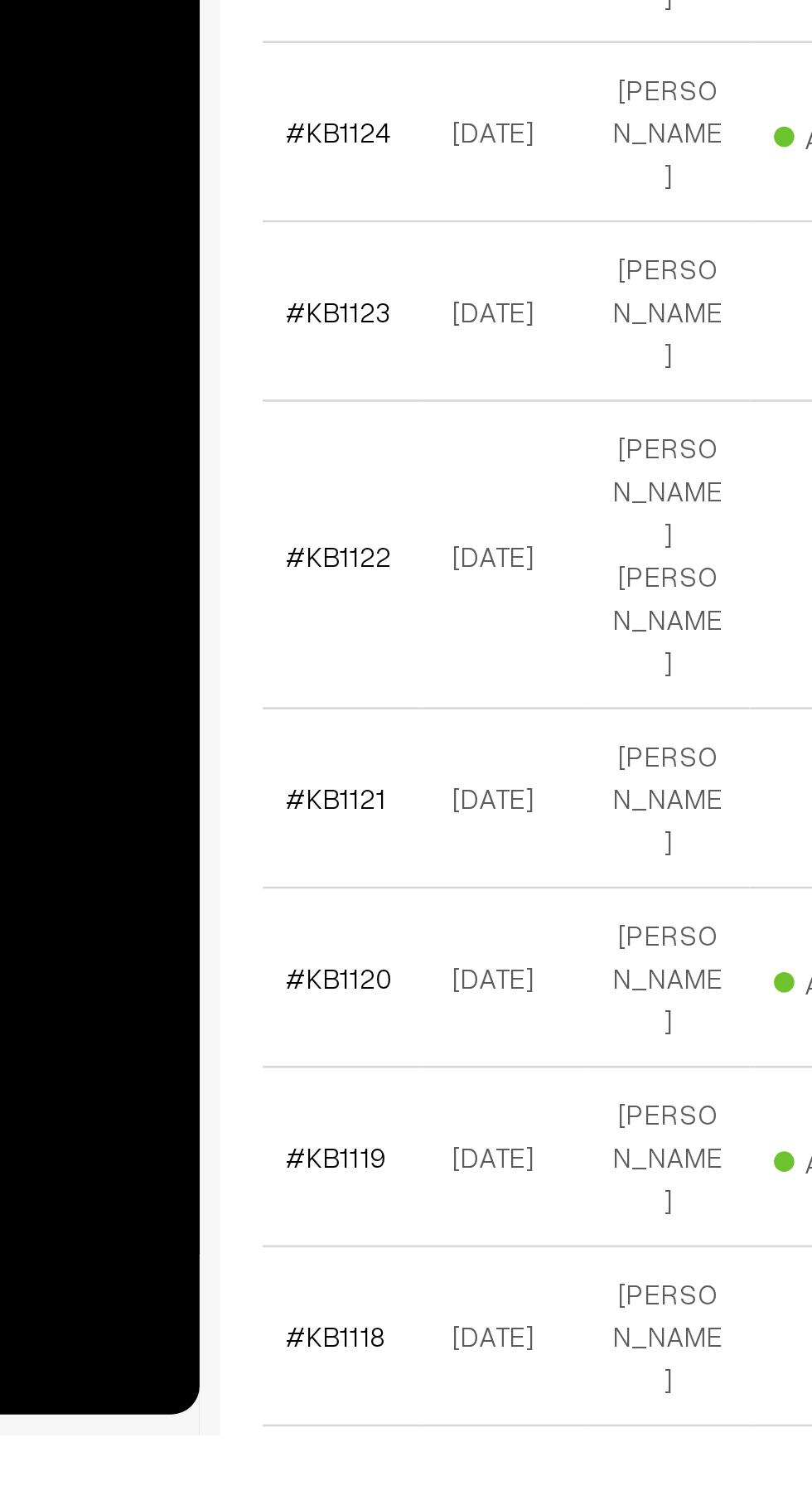
scroll to position [2544, 0]
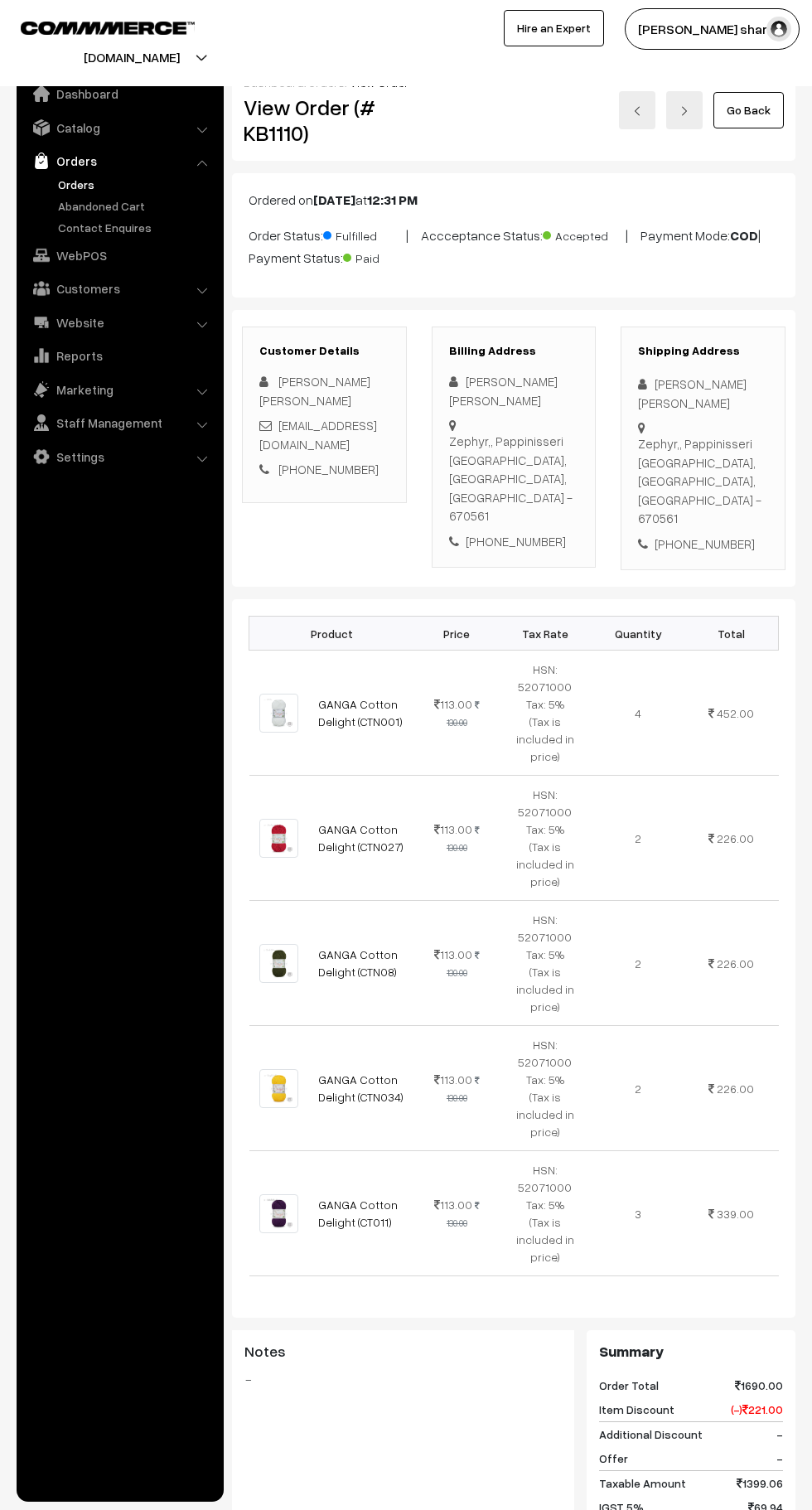
scroll to position [897, 0]
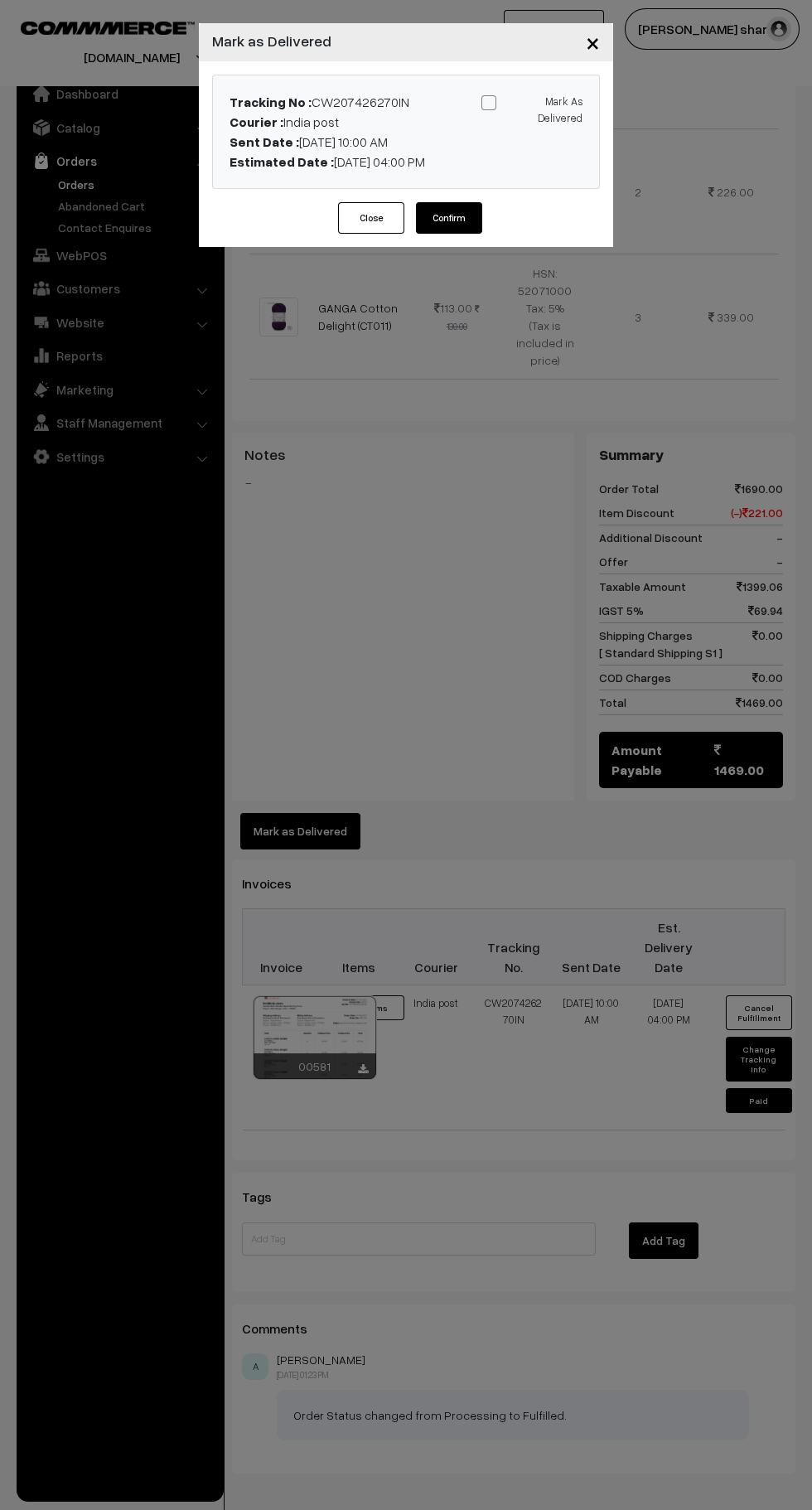
click at [523, 101] on input "Mark As Delivered" at bounding box center [528, 100] width 11 height 11
checkbox input "true"
click at [466, 224] on button "Confirm" at bounding box center [448, 218] width 66 height 32
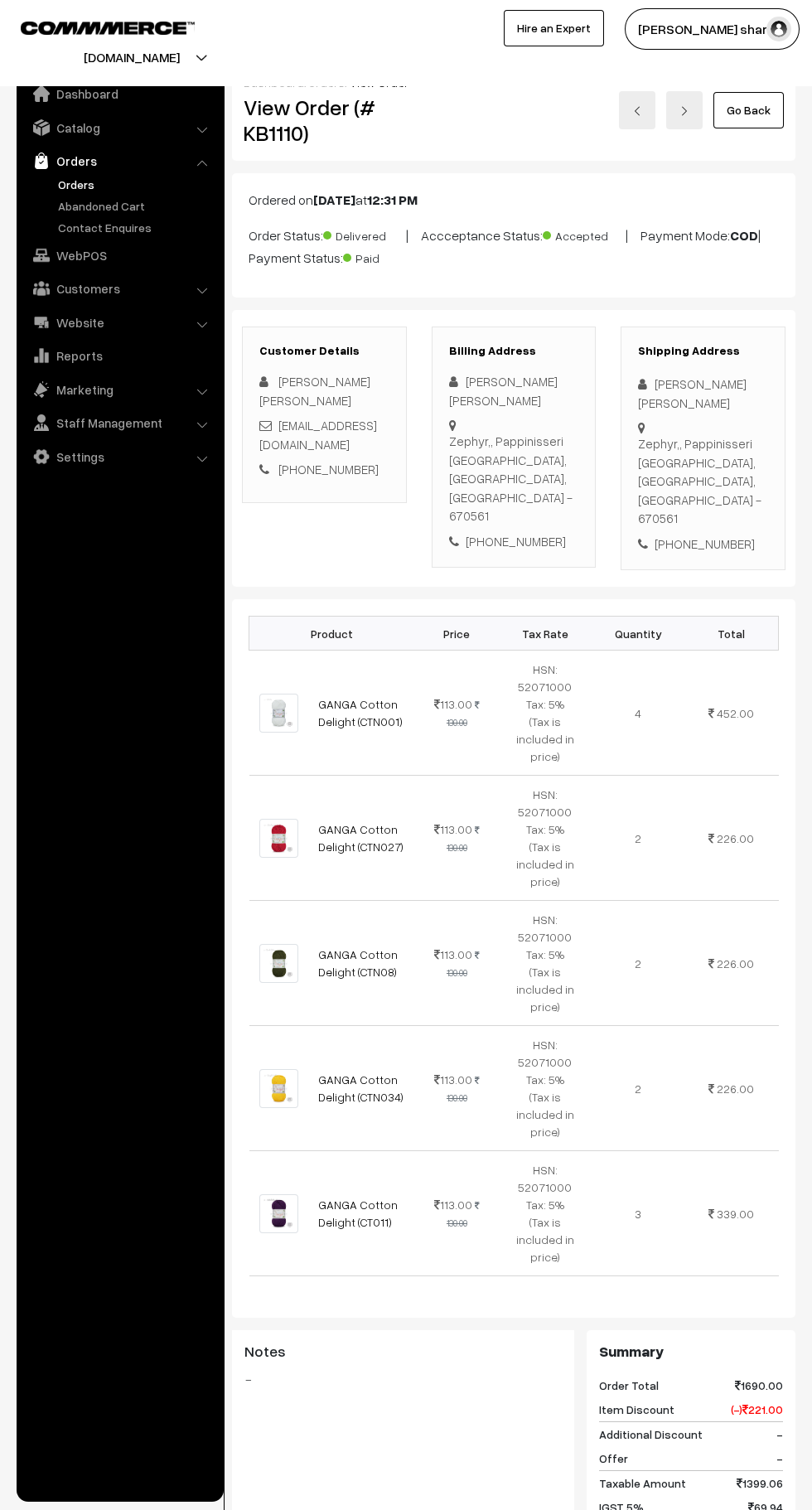
click at [760, 111] on link "Go Back" at bounding box center [749, 109] width 70 height 36
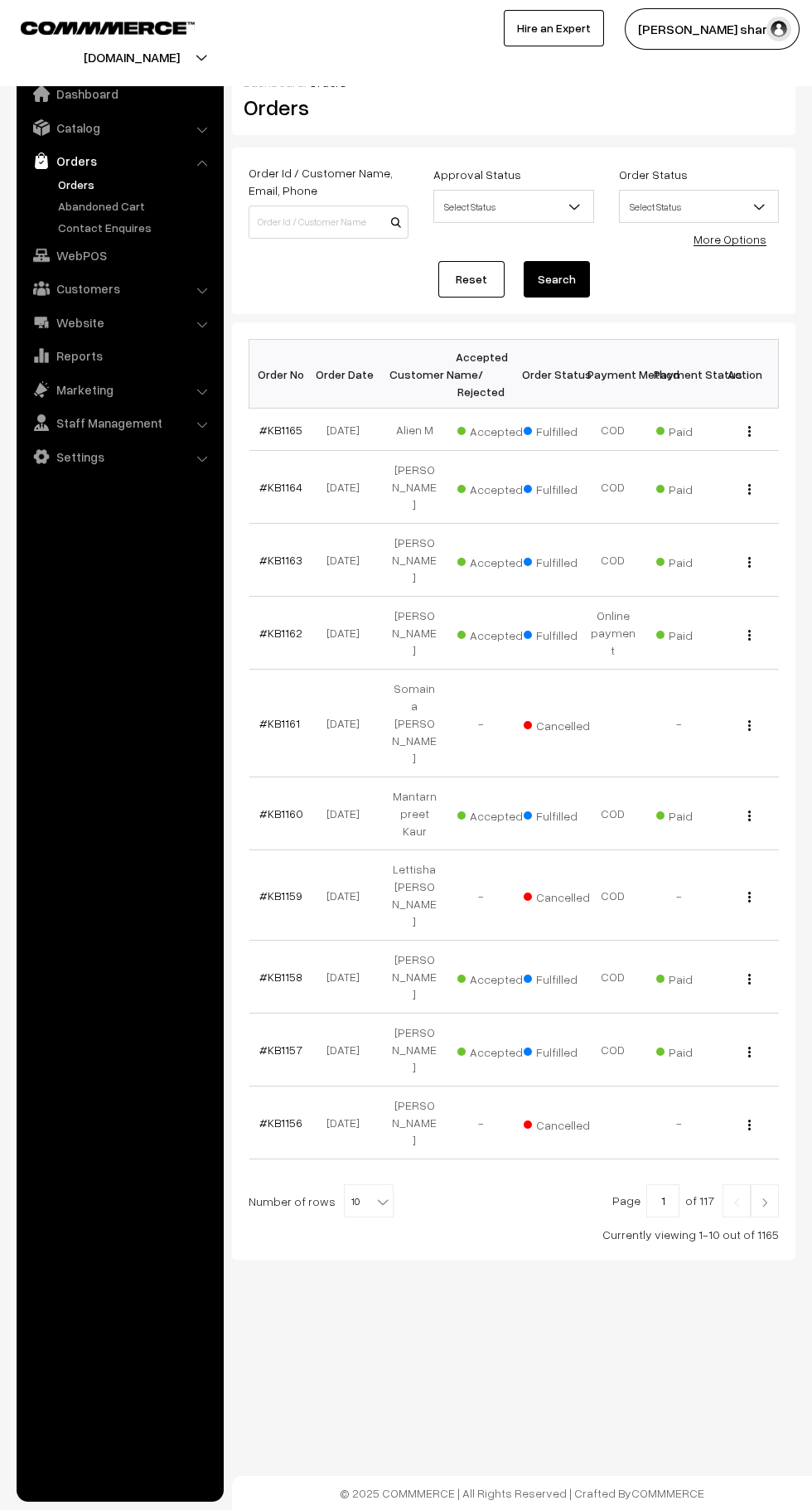
click at [379, 1193] on b at bounding box center [382, 1201] width 17 height 17
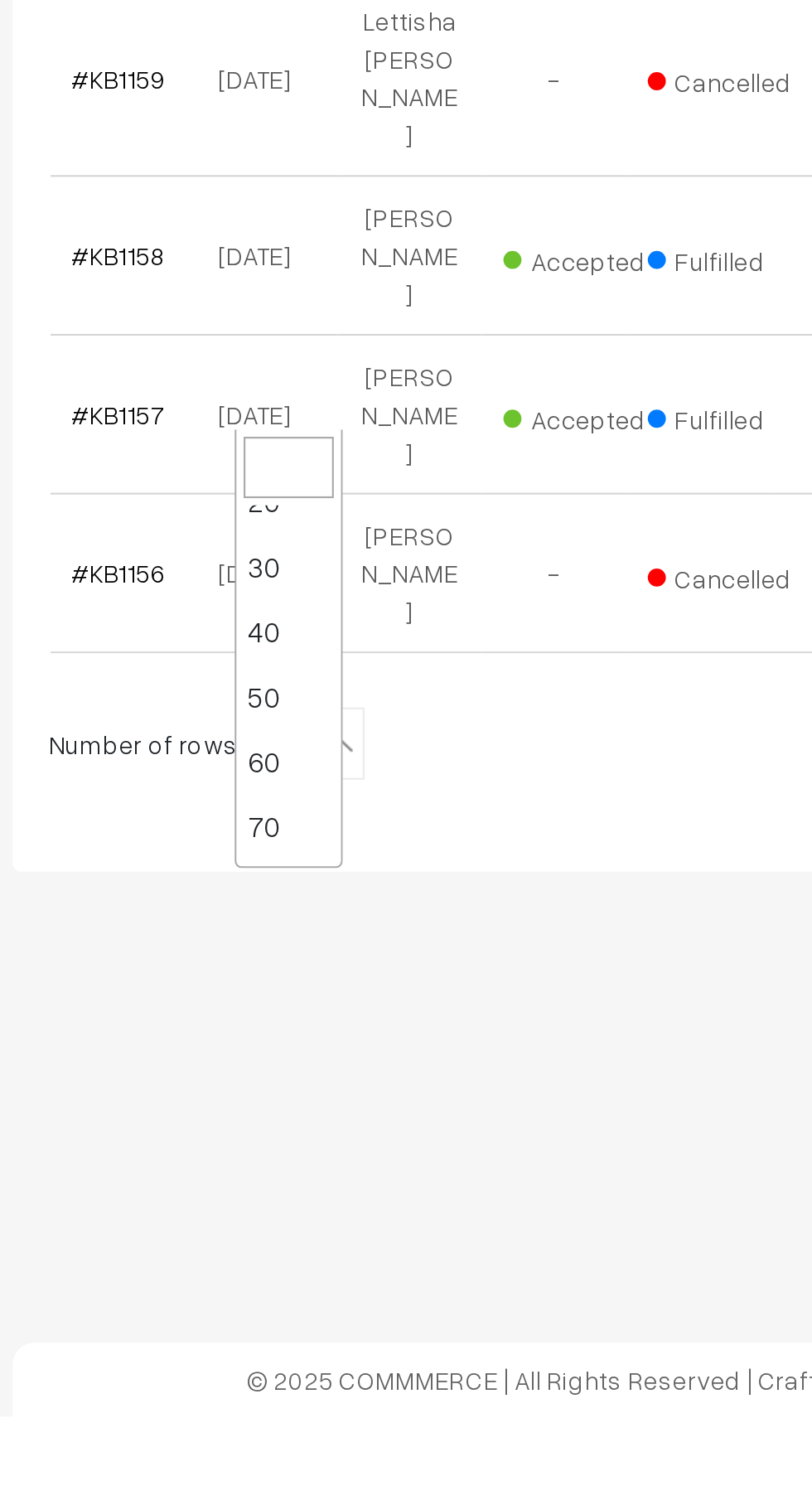
scroll to position [132, 0]
select select "100"
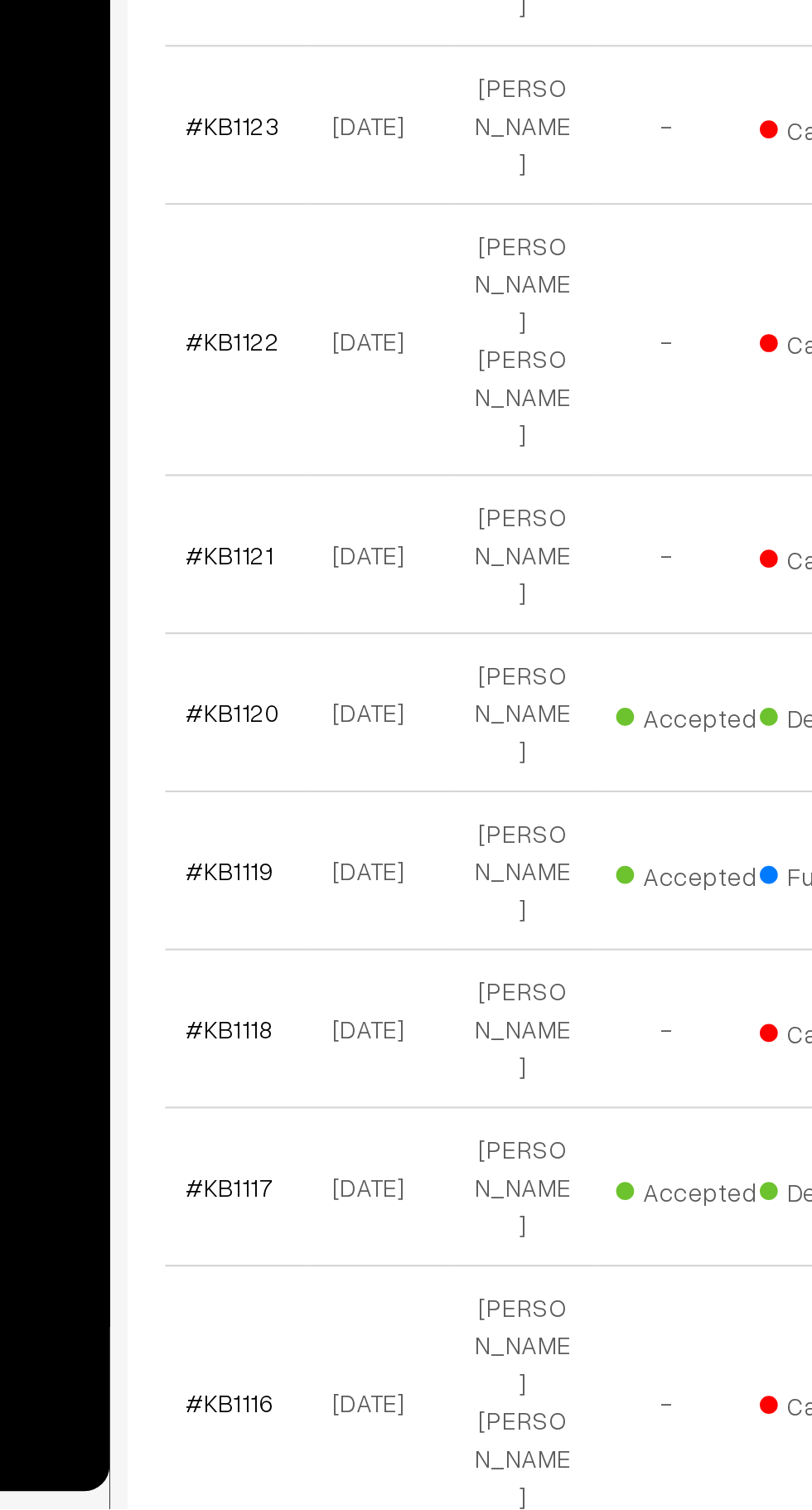
scroll to position [2649, 0]
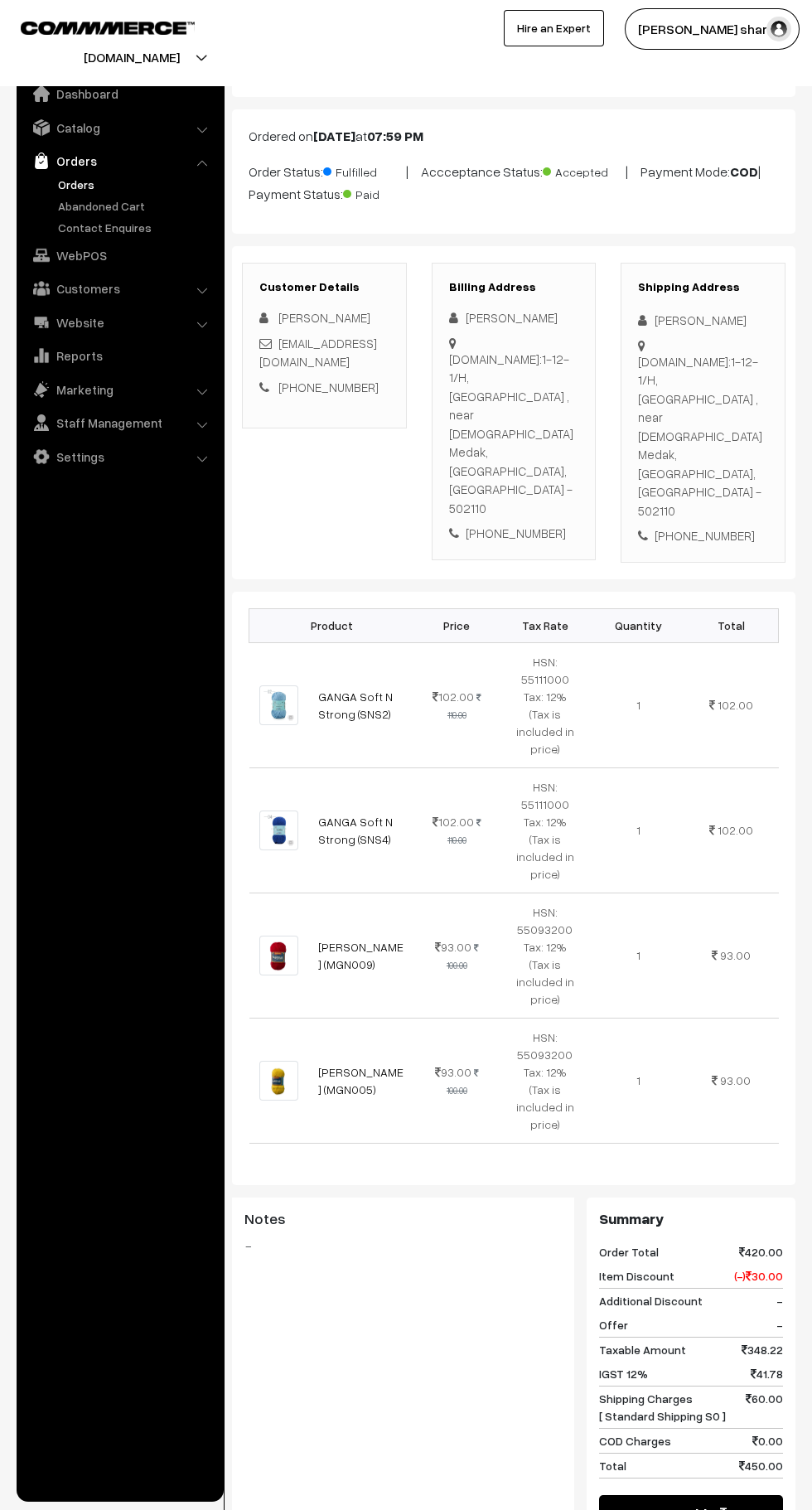
scroll to position [69, 0]
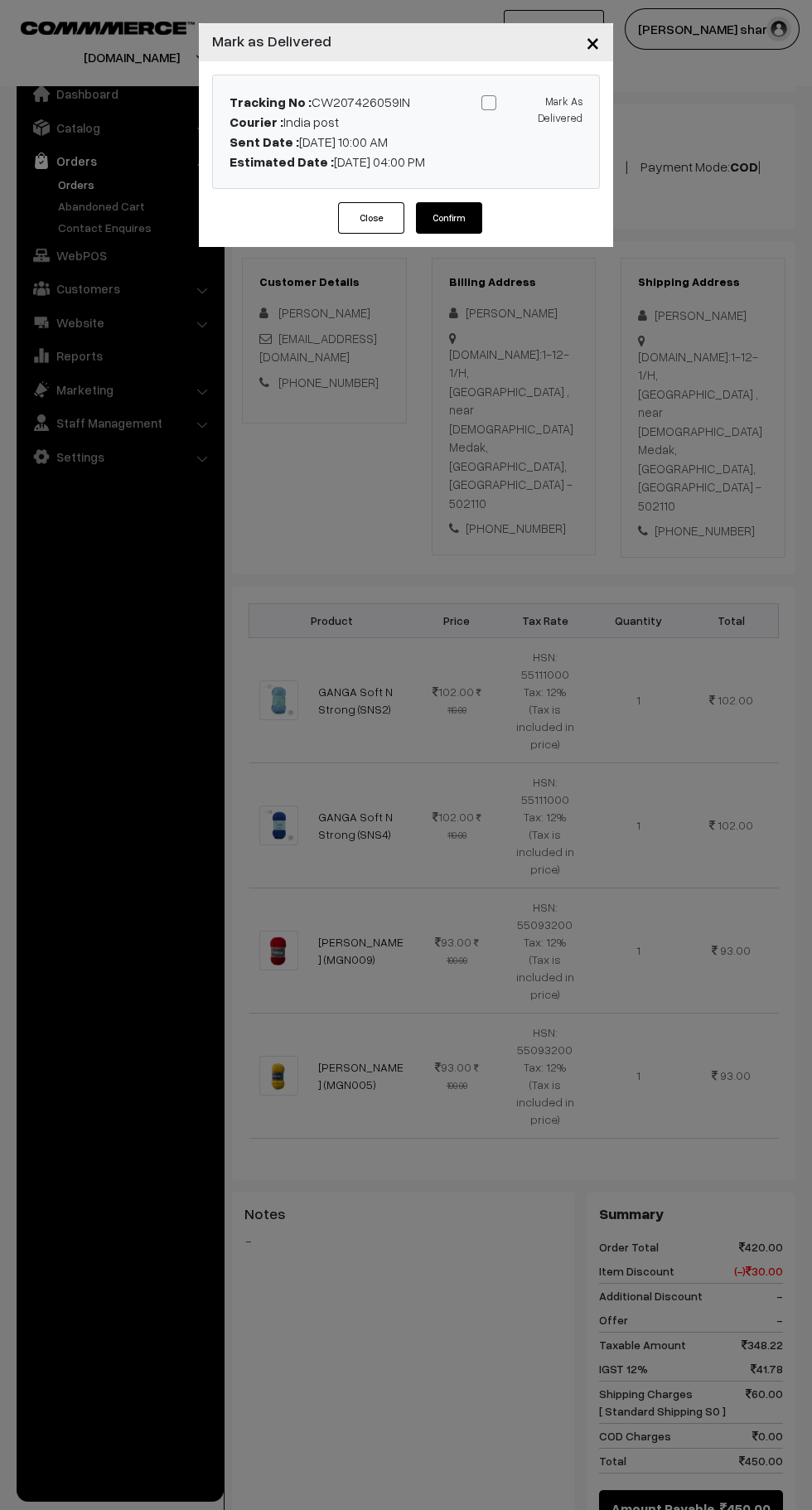
click at [488, 103] on span at bounding box center [488, 102] width 15 height 15
click at [523, 103] on input "Mark As Delivered" at bounding box center [528, 100] width 11 height 11
checkbox input "true"
click at [469, 226] on button "Confirm" at bounding box center [448, 218] width 66 height 32
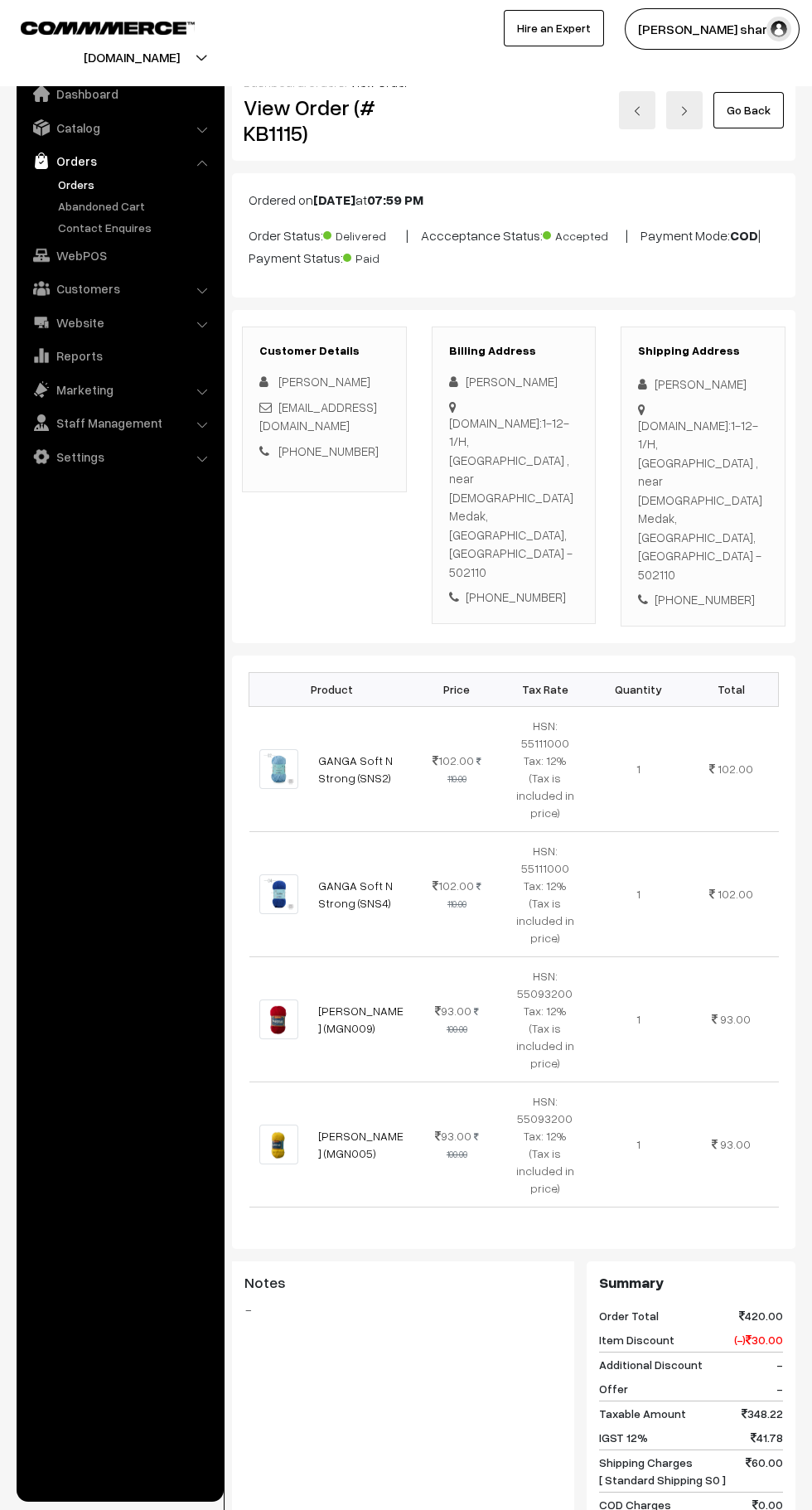
click at [757, 117] on link "Go Back" at bounding box center [749, 109] width 70 height 36
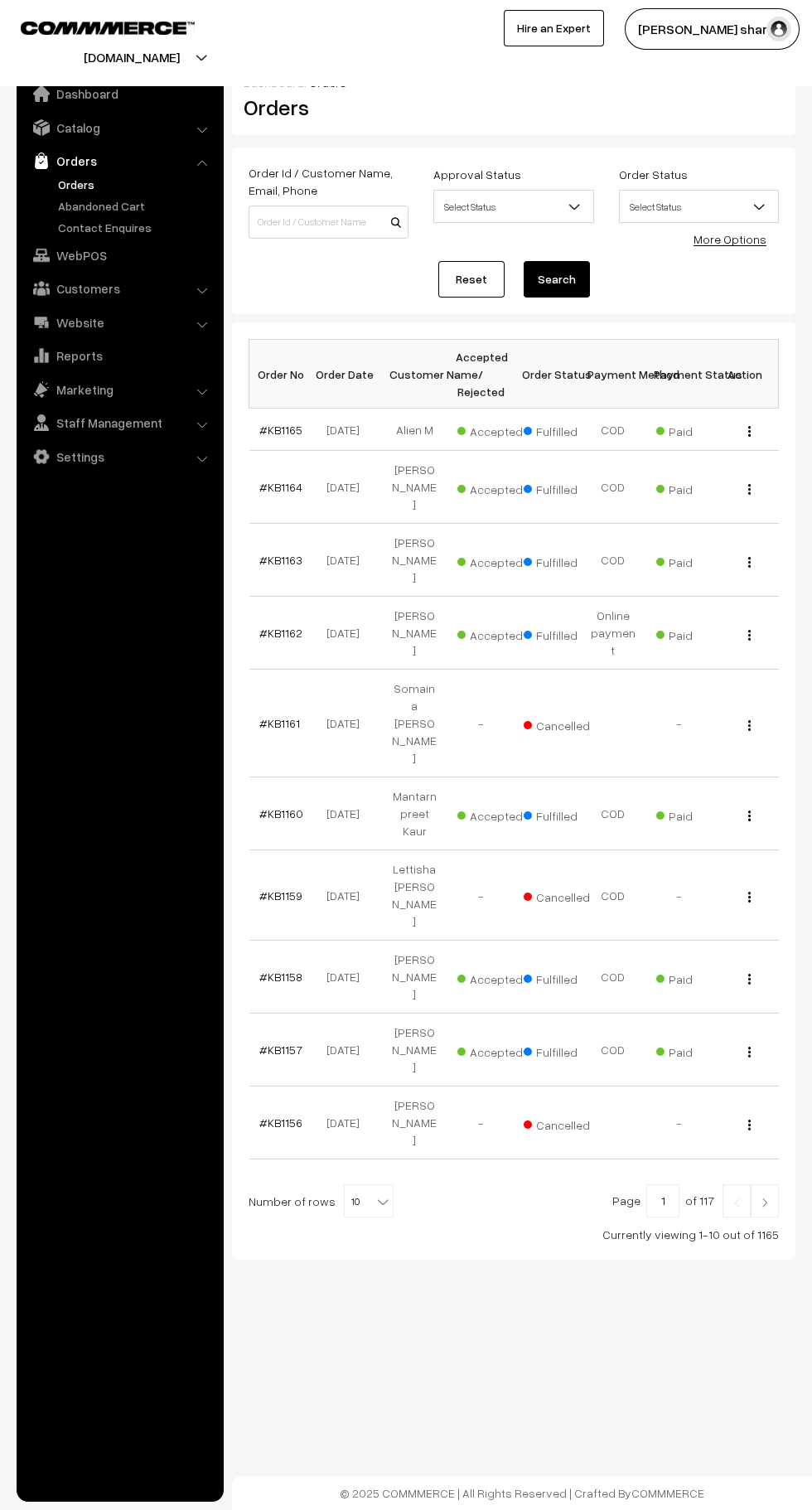
click at [374, 1193] on b at bounding box center [382, 1201] width 17 height 17
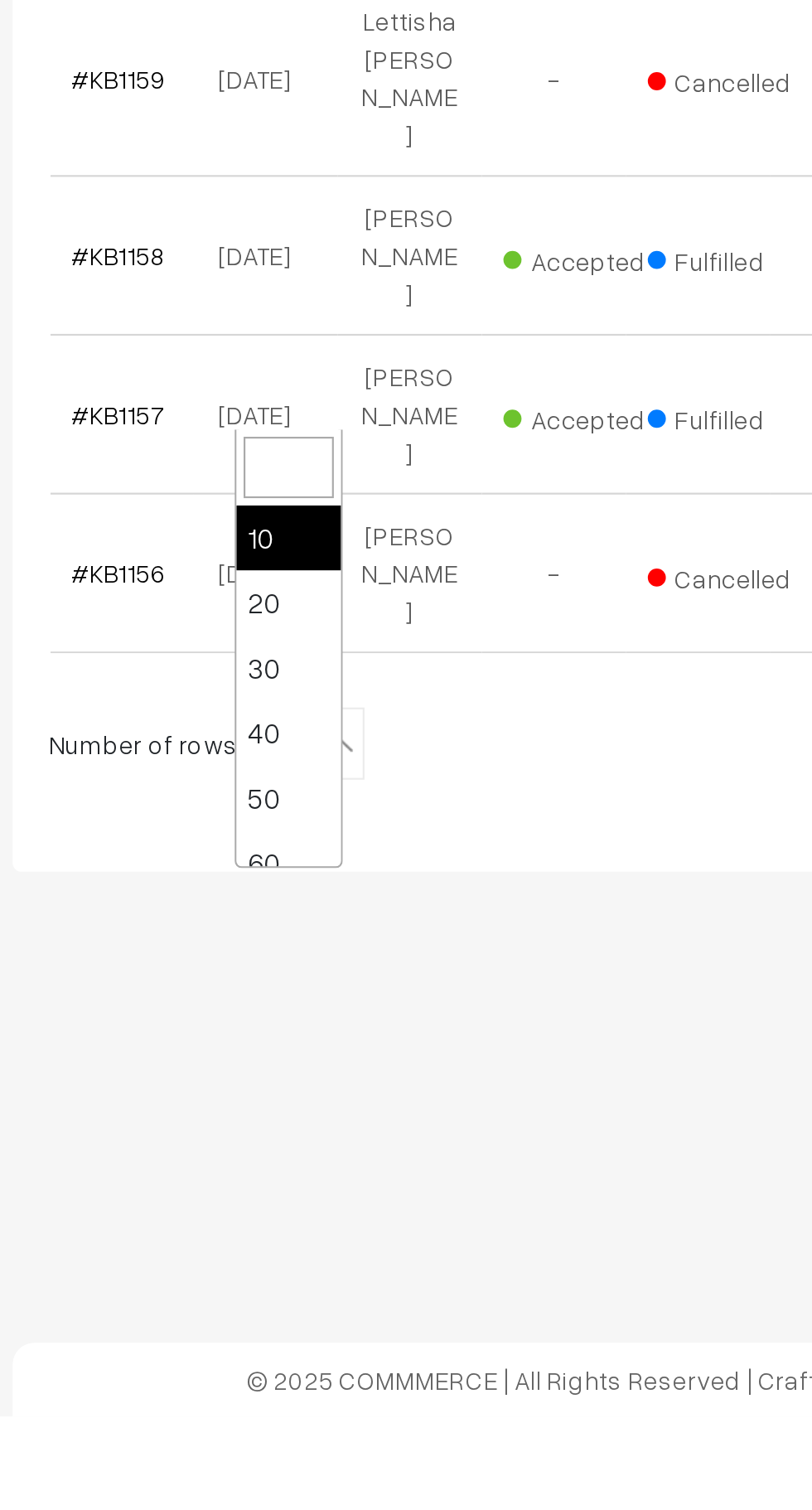
scroll to position [132, 0]
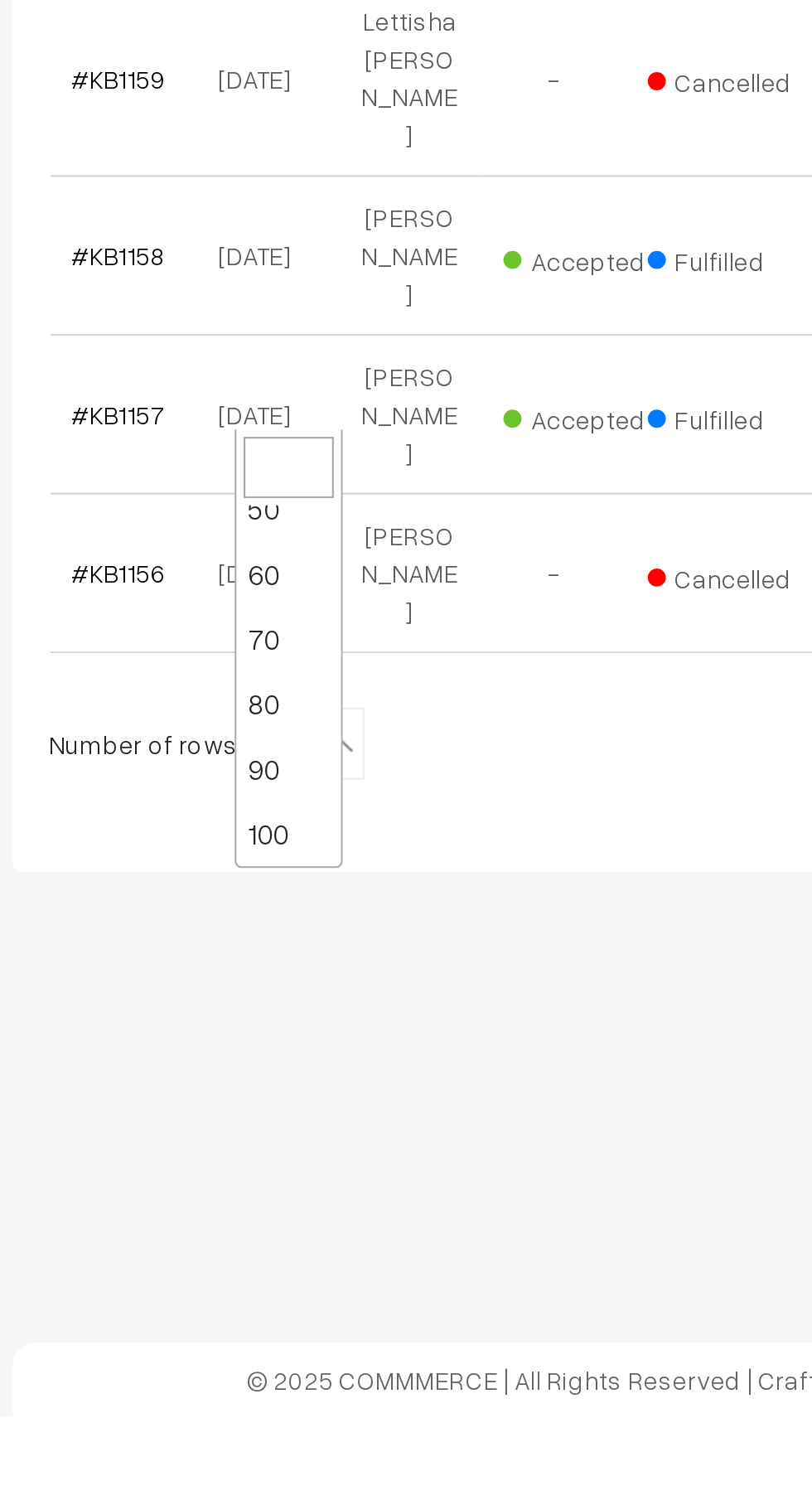
select select "100"
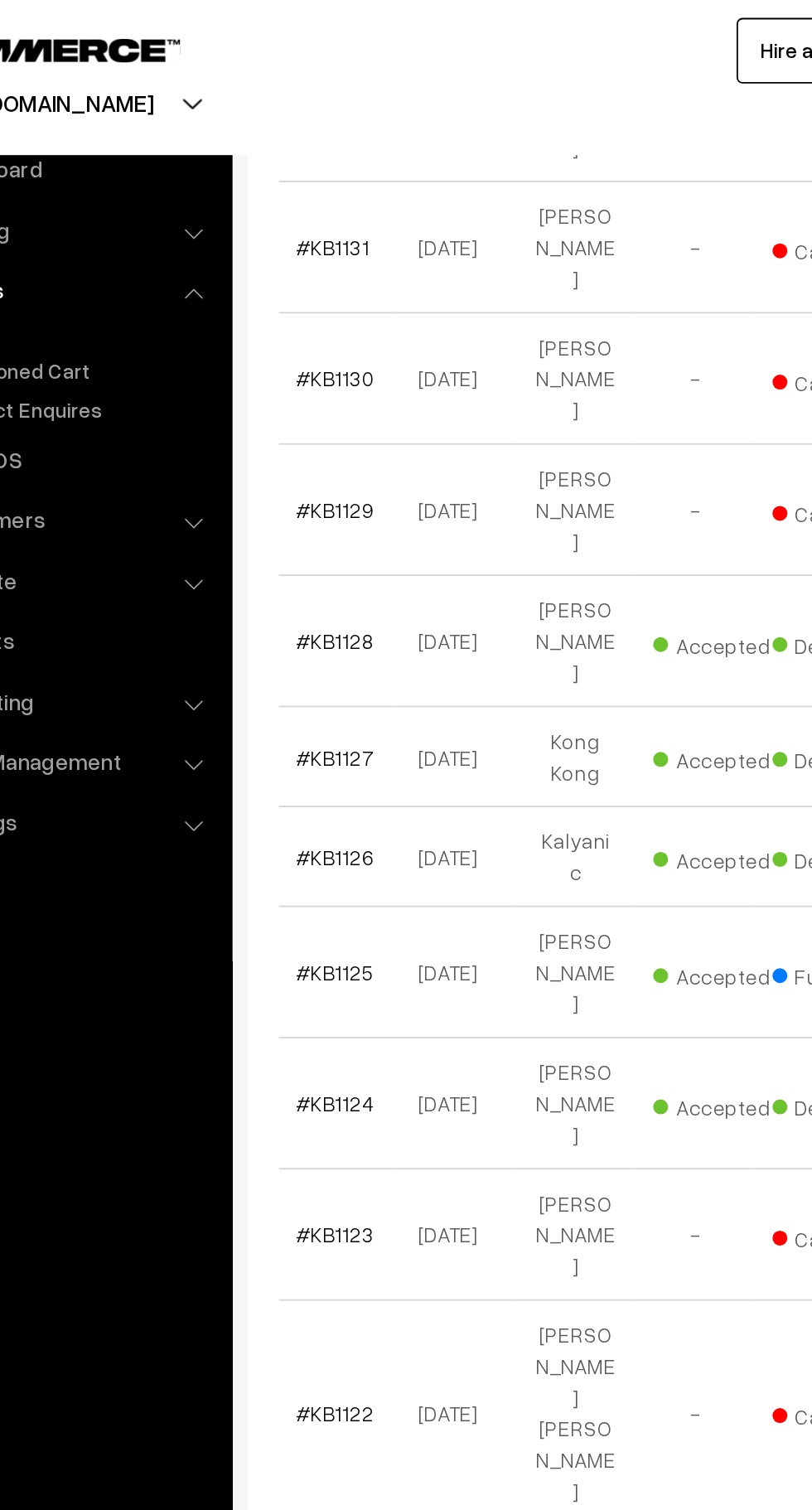
scroll to position [2741, 0]
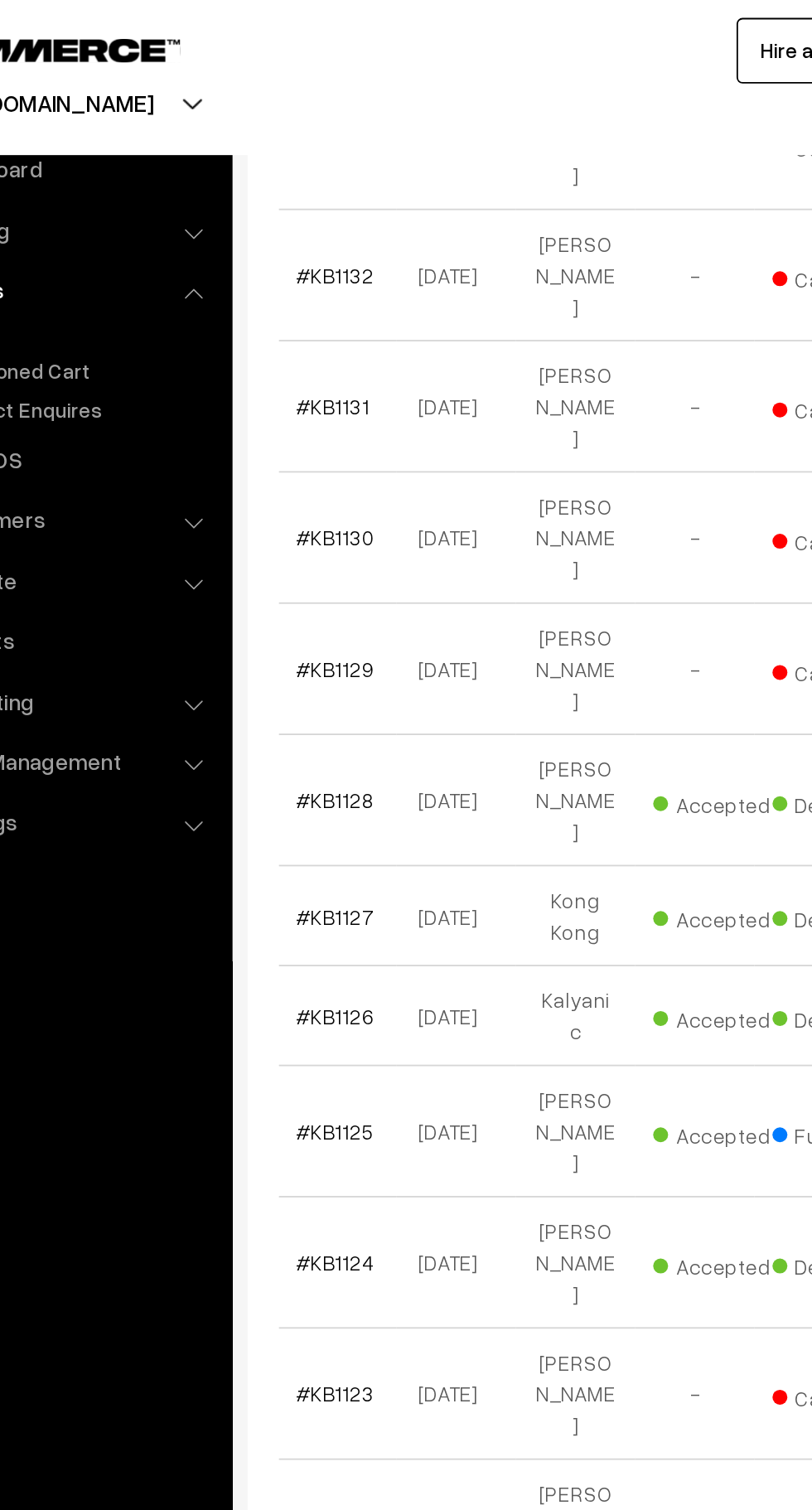
click at [290, 1111] on link "#KB1119" at bounding box center [279, 1118] width 41 height 14
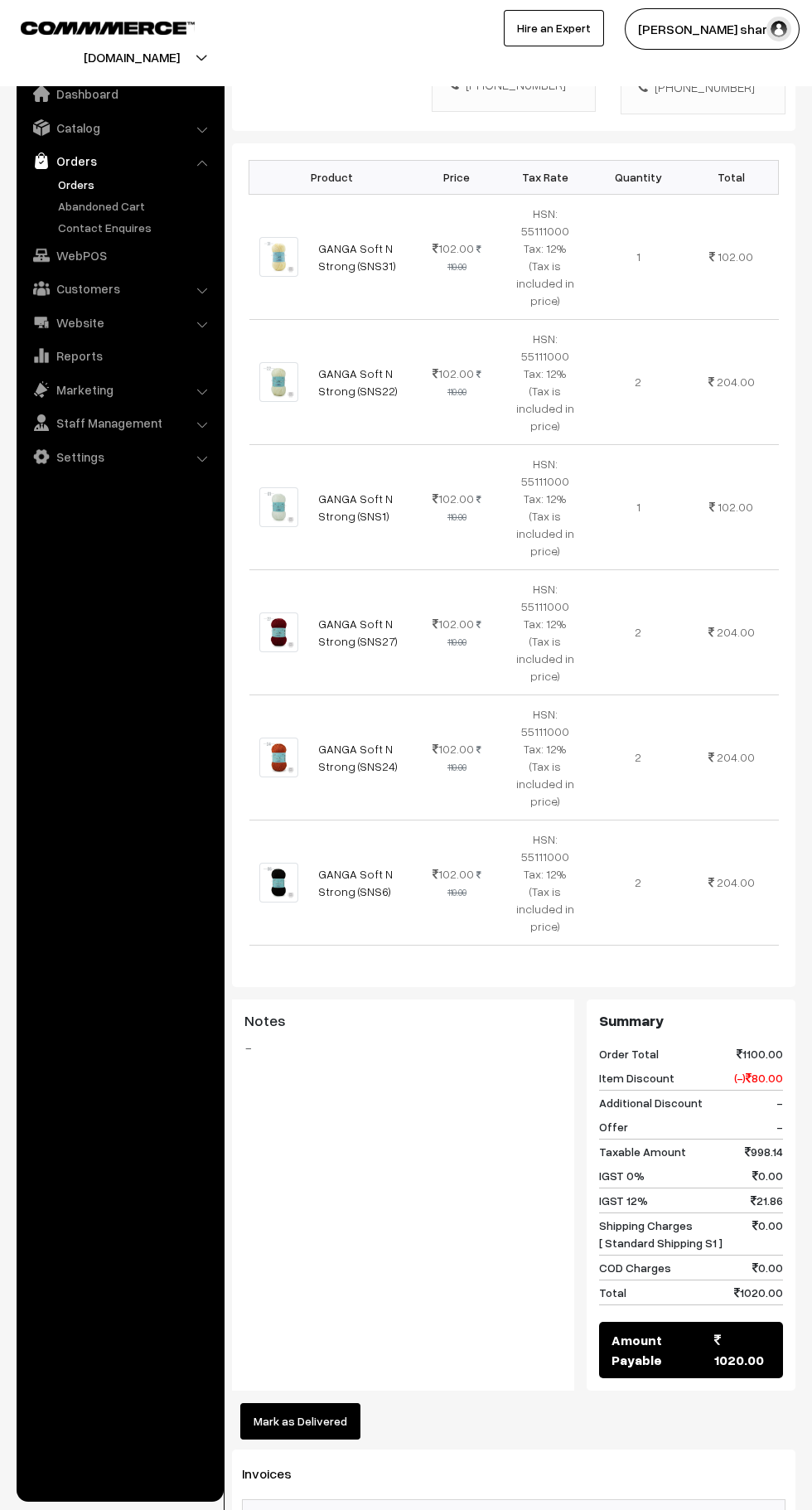
scroll to position [479, 0]
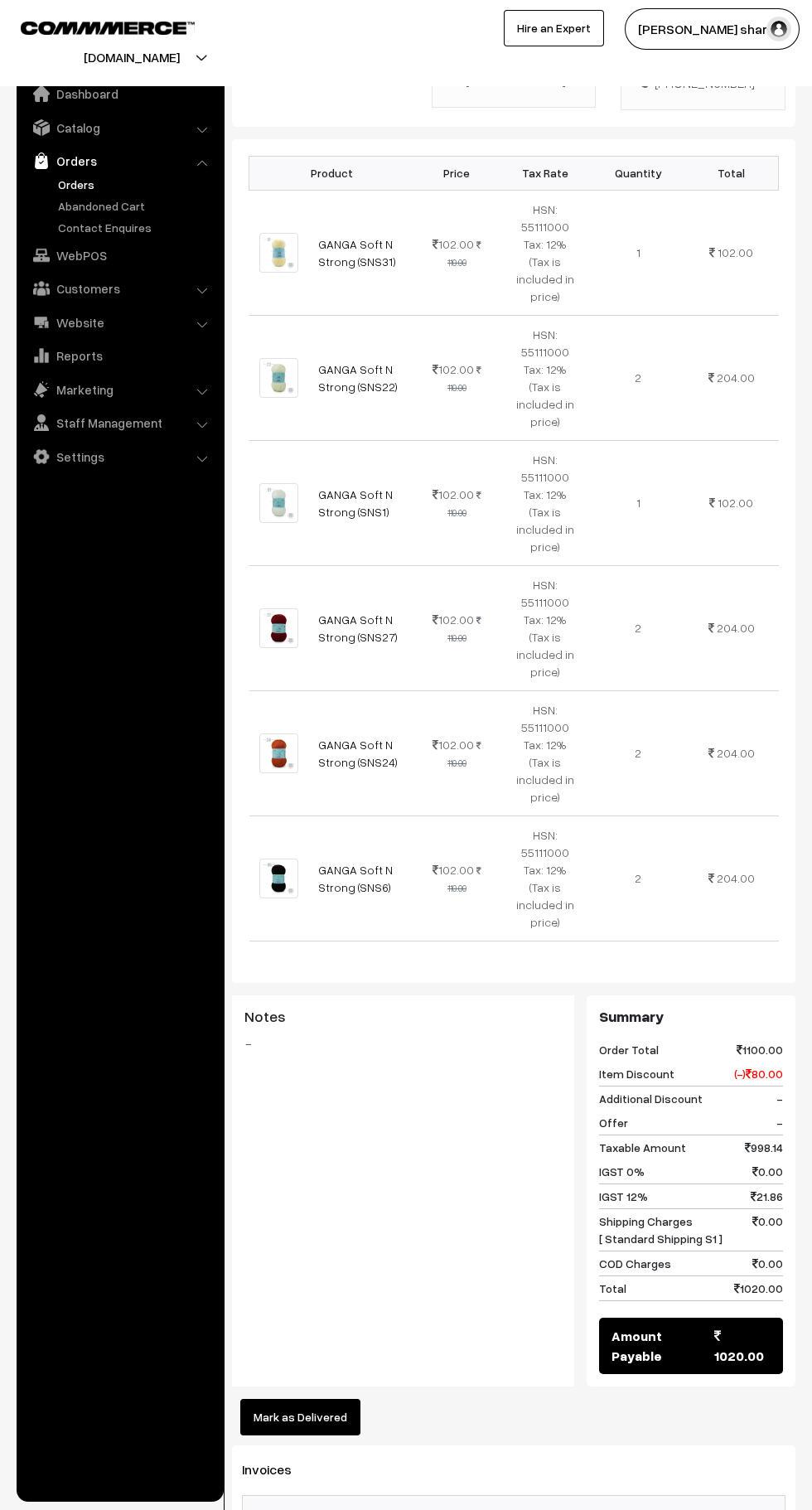
click at [329, 1399] on button "Mark as Delivered" at bounding box center [300, 1417] width 120 height 36
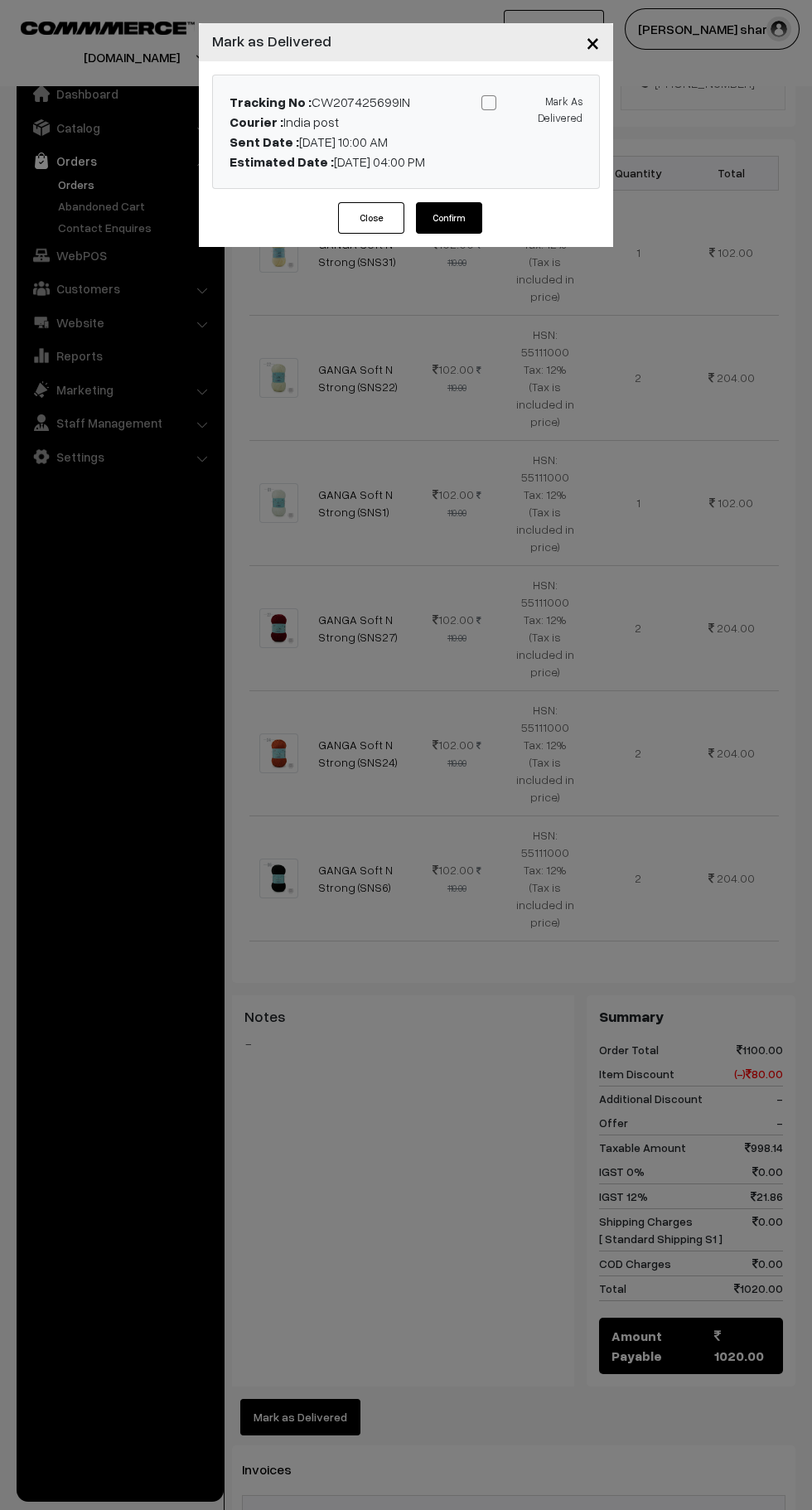
click at [487, 99] on span at bounding box center [488, 102] width 15 height 15
click at [523, 99] on input "Mark As Delivered" at bounding box center [528, 100] width 11 height 11
checkbox input "true"
click at [464, 225] on button "Confirm" at bounding box center [448, 218] width 66 height 32
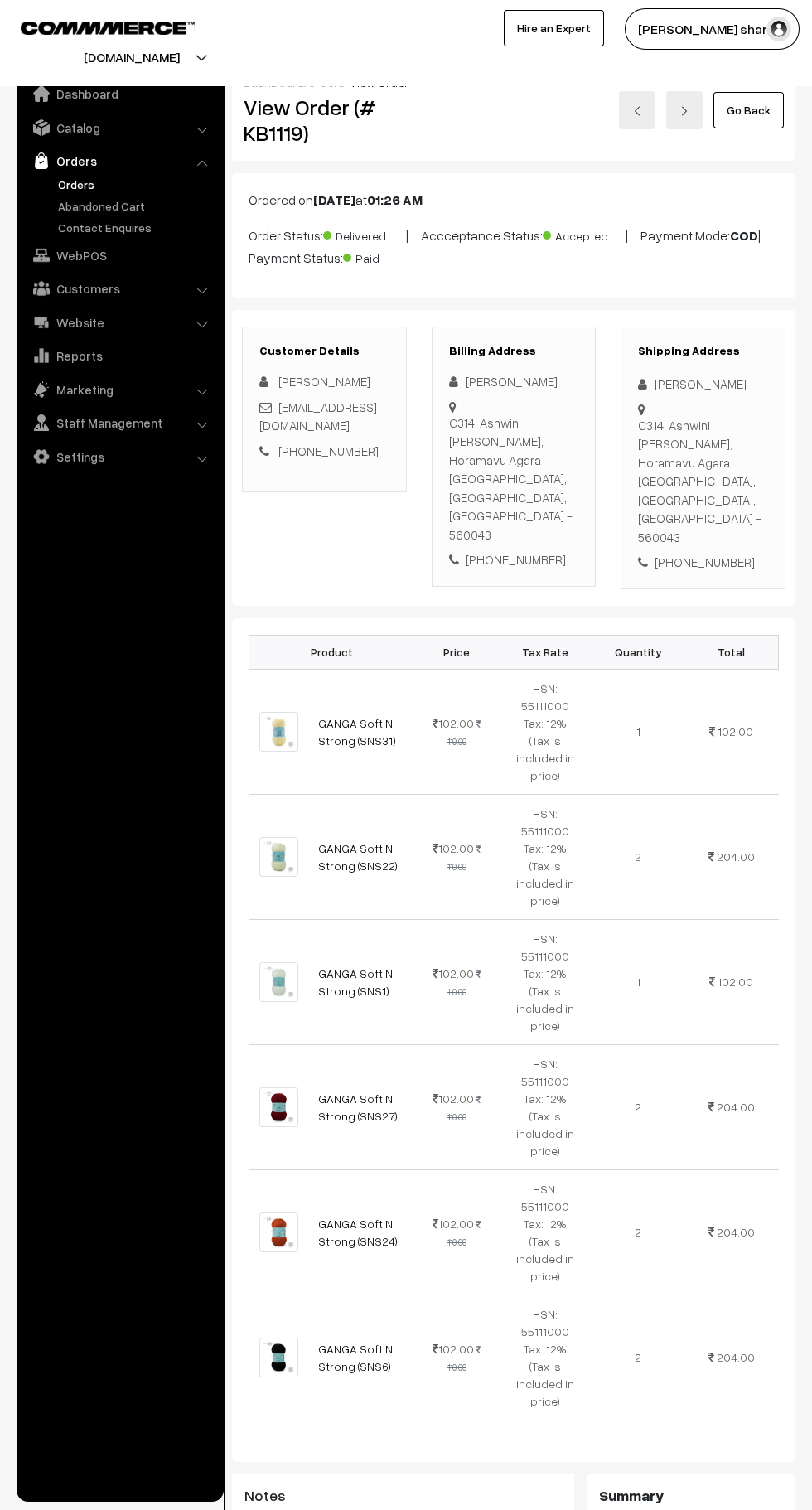
click at [748, 110] on link "Go Back" at bounding box center [749, 109] width 70 height 36
